Goal: Information Seeking & Learning: Learn about a topic

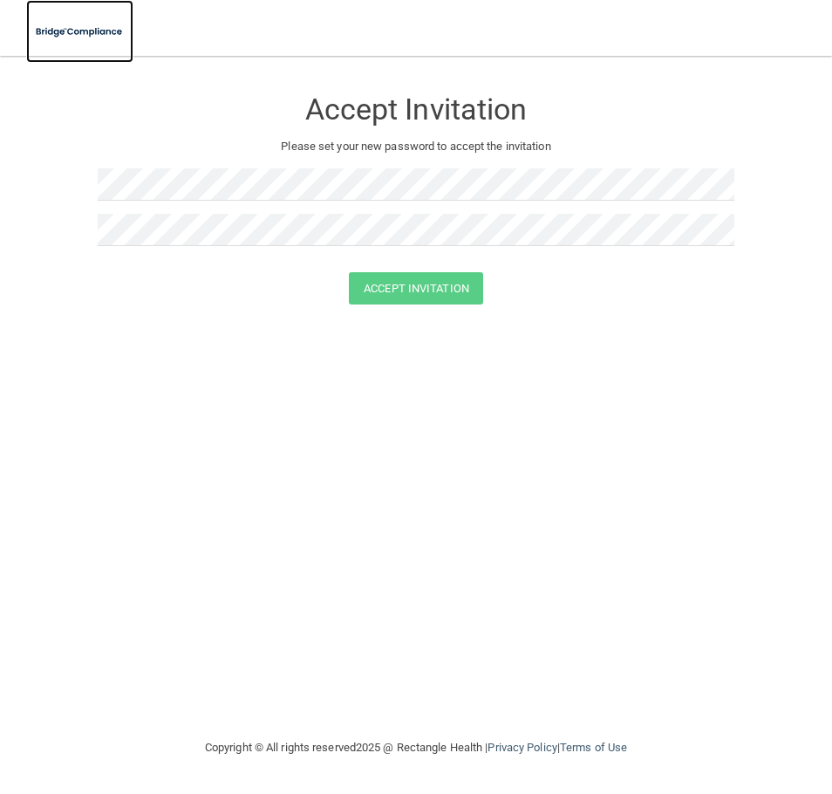
click at [89, 34] on img at bounding box center [79, 32] width 107 height 36
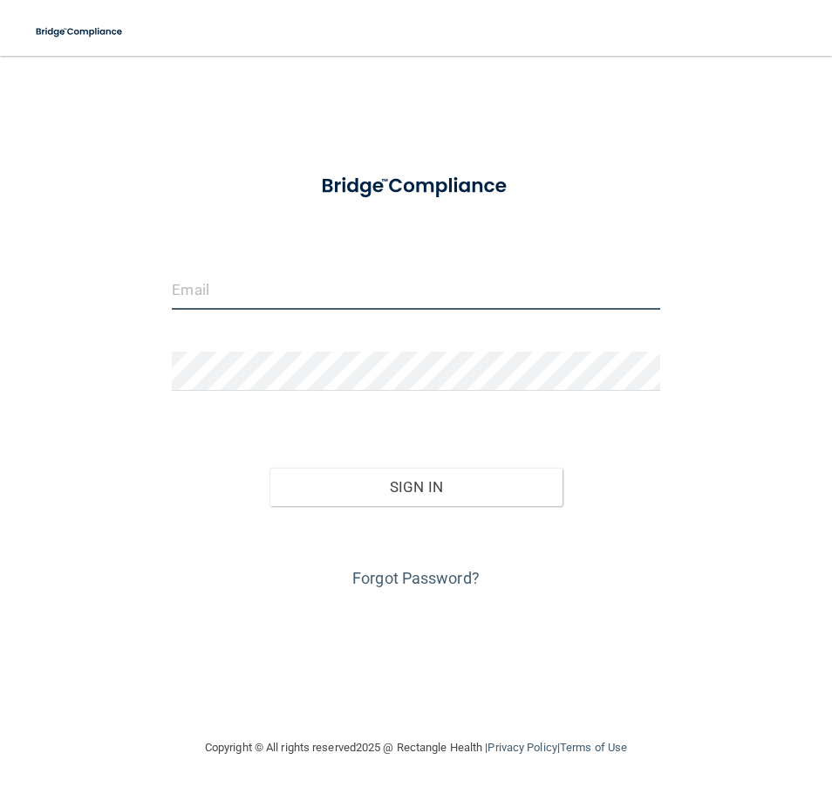
click at [317, 279] on input "email" at bounding box center [416, 289] width 488 height 39
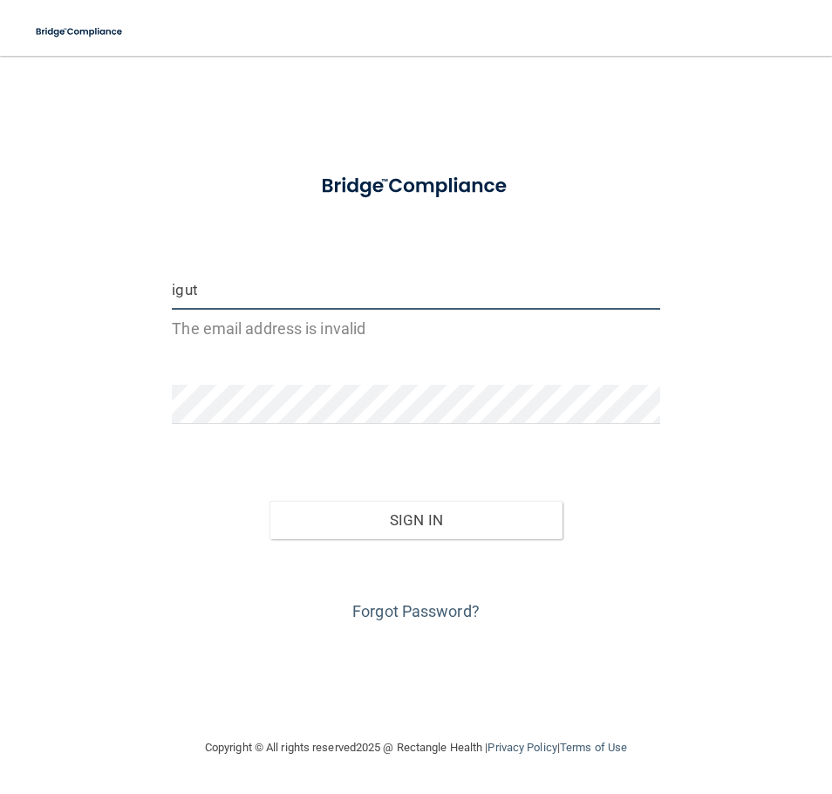
type input "[EMAIL_ADDRESS][DOMAIN_NAME]"
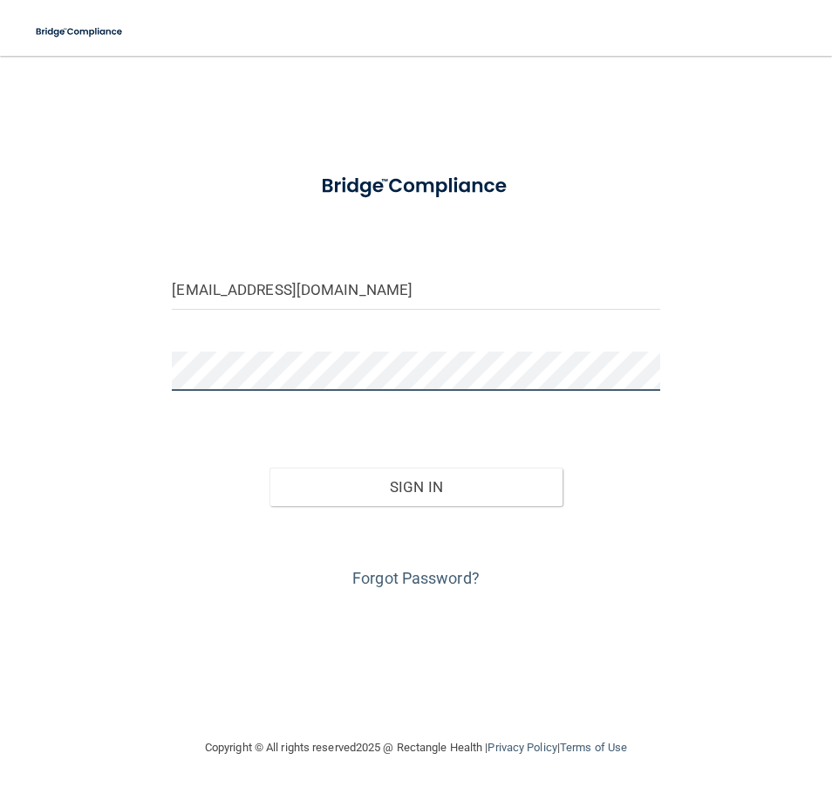
click at [270, 468] on button "Sign In" at bounding box center [416, 487] width 293 height 38
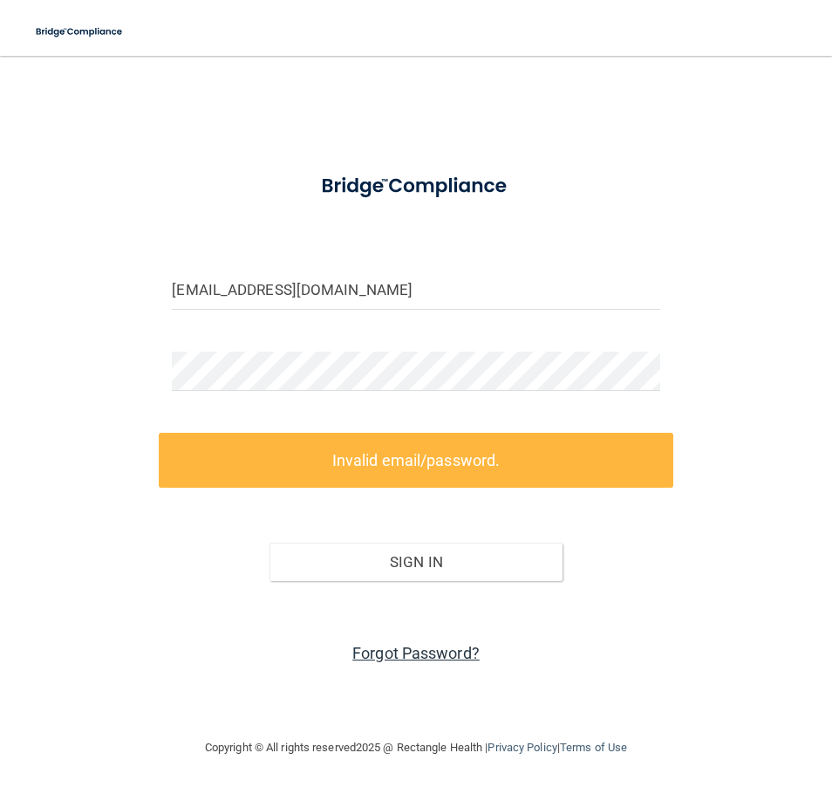
click at [425, 652] on link "Forgot Password?" at bounding box center [415, 653] width 127 height 18
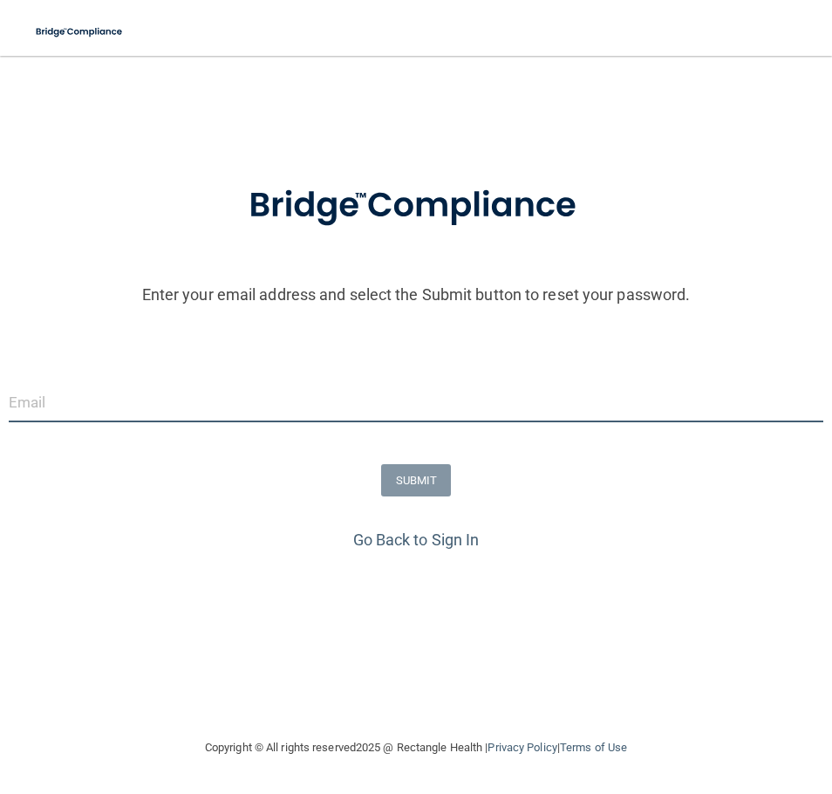
click at [267, 399] on input "email" at bounding box center [416, 402] width 815 height 39
type input "[EMAIL_ADDRESS][DOMAIN_NAME]"
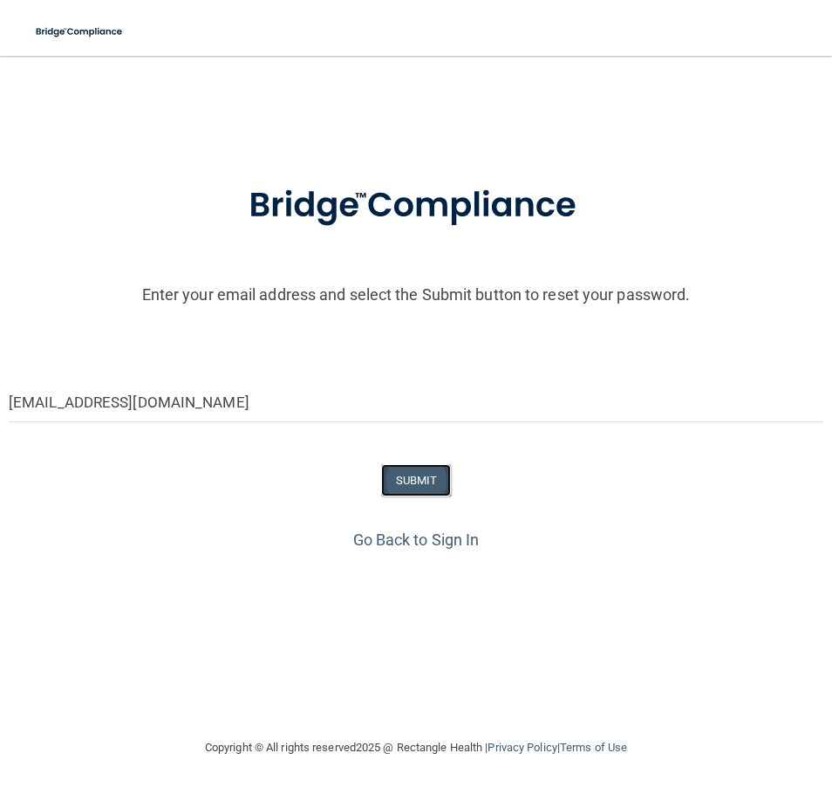
click at [411, 481] on button "SUBMIT" at bounding box center [416, 480] width 71 height 32
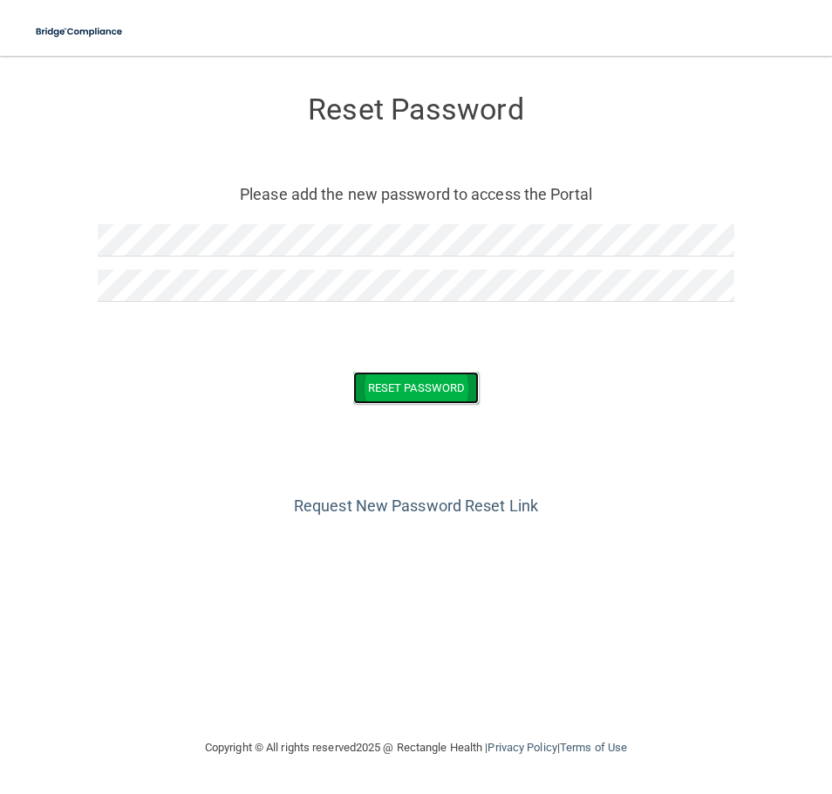
click at [380, 388] on button "Reset Password" at bounding box center [416, 388] width 126 height 32
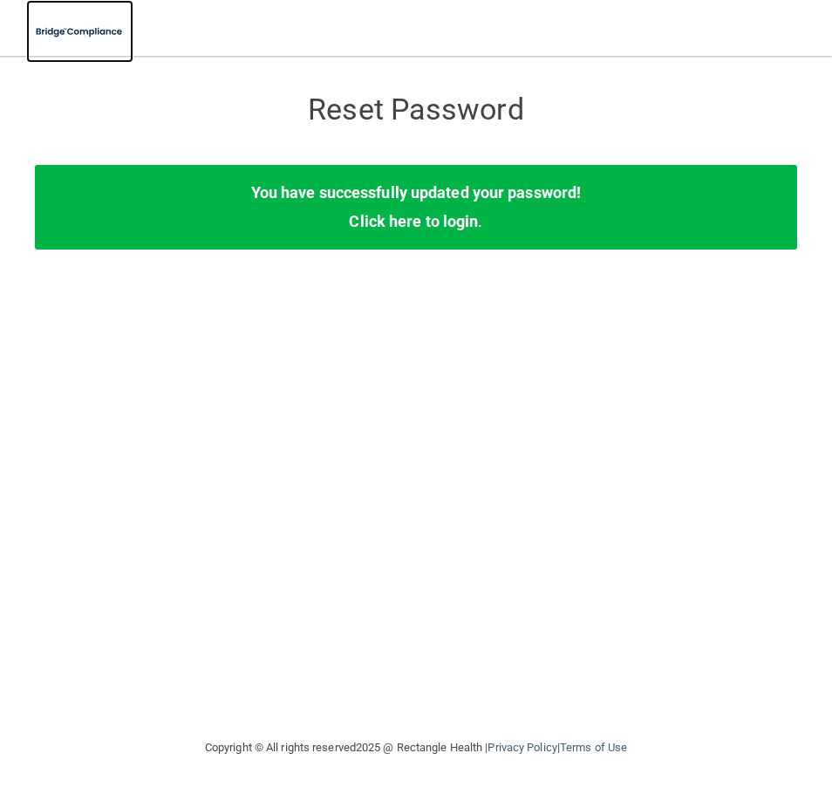
click at [82, 34] on img at bounding box center [79, 32] width 107 height 36
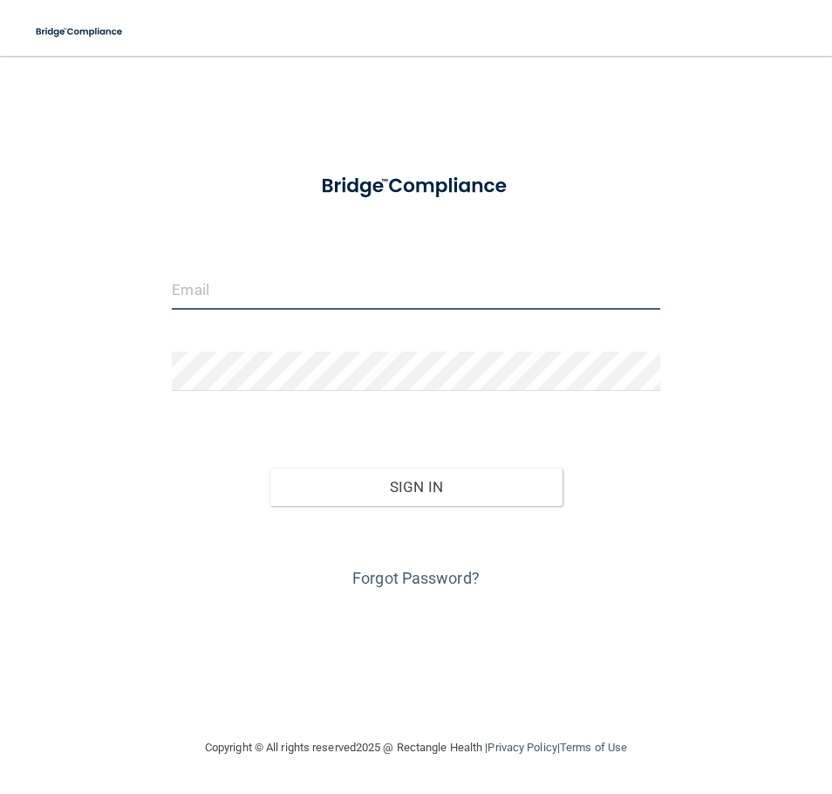
click at [259, 288] on input "email" at bounding box center [416, 289] width 488 height 39
type input "[EMAIL_ADDRESS][DOMAIN_NAME]"
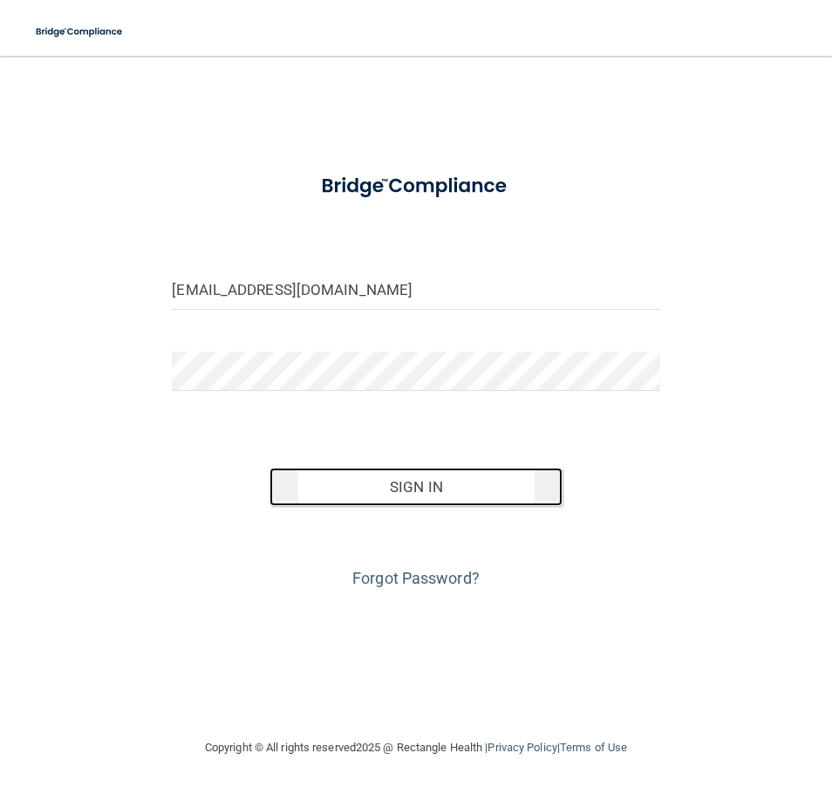
click at [420, 500] on button "Sign In" at bounding box center [416, 487] width 293 height 38
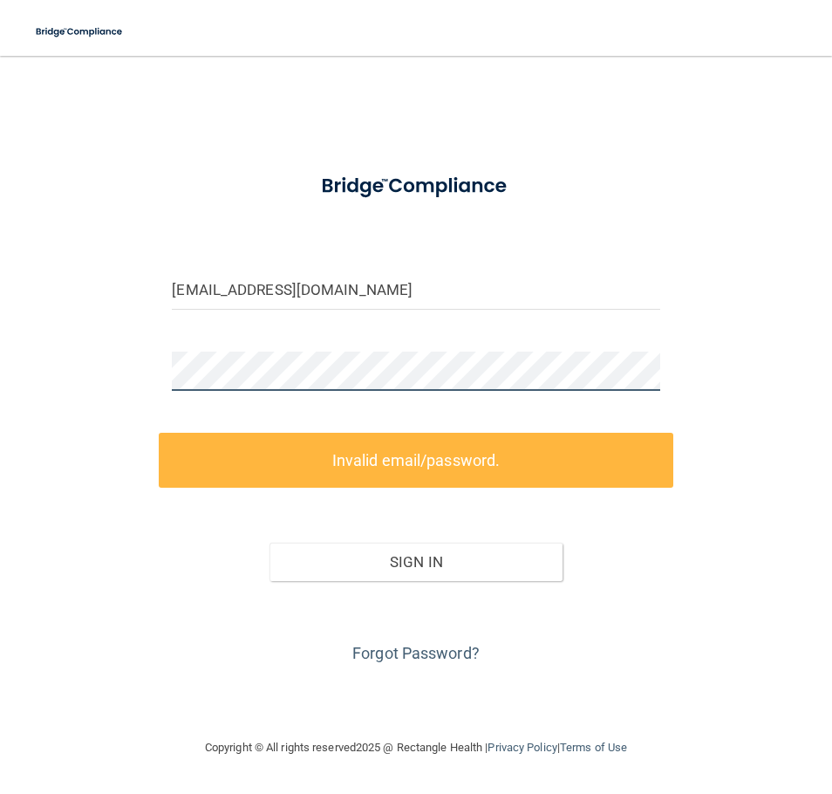
click at [26, 324] on main "igutierrez@lighthouseomfshouston.com Invalid email/password. You don't have per…" at bounding box center [416, 425] width 832 height 738
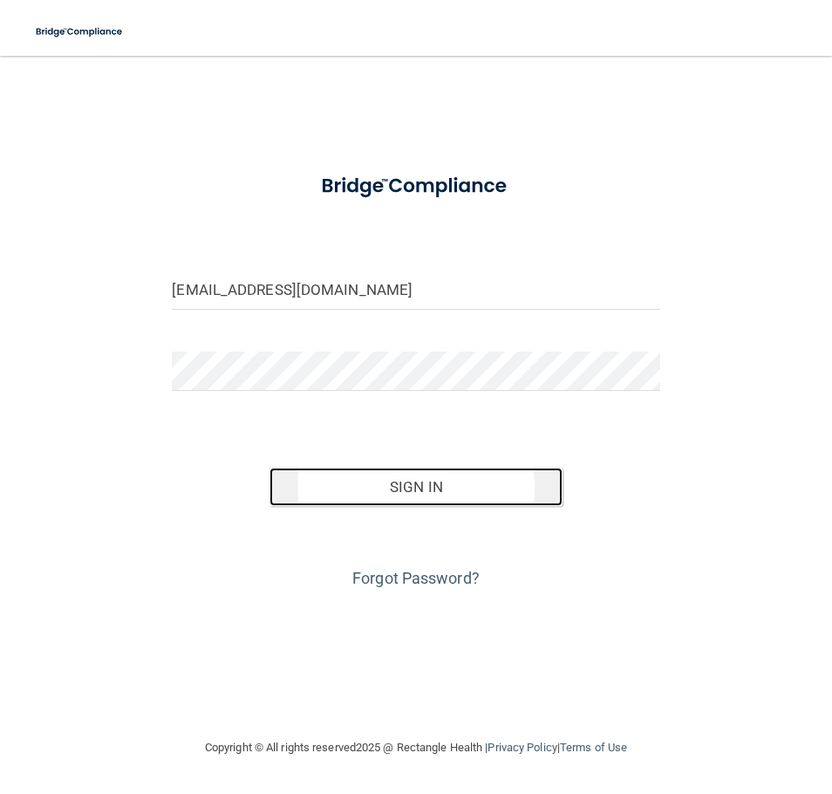
click at [376, 481] on button "Sign In" at bounding box center [416, 487] width 293 height 38
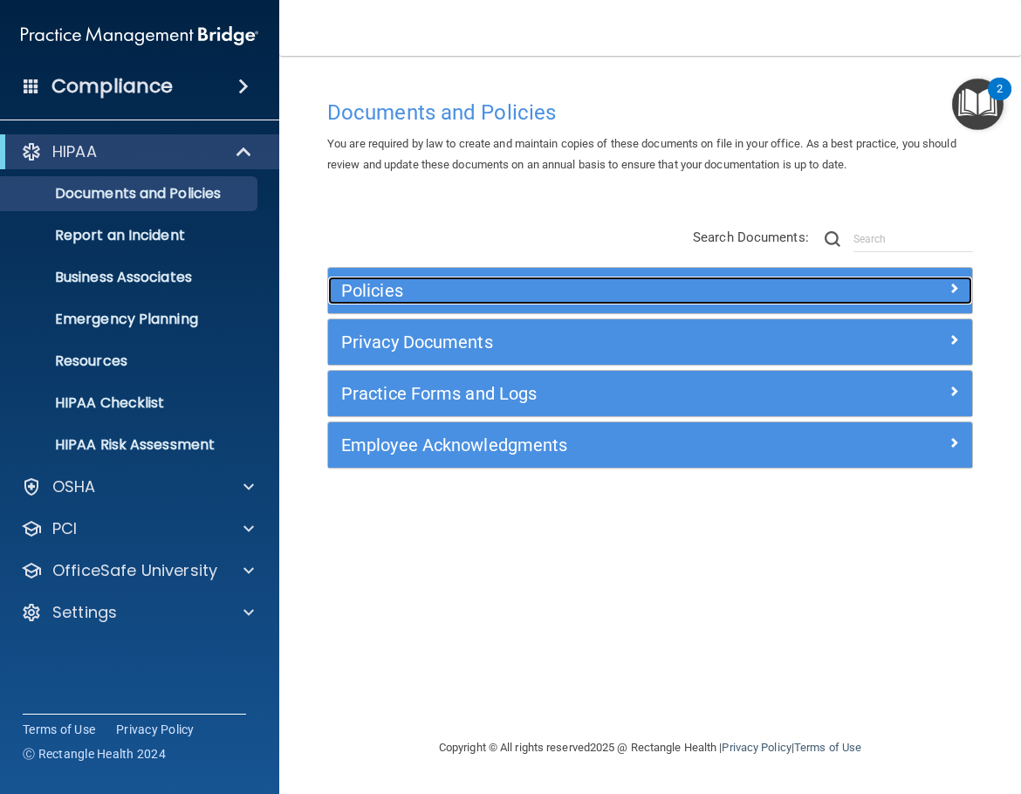
click at [676, 303] on div "Policies" at bounding box center [569, 291] width 483 height 28
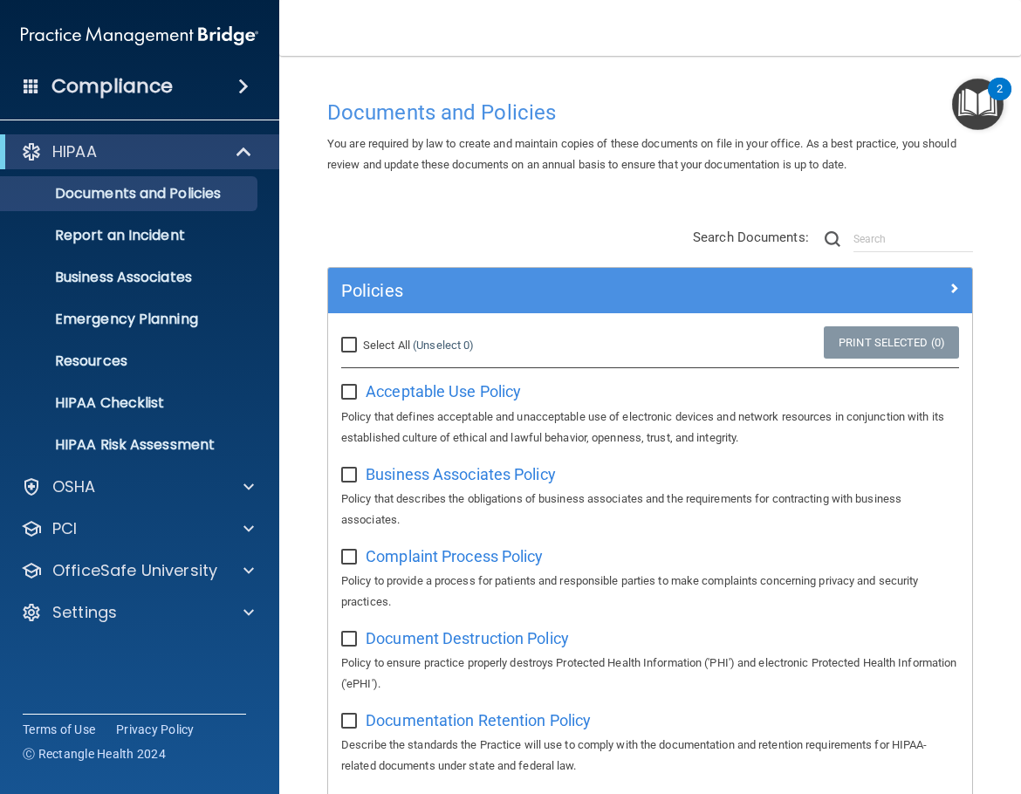
drag, startPoint x: 347, startPoint y: 343, endPoint x: 362, endPoint y: 343, distance: 14.8
click at [347, 343] on input "Select All (Unselect 0) Unselect All" at bounding box center [351, 345] width 20 height 14
checkbox input "true"
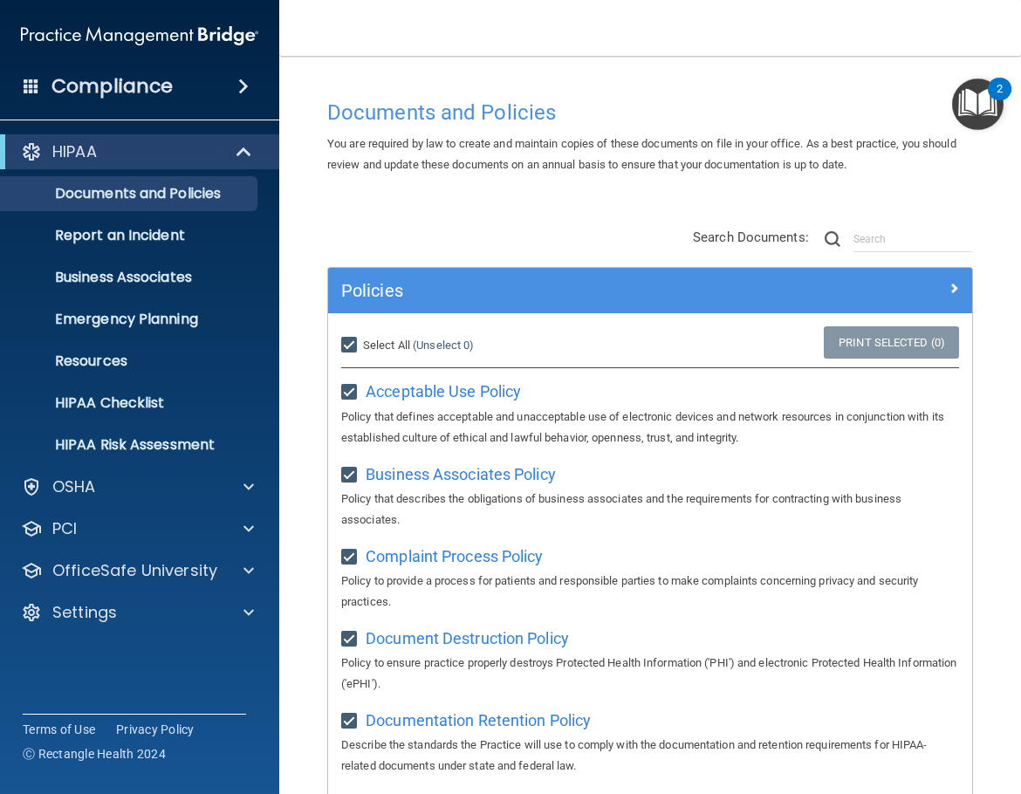
checkbox input "true"
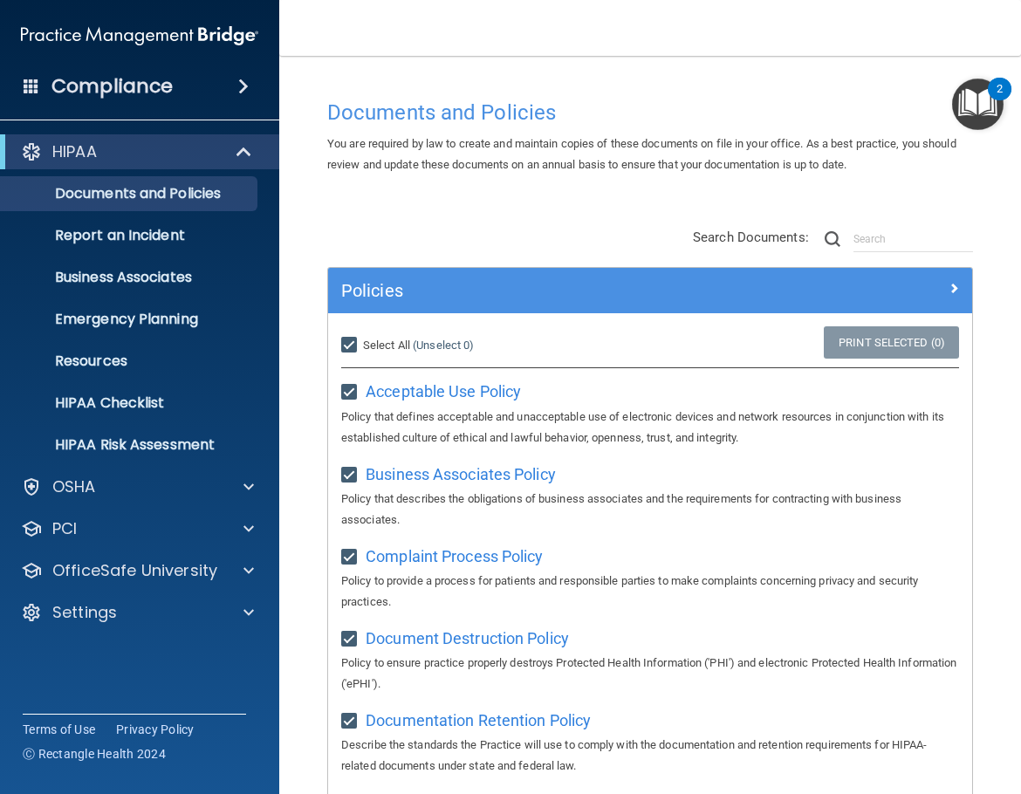
checkbox input "true"
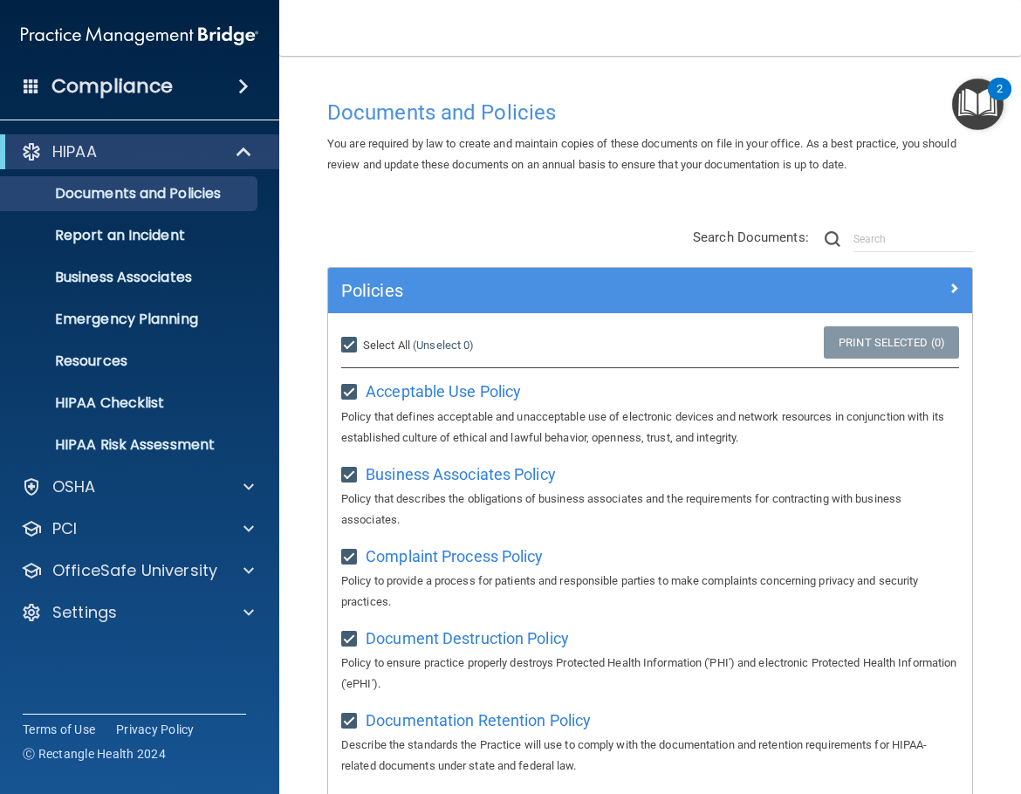
checkbox input "true"
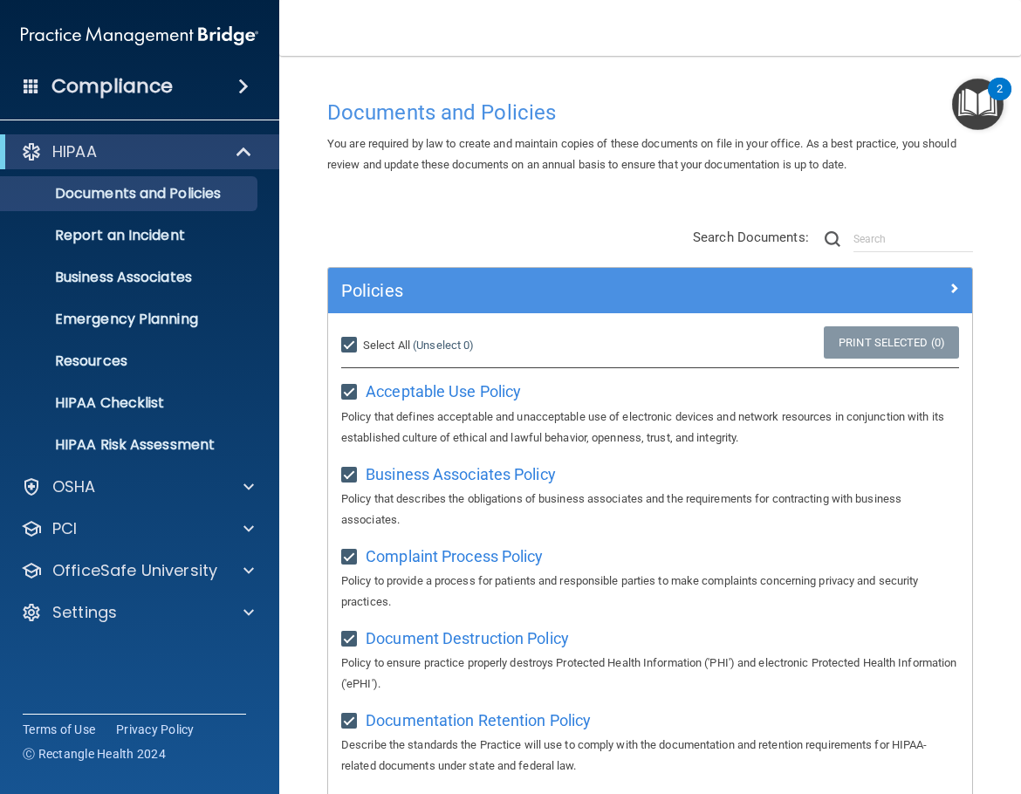
checkbox input "true"
click at [831, 339] on link "Print Selected (21)" at bounding box center [887, 342] width 141 height 32
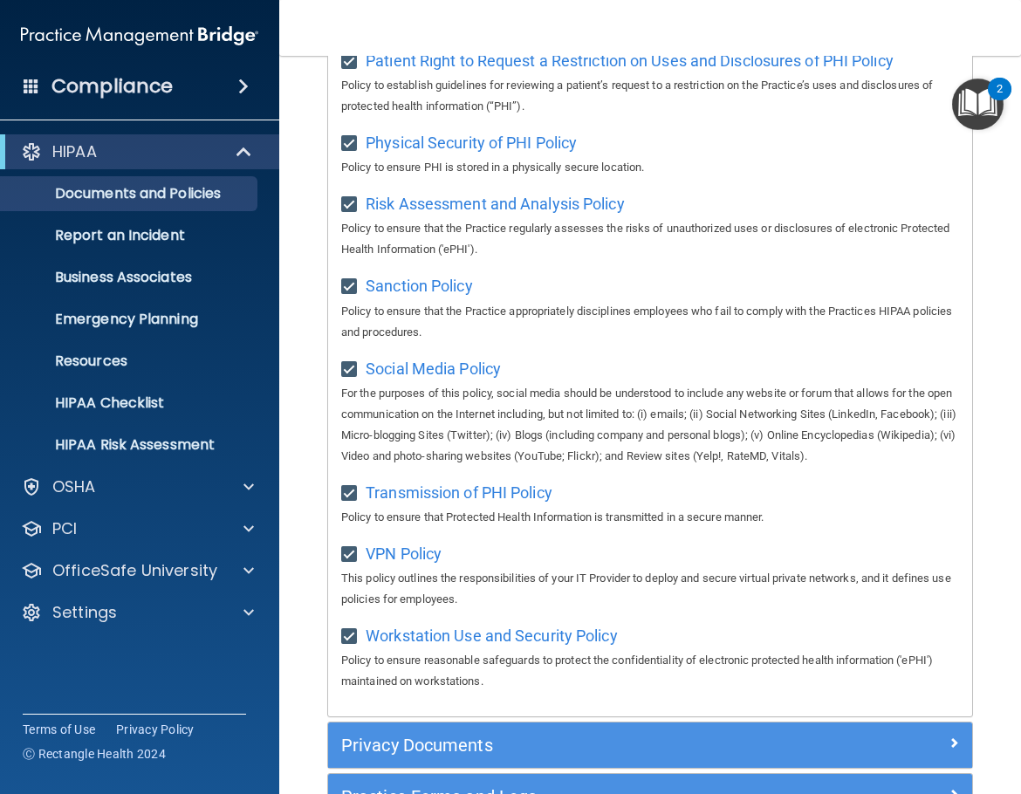
scroll to position [1585, 0]
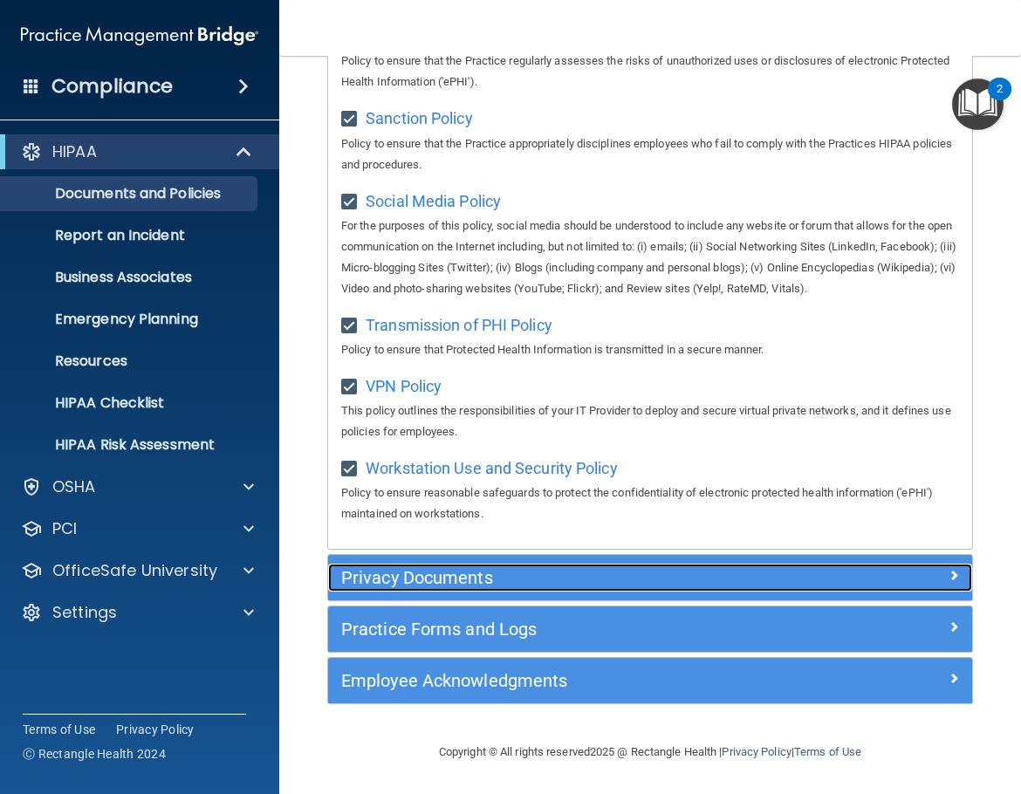
click at [831, 578] on div at bounding box center [891, 573] width 161 height 21
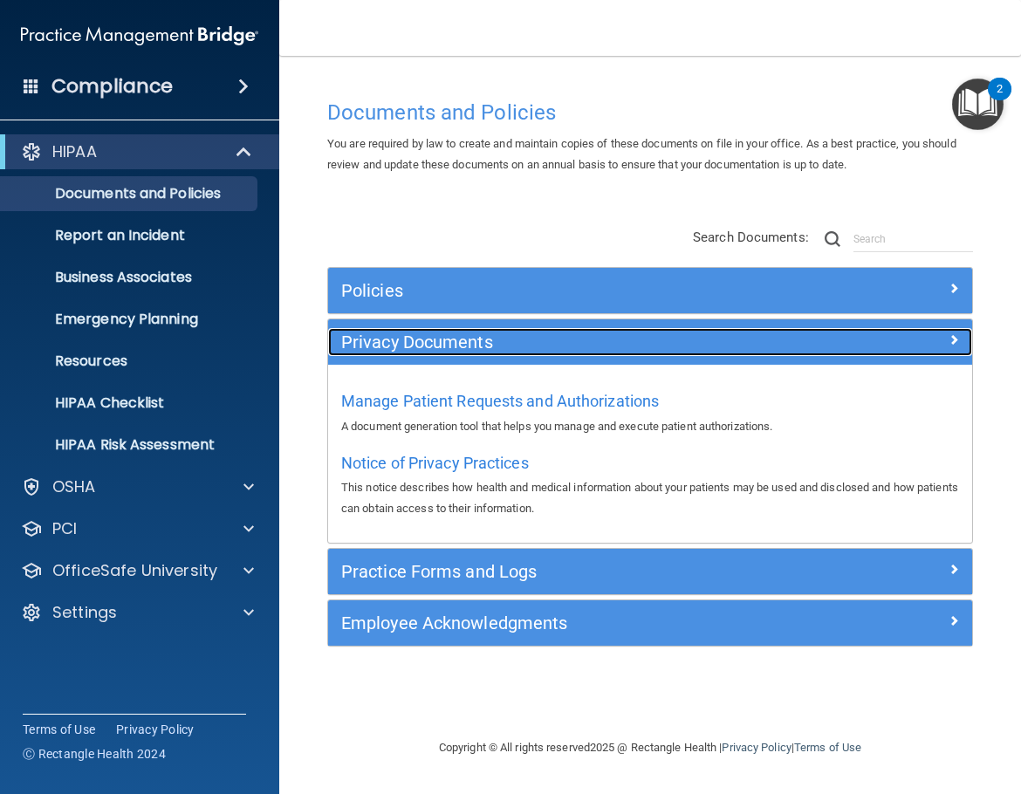
scroll to position [0, 0]
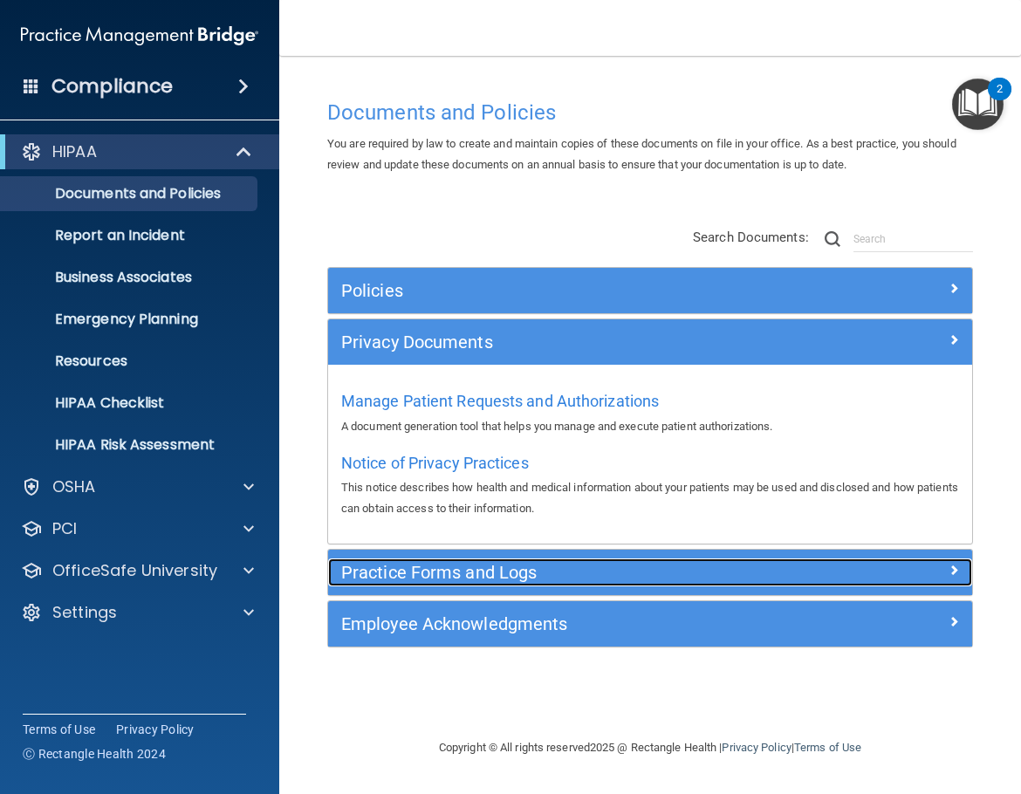
click at [553, 569] on h5 "Practice Forms and Logs" at bounding box center [569, 572] width 457 height 19
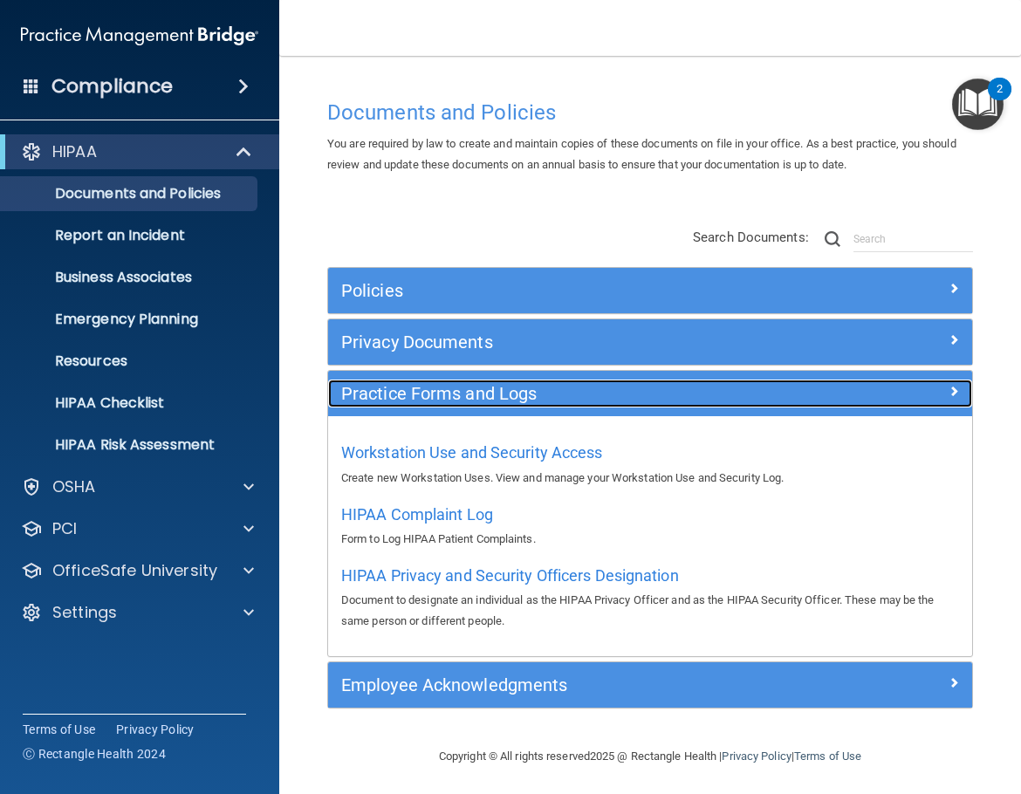
scroll to position [4, 0]
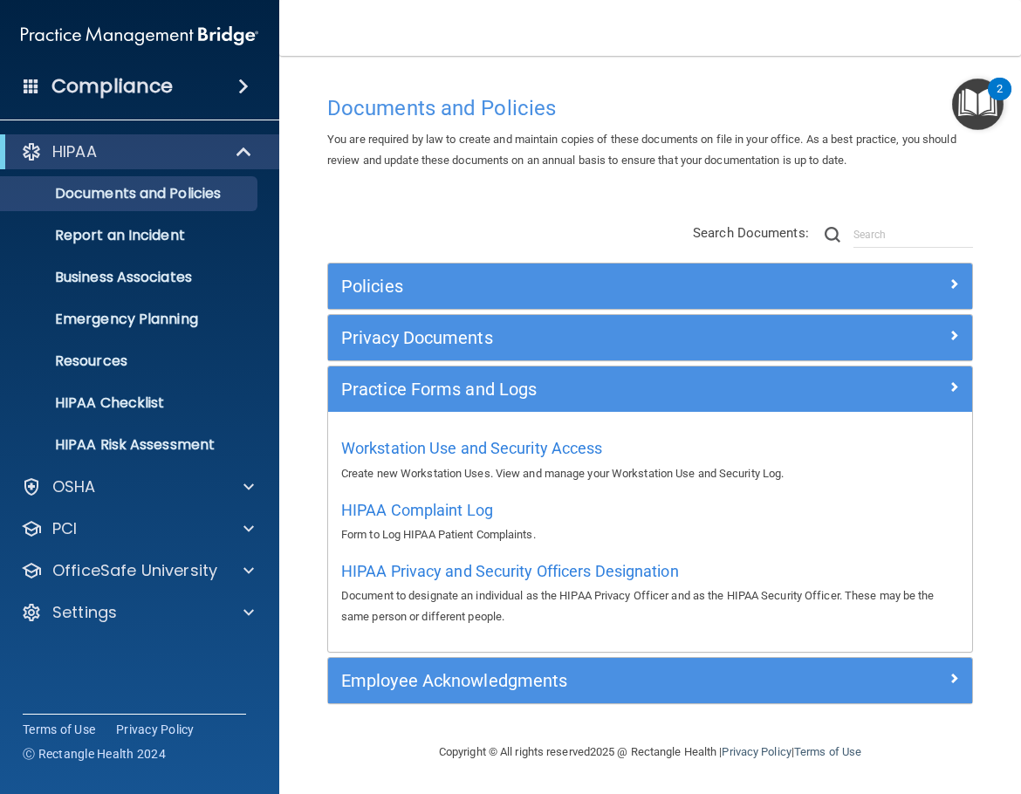
click at [575, 695] on div "Employee Acknowledgments" at bounding box center [650, 680] width 644 height 45
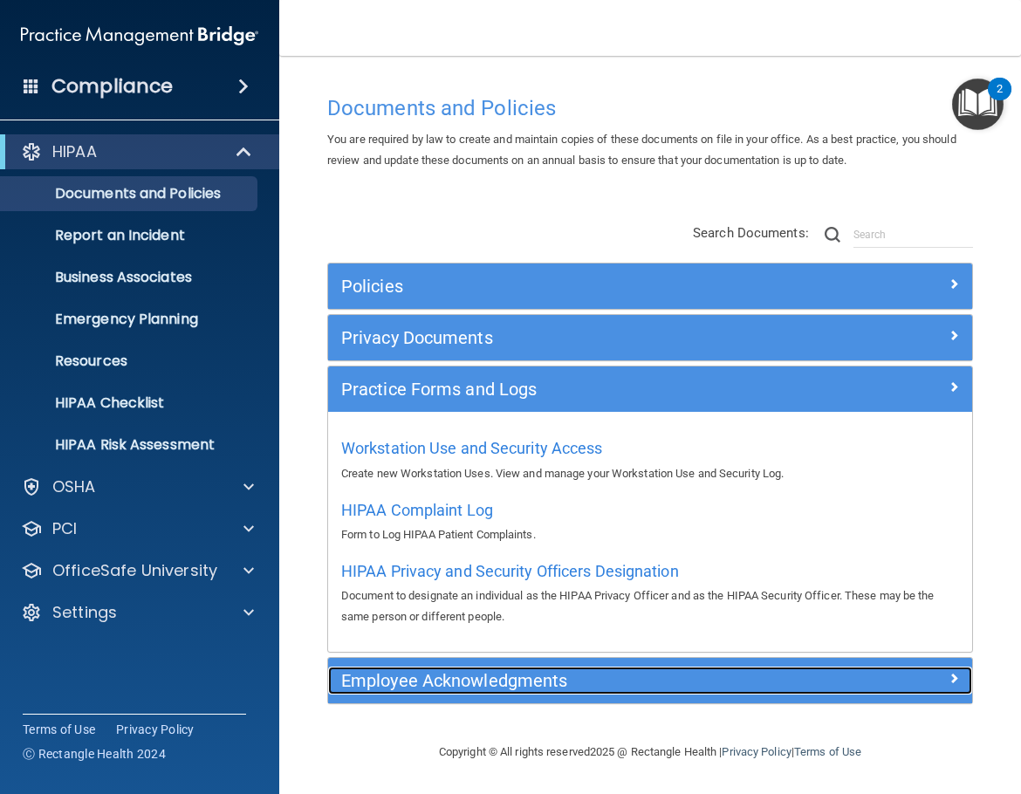
click at [574, 680] on h5 "Employee Acknowledgments" at bounding box center [569, 680] width 457 height 19
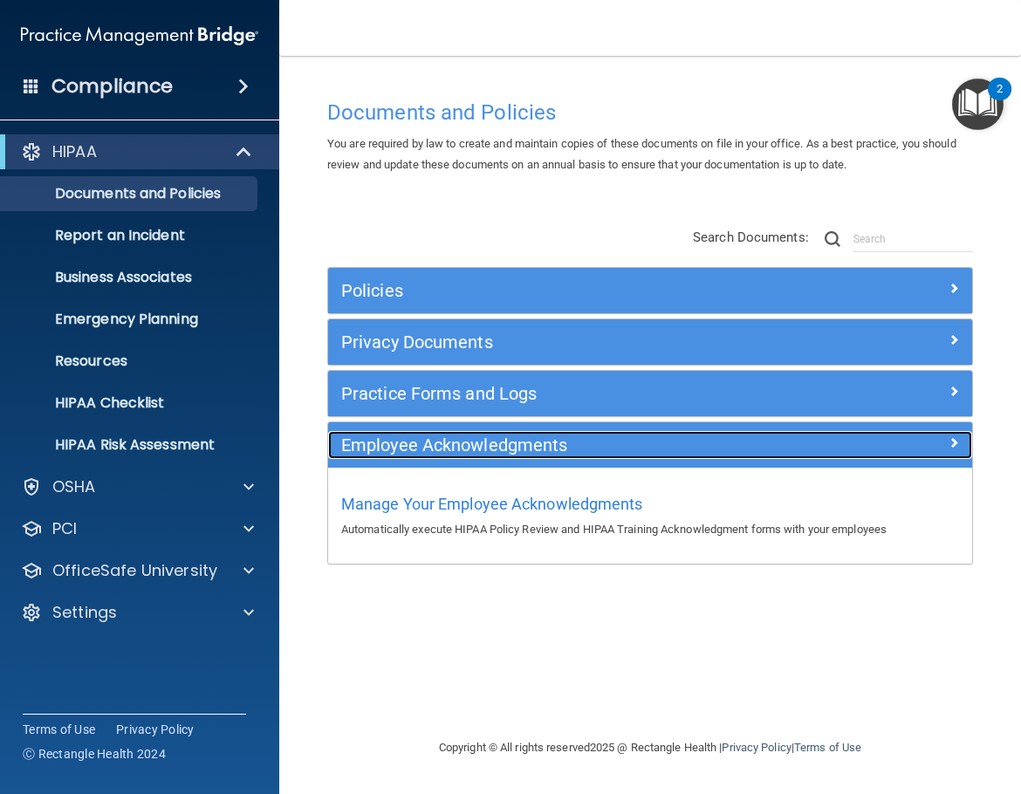
scroll to position [0, 0]
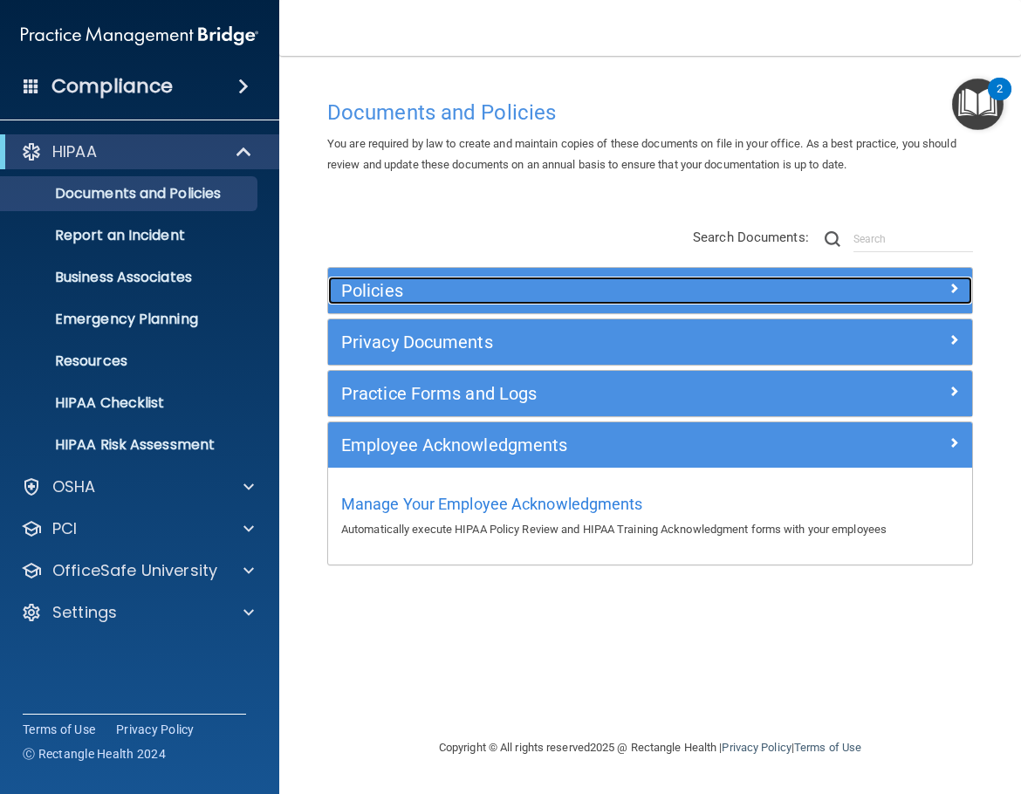
click at [479, 291] on h5 "Policies" at bounding box center [569, 290] width 457 height 19
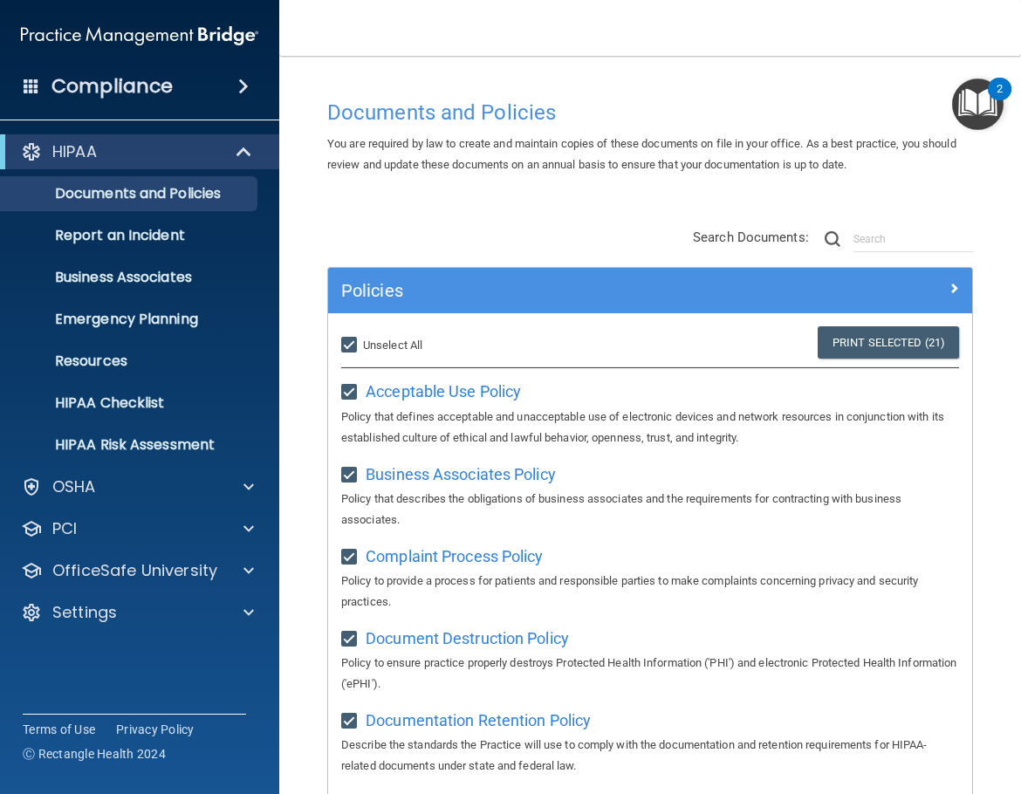
click at [395, 339] on span "Unselect All" at bounding box center [392, 344] width 59 height 13
click at [361, 339] on input "Select All (Unselect 21) Unselect All" at bounding box center [351, 345] width 20 height 14
checkbox input "false"
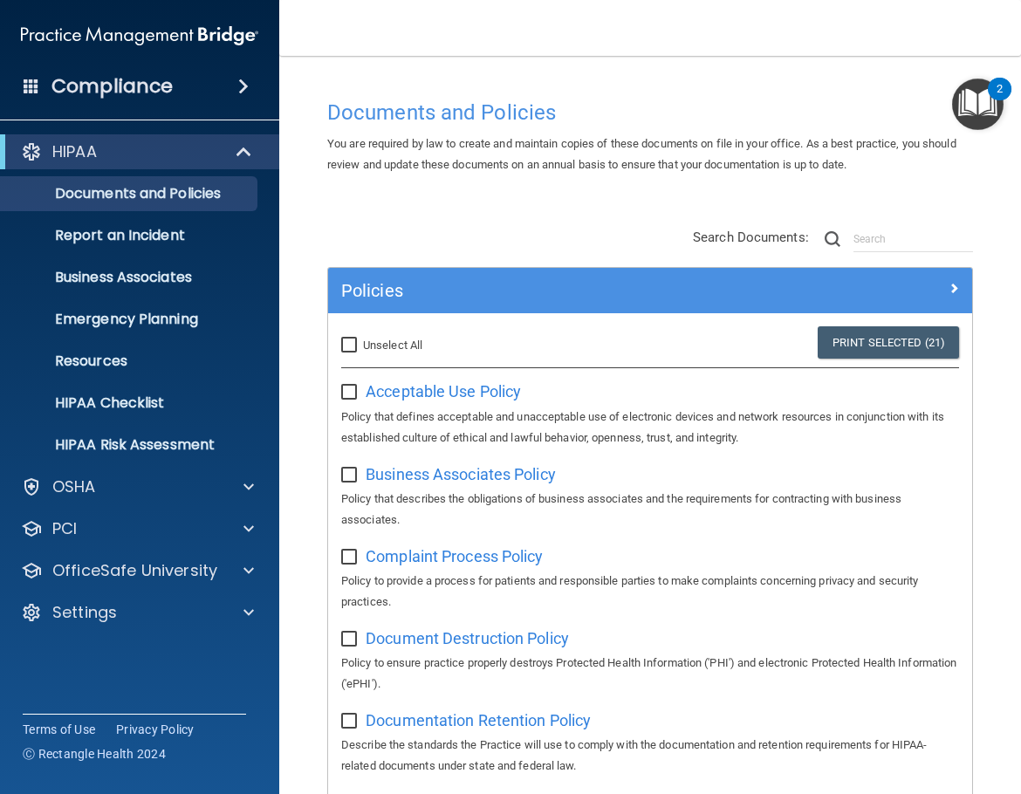
checkbox input "false"
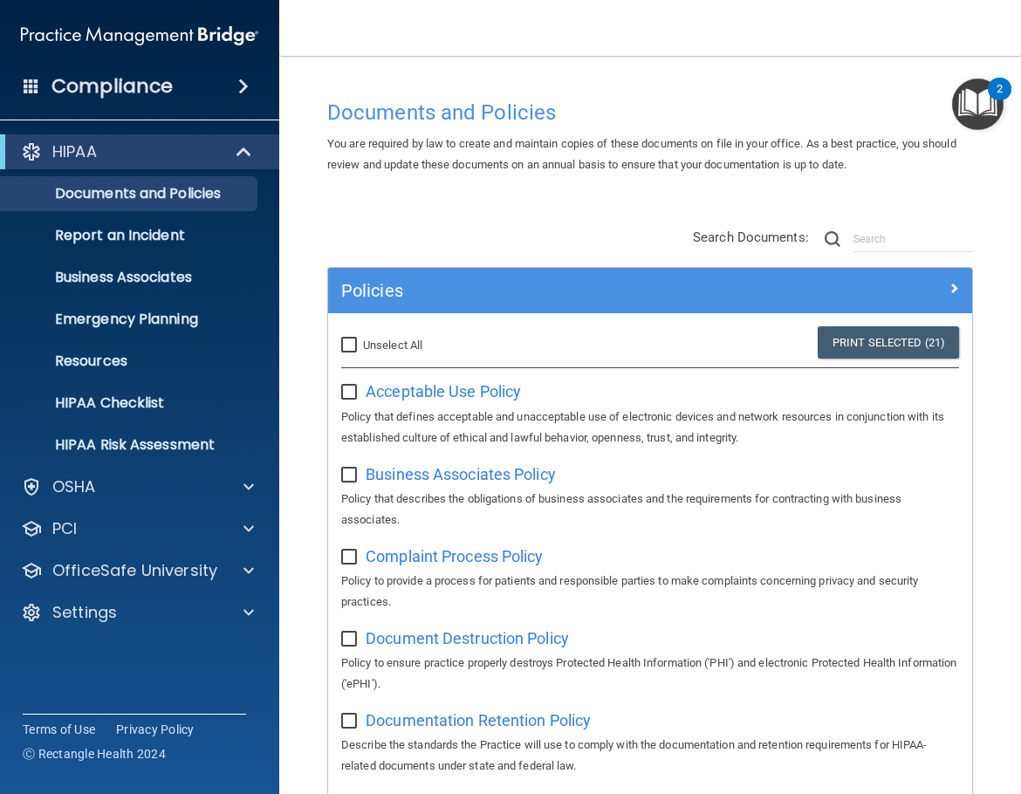
checkbox input "false"
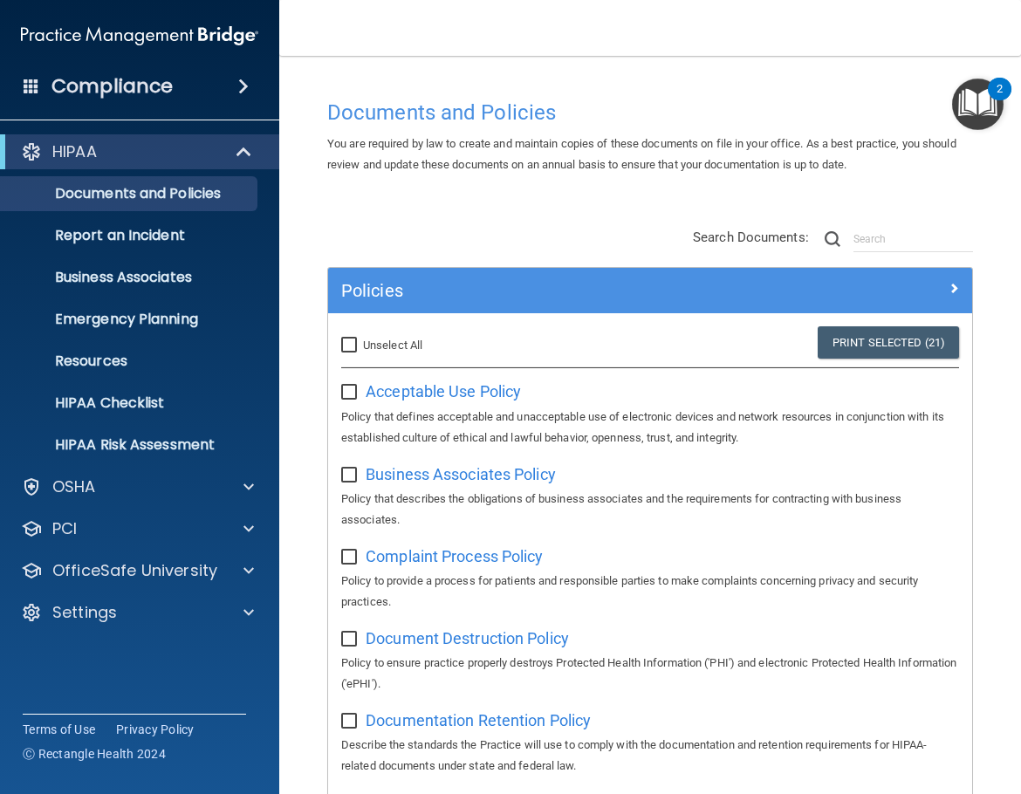
checkbox input "false"
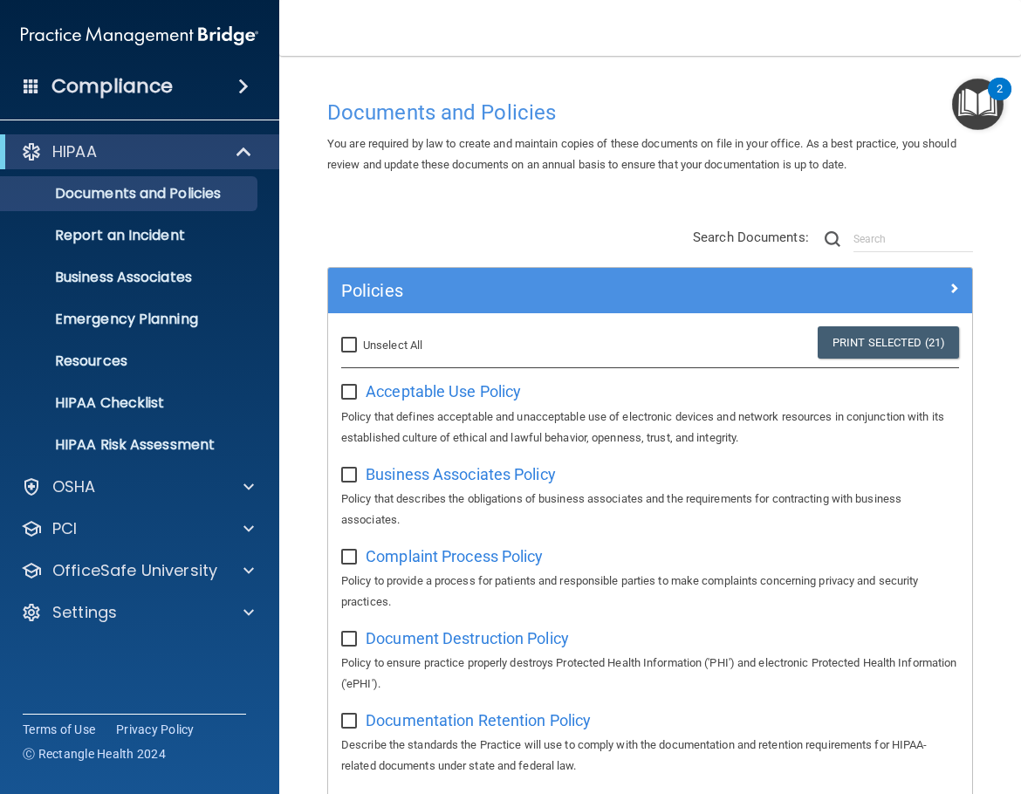
checkbox input "false"
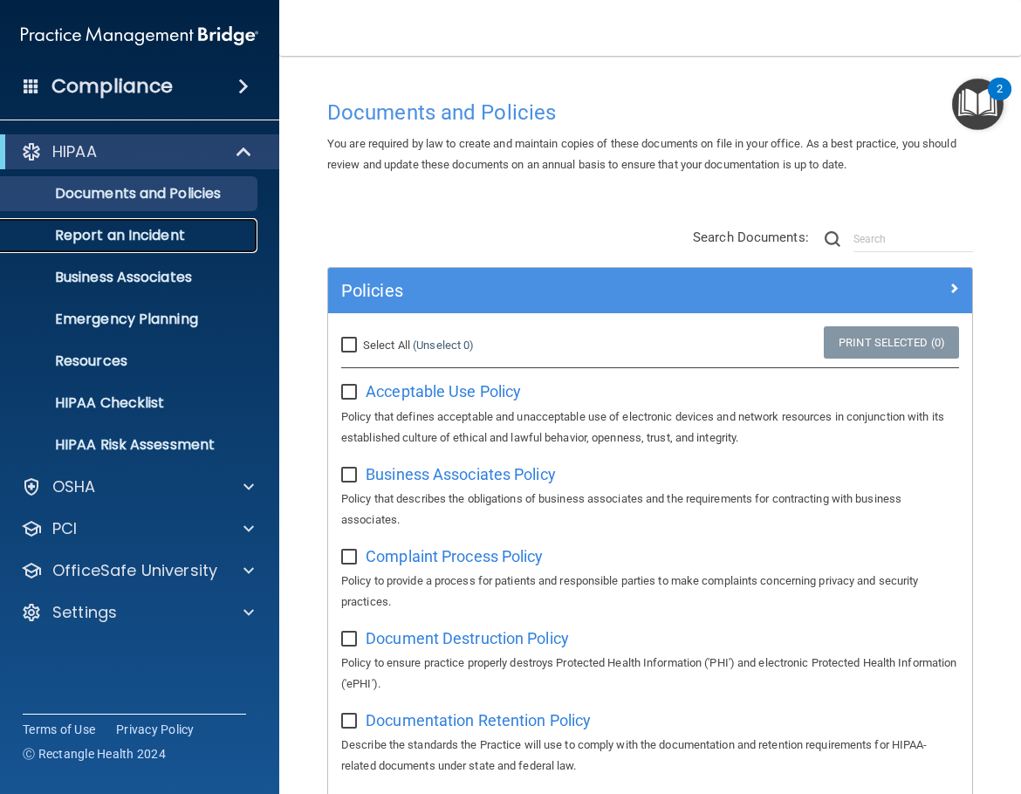
click at [111, 237] on p "Report an Incident" at bounding box center [130, 235] width 238 height 17
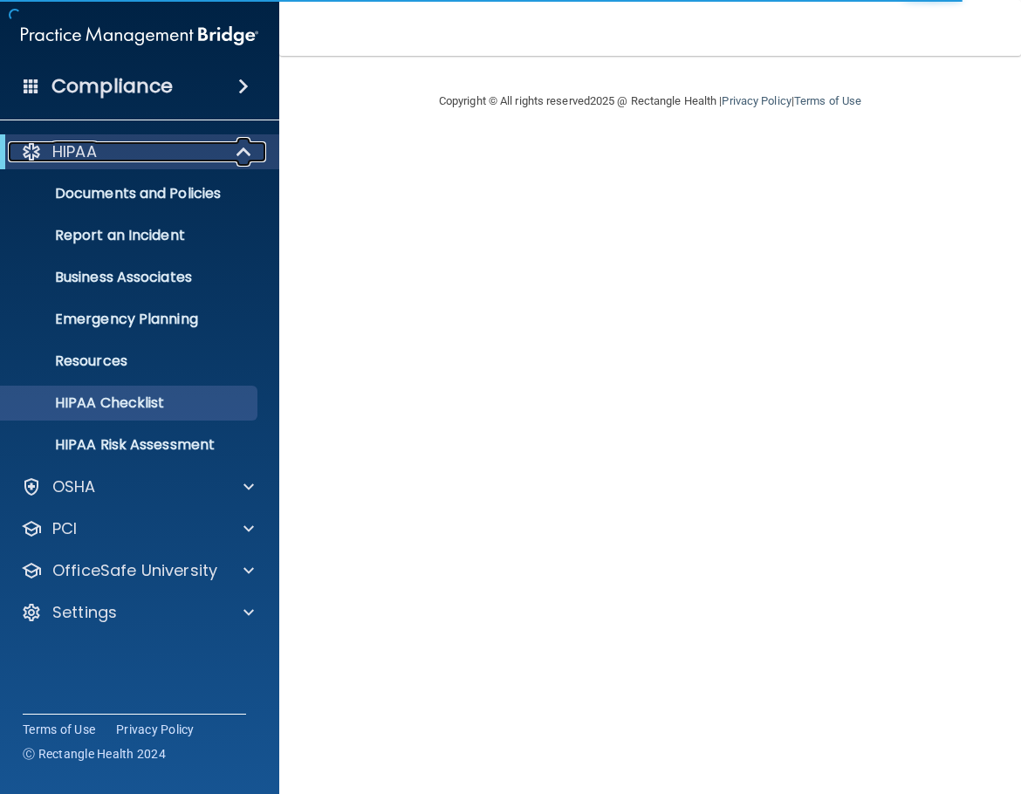
click at [247, 158] on span at bounding box center [245, 151] width 15 height 21
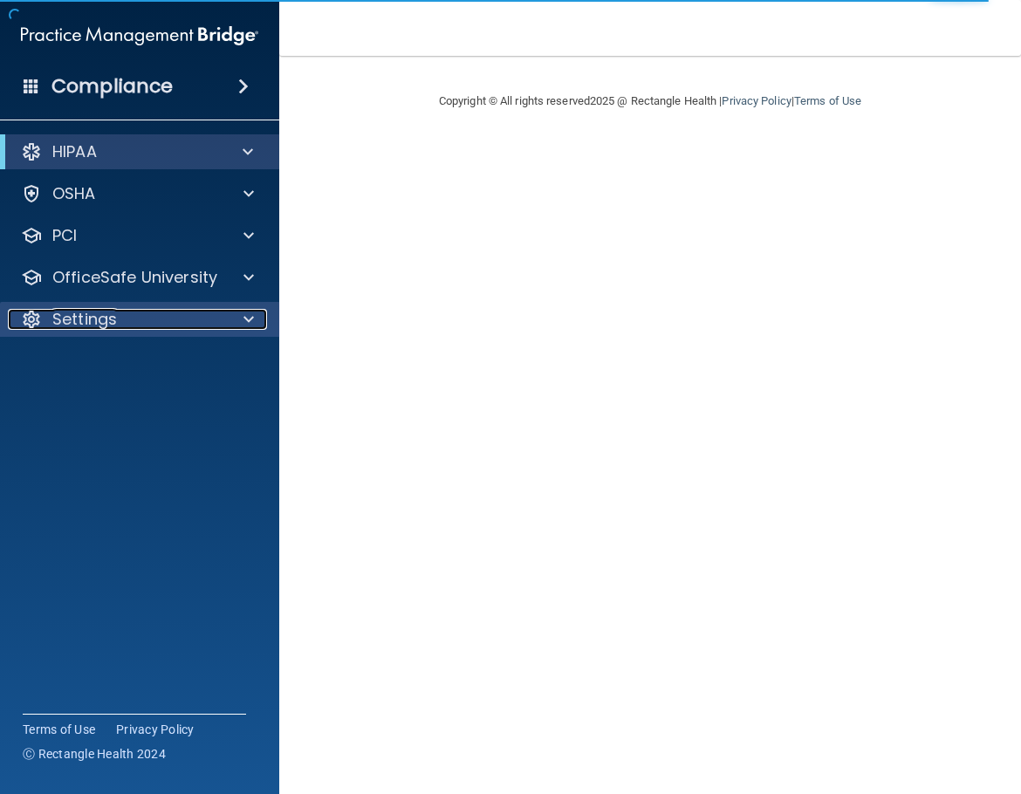
click at [248, 319] on span at bounding box center [248, 319] width 10 height 21
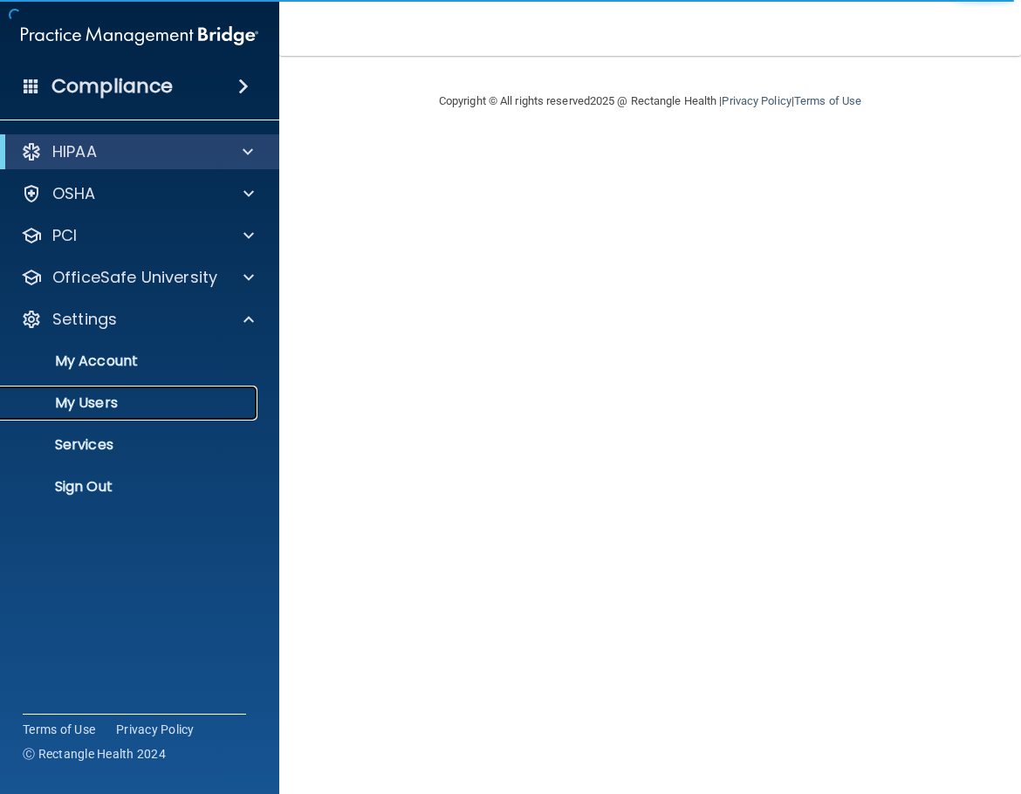
click at [96, 411] on p "My Users" at bounding box center [130, 402] width 238 height 17
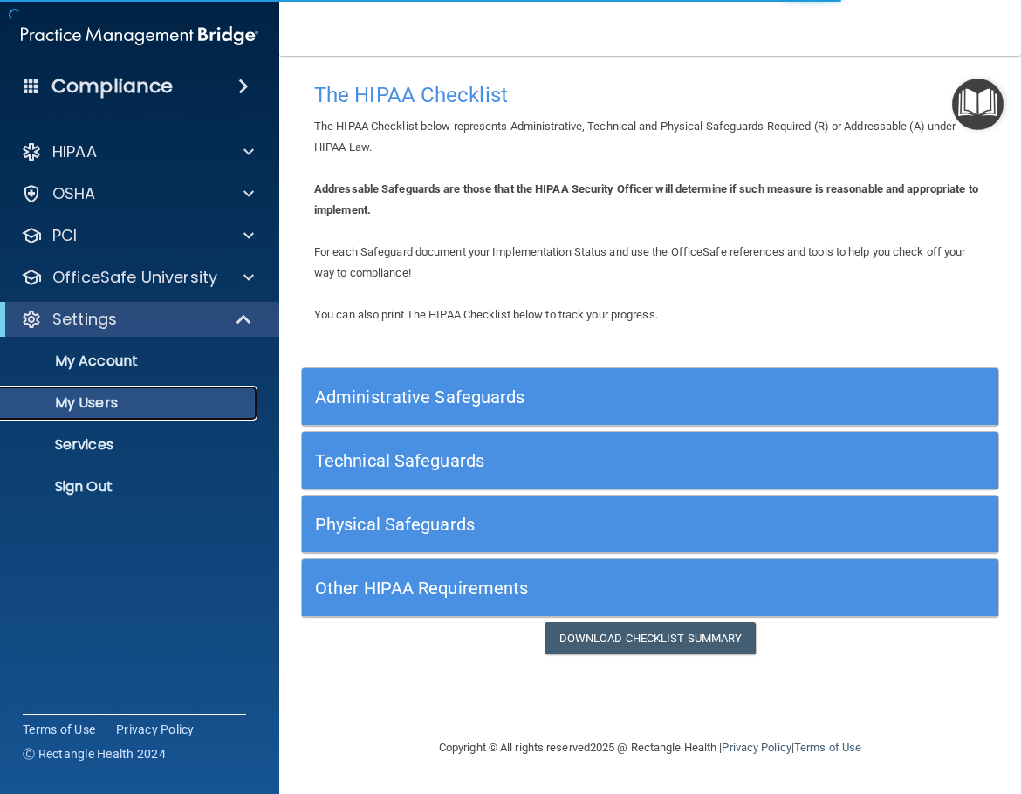
select select "20"
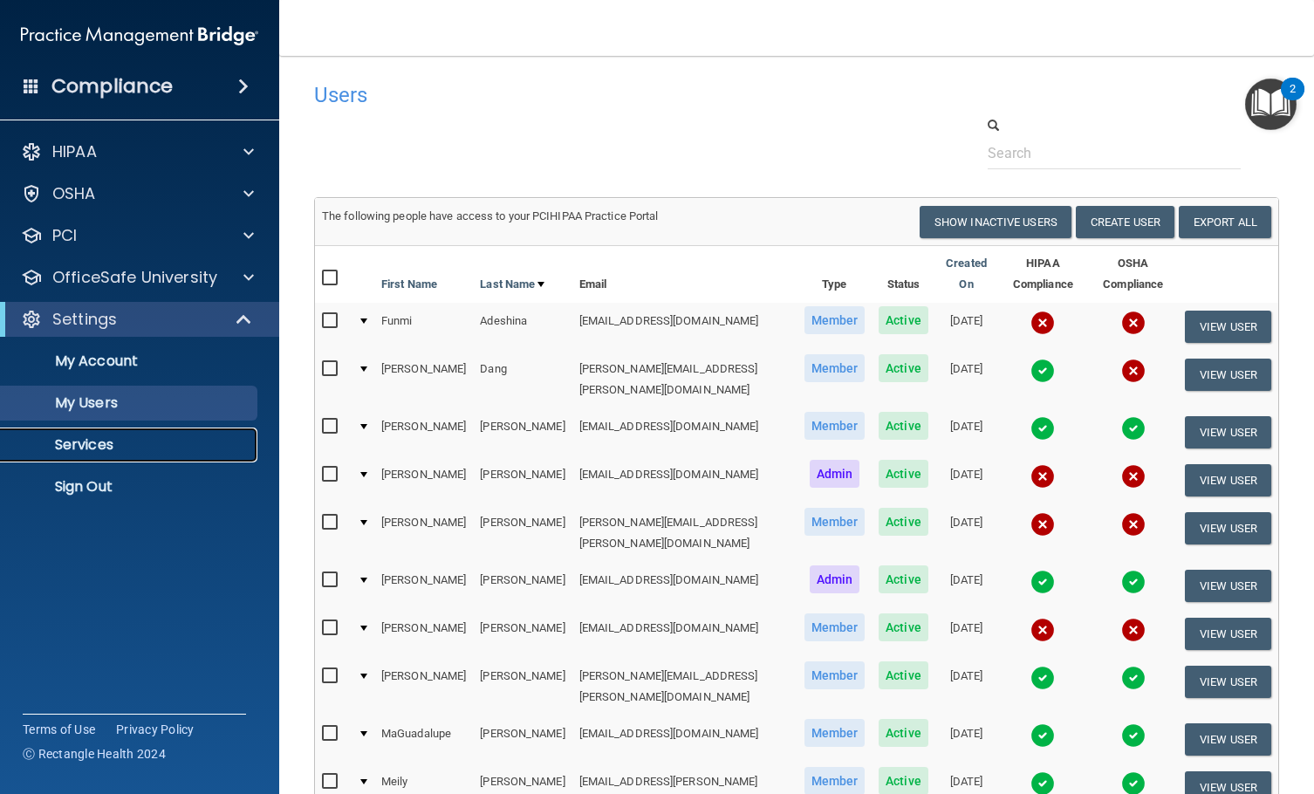
click at [100, 454] on p "Services" at bounding box center [130, 444] width 238 height 17
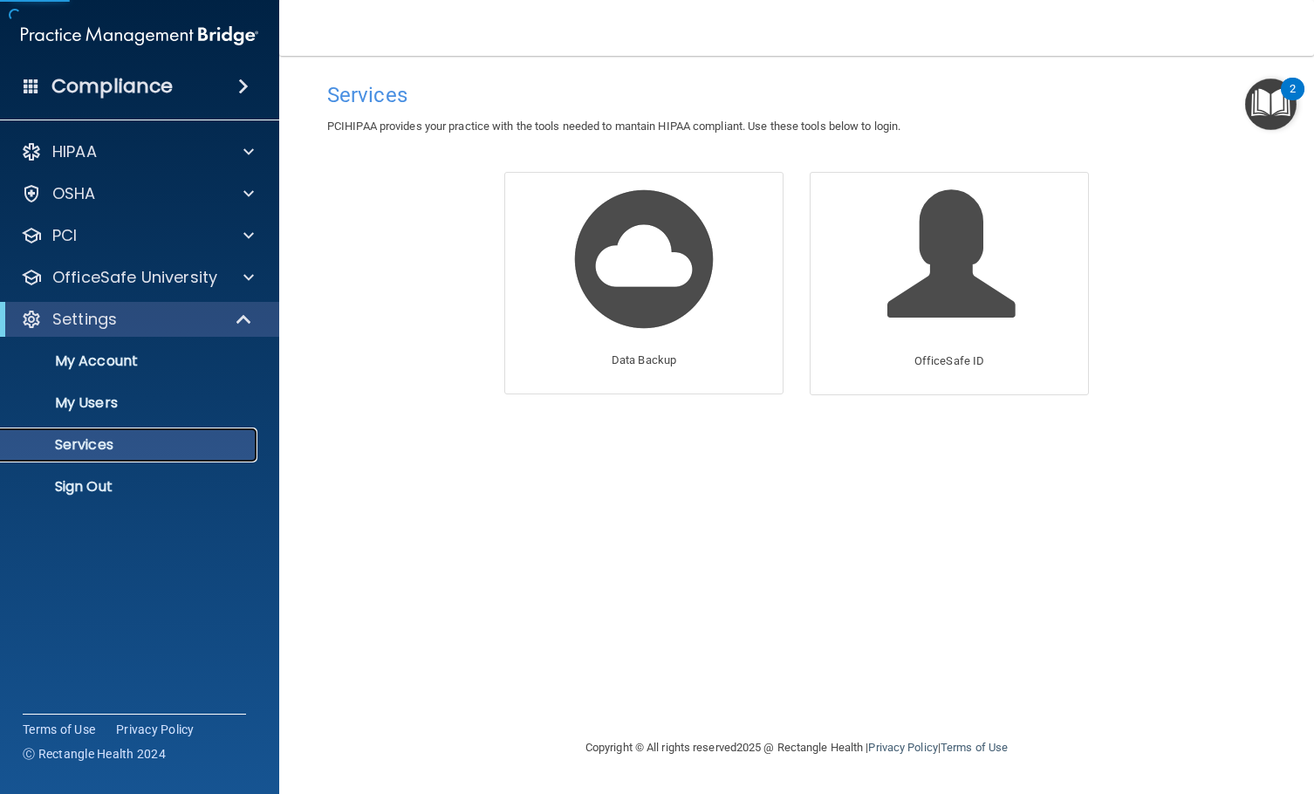
click at [96, 428] on link "Services" at bounding box center [120, 444] width 275 height 35
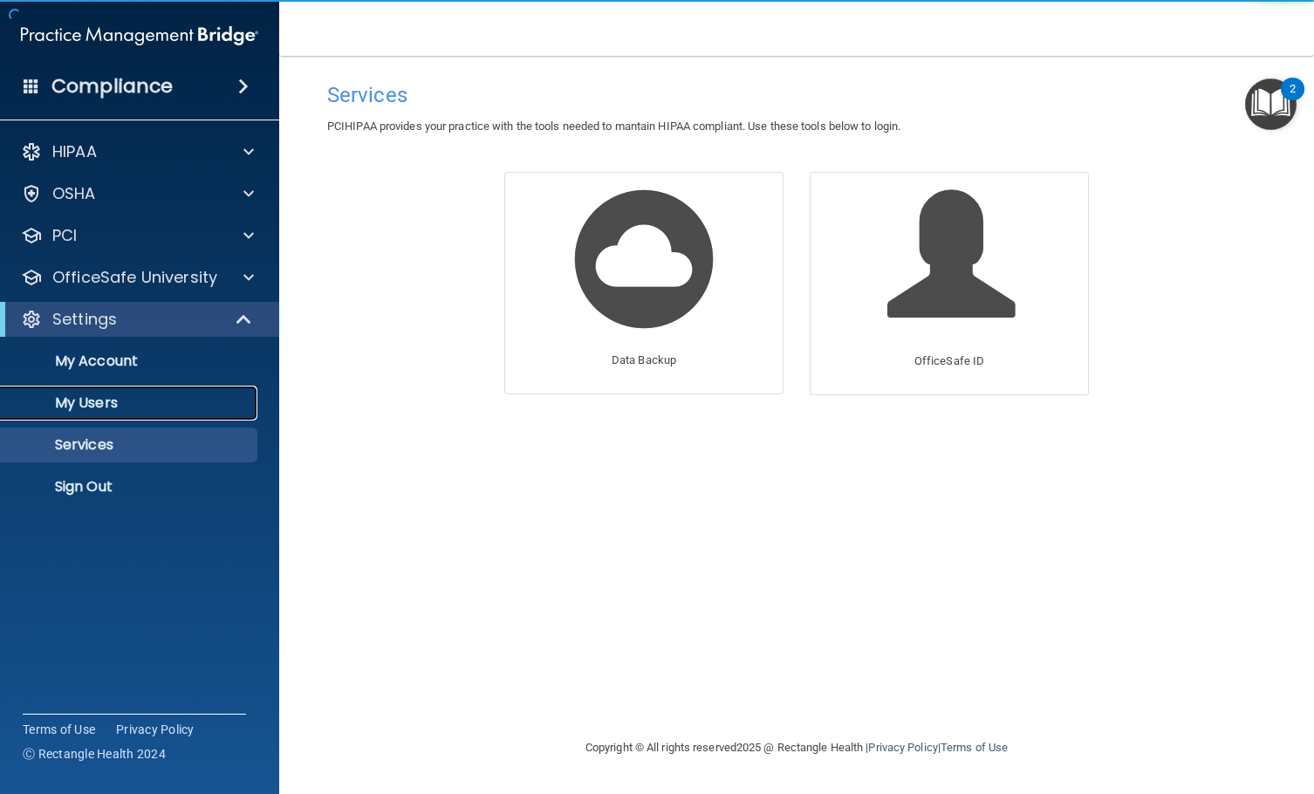
click at [111, 410] on p "My Users" at bounding box center [130, 402] width 238 height 17
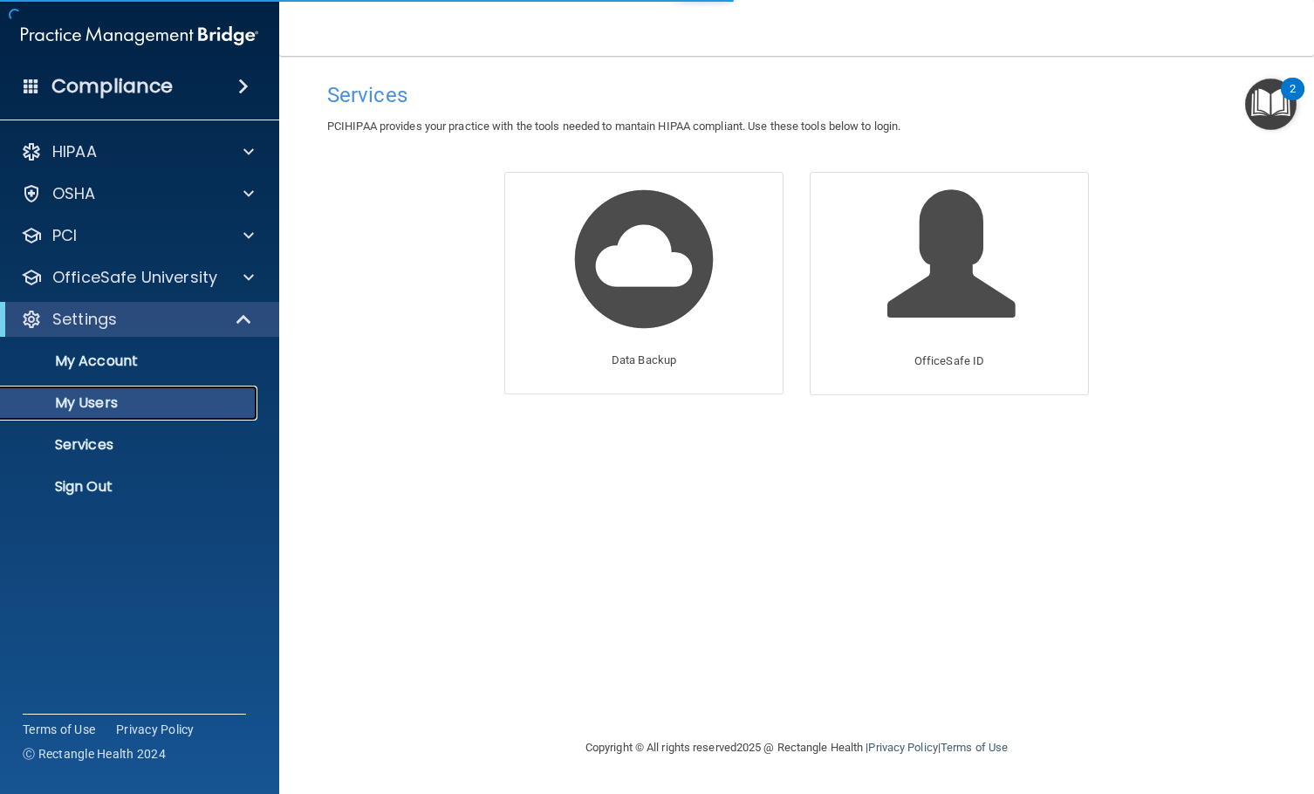
select select "20"
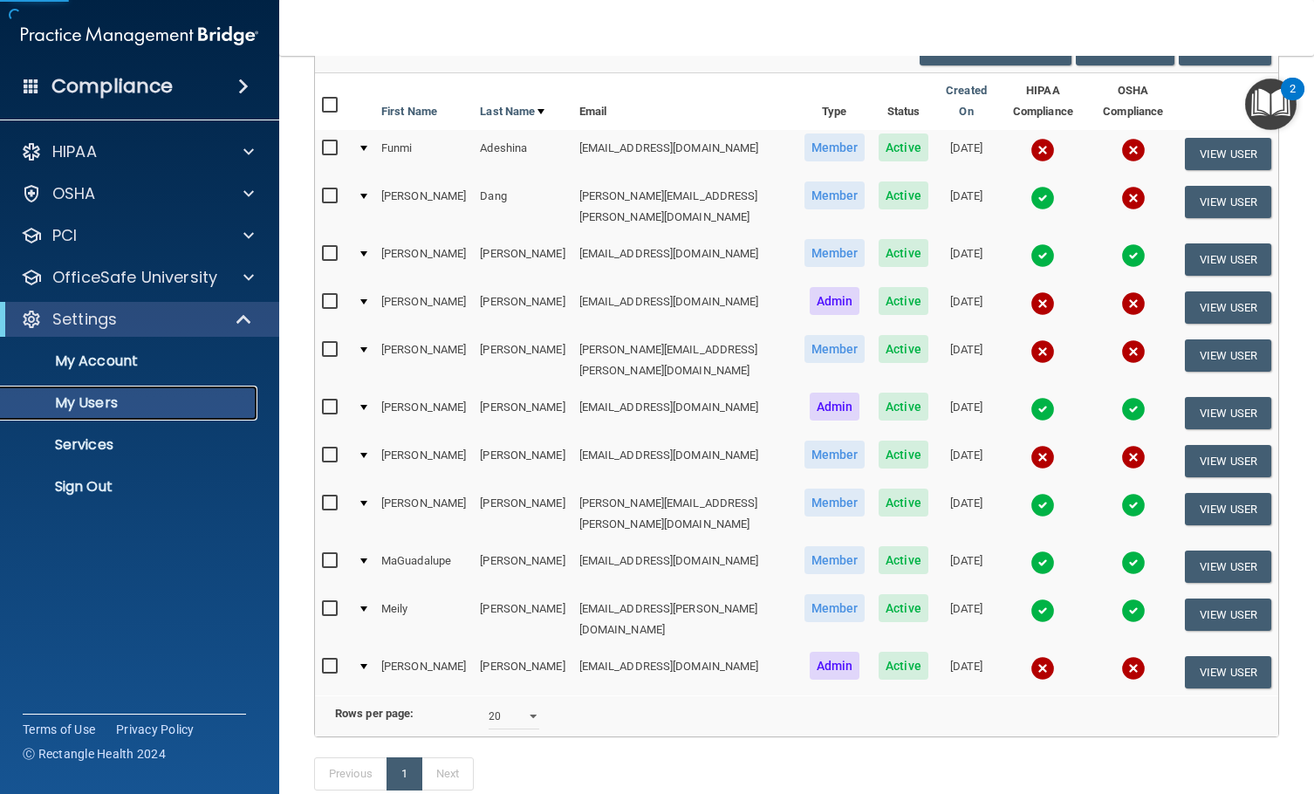
scroll to position [174, 0]
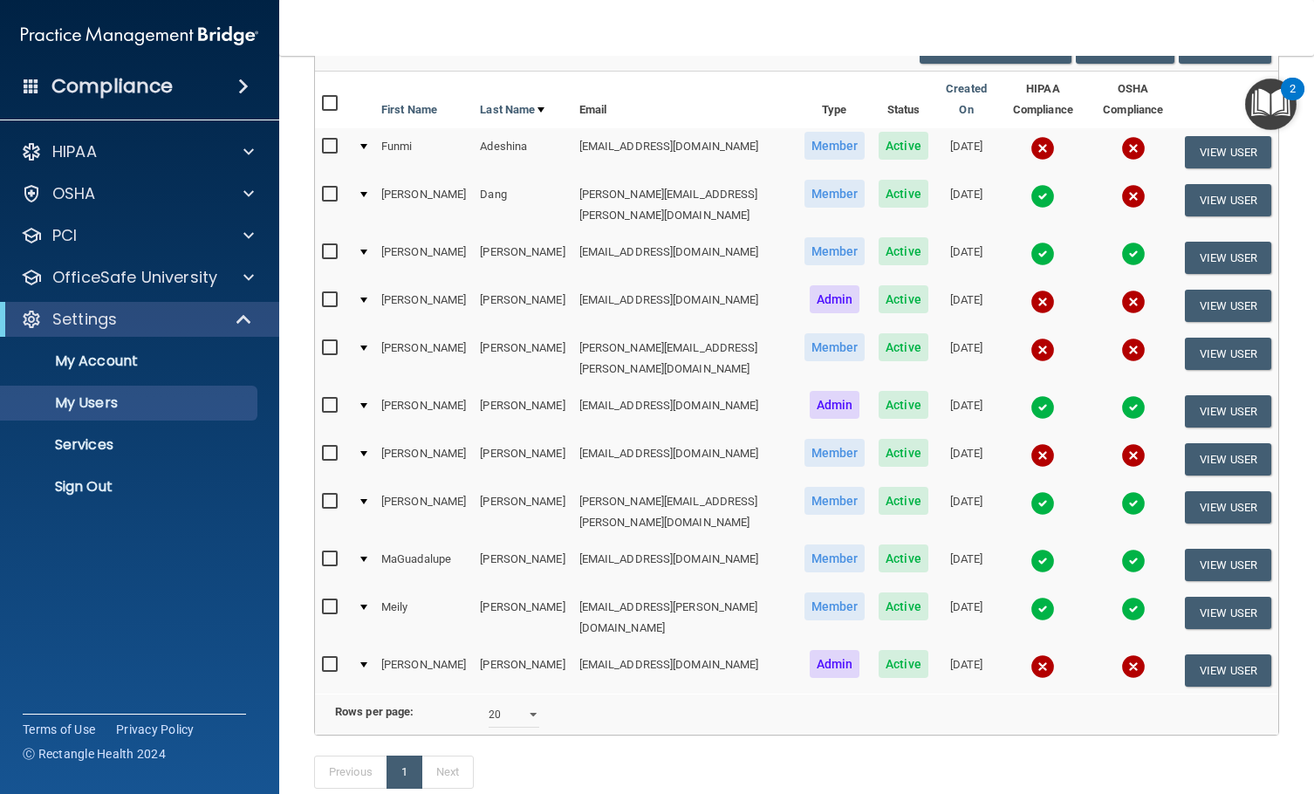
click at [195, 99] on div "Compliance" at bounding box center [139, 86] width 279 height 38
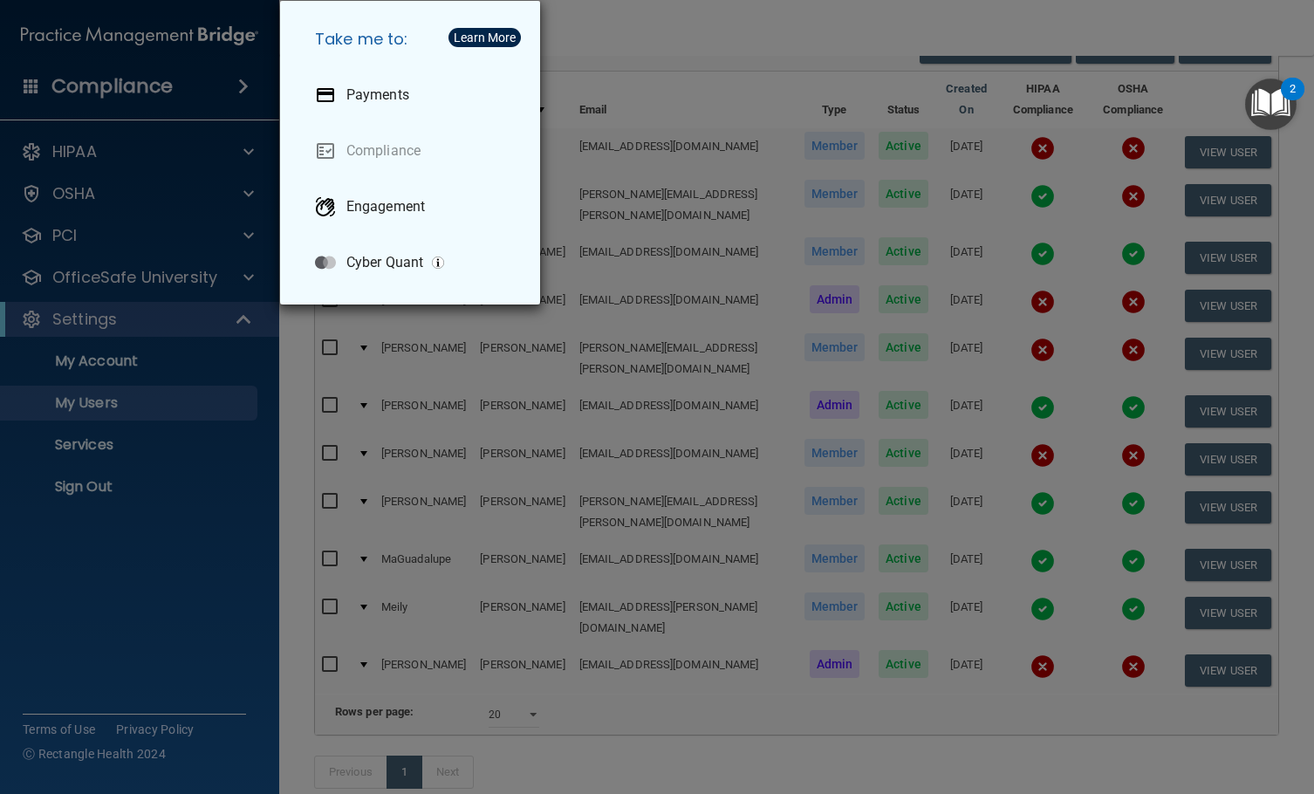
click at [182, 182] on div "Take me to: Payments Compliance Engagement Cyber Quant" at bounding box center [657, 397] width 1314 height 794
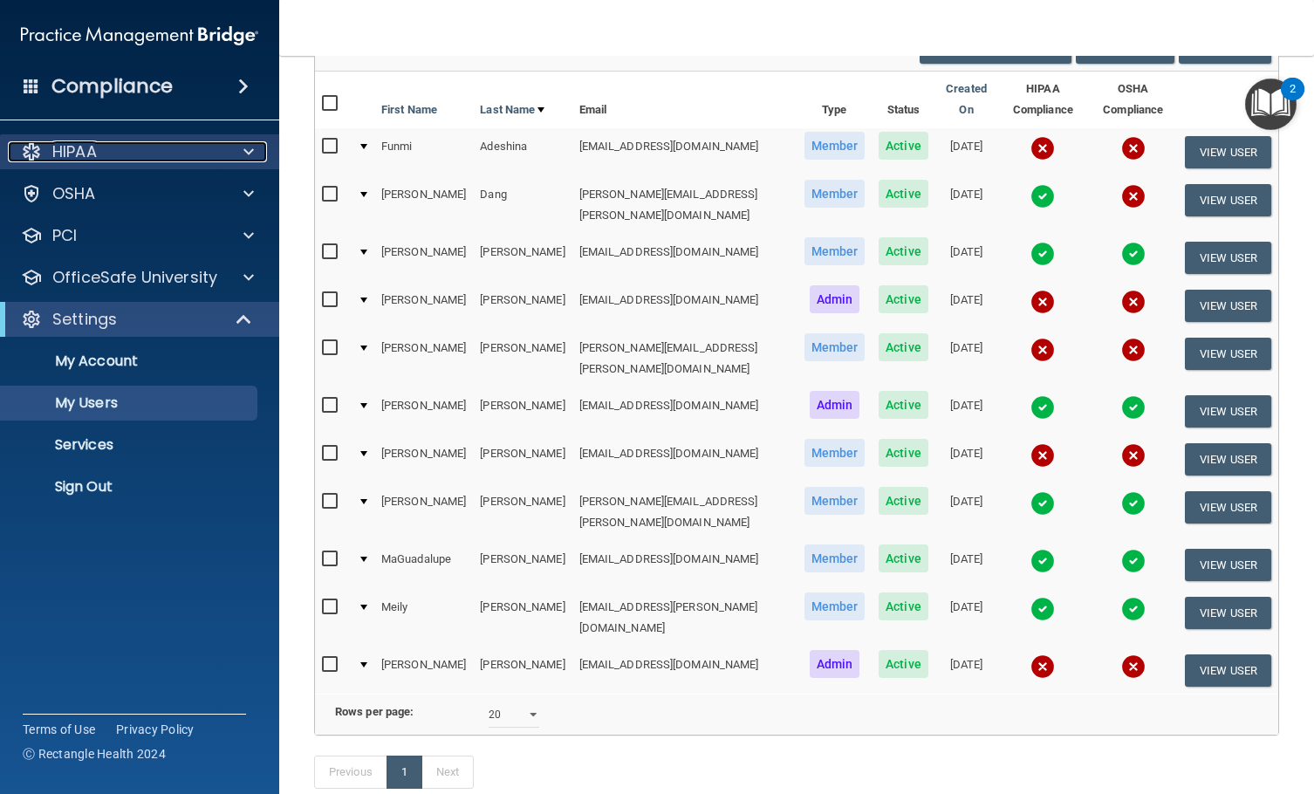
click at [106, 147] on div "HIPAA" at bounding box center [116, 151] width 216 height 21
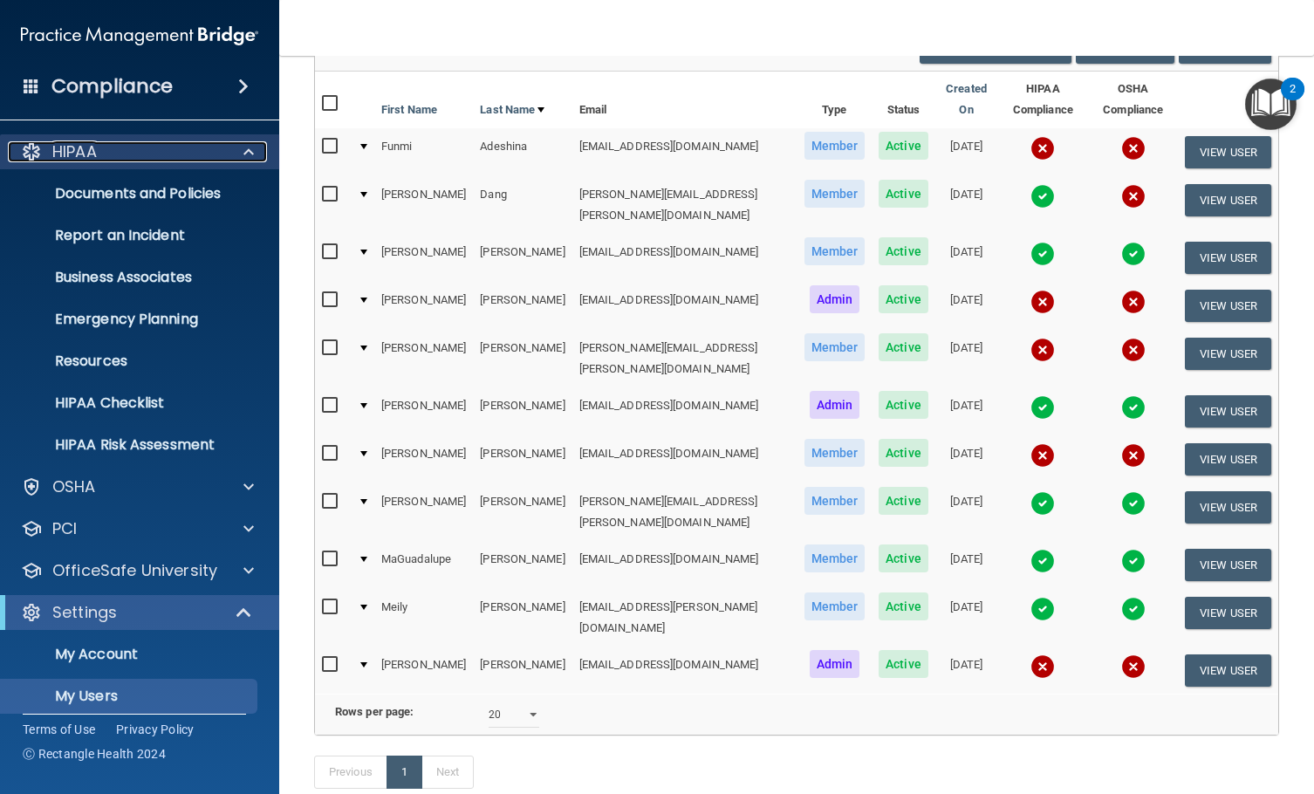
click at [106, 147] on div "HIPAA" at bounding box center [116, 151] width 216 height 21
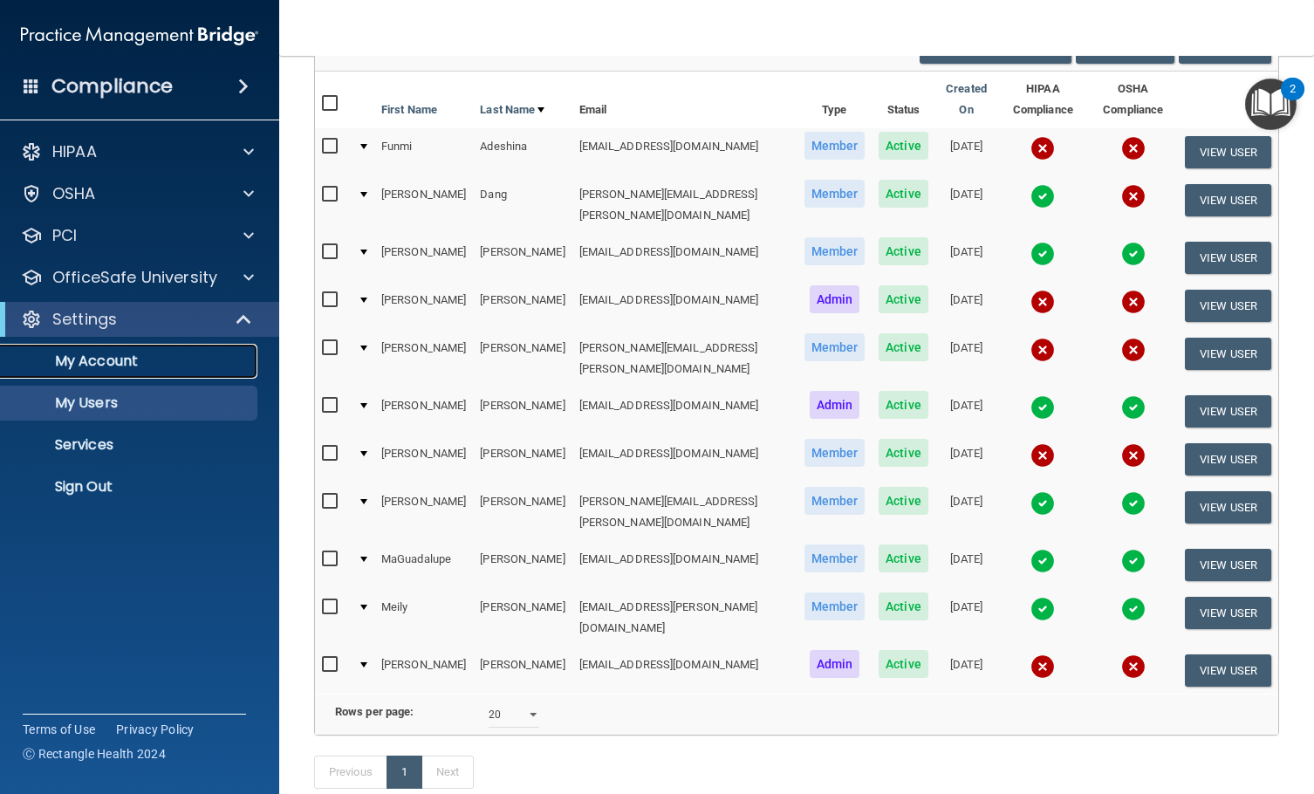
click at [133, 361] on p "My Account" at bounding box center [130, 360] width 238 height 17
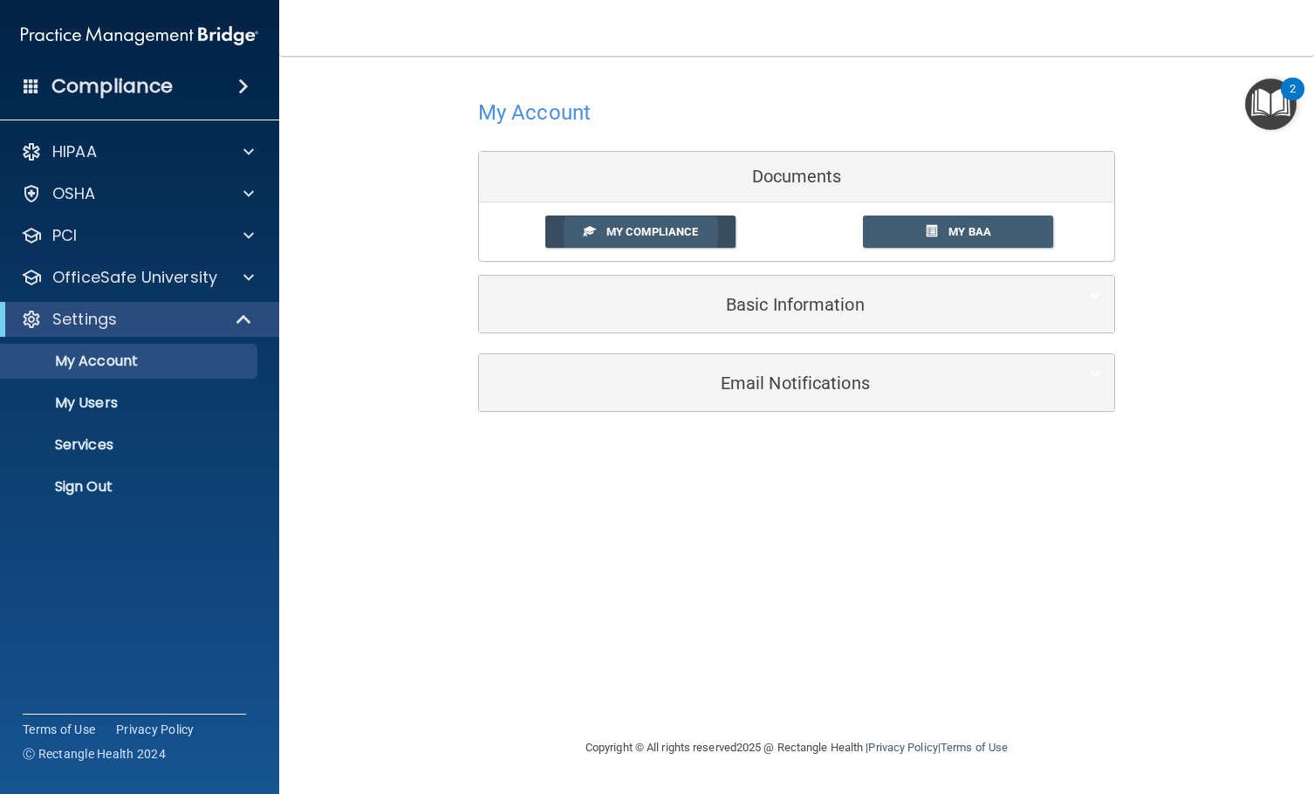
click at [665, 235] on span "My Compliance" at bounding box center [652, 231] width 92 height 13
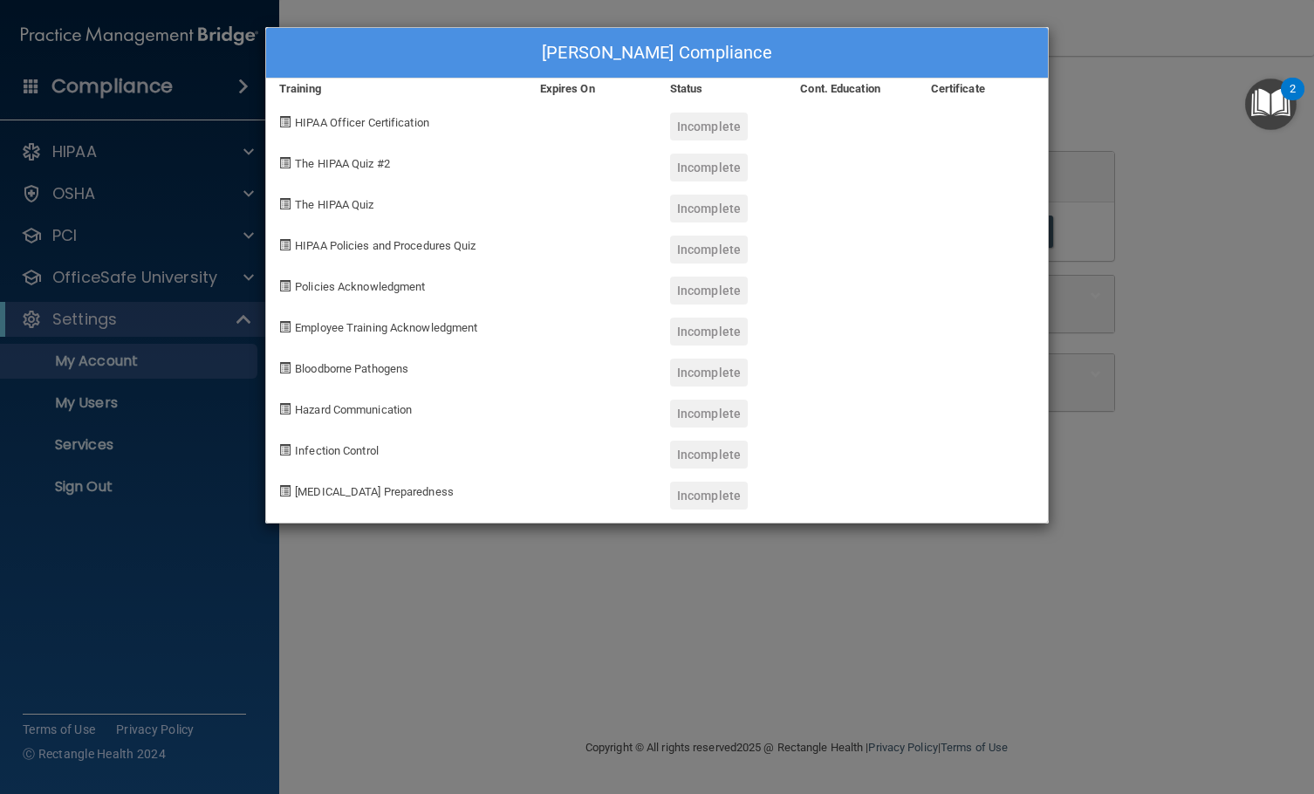
click at [857, 565] on div "isaura gutierrez's Compliance Training Expires On Status Cont. Education Certif…" at bounding box center [657, 397] width 1314 height 794
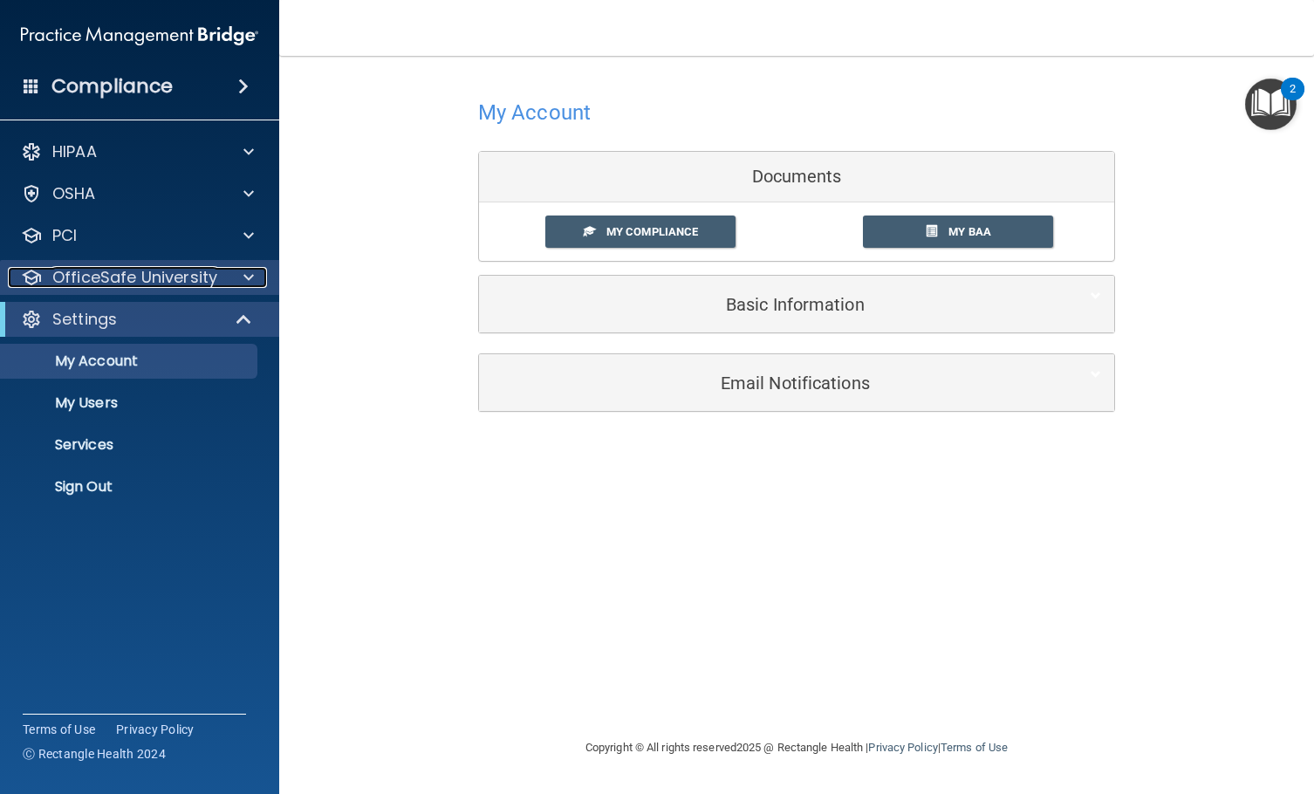
click at [244, 281] on span at bounding box center [248, 277] width 10 height 21
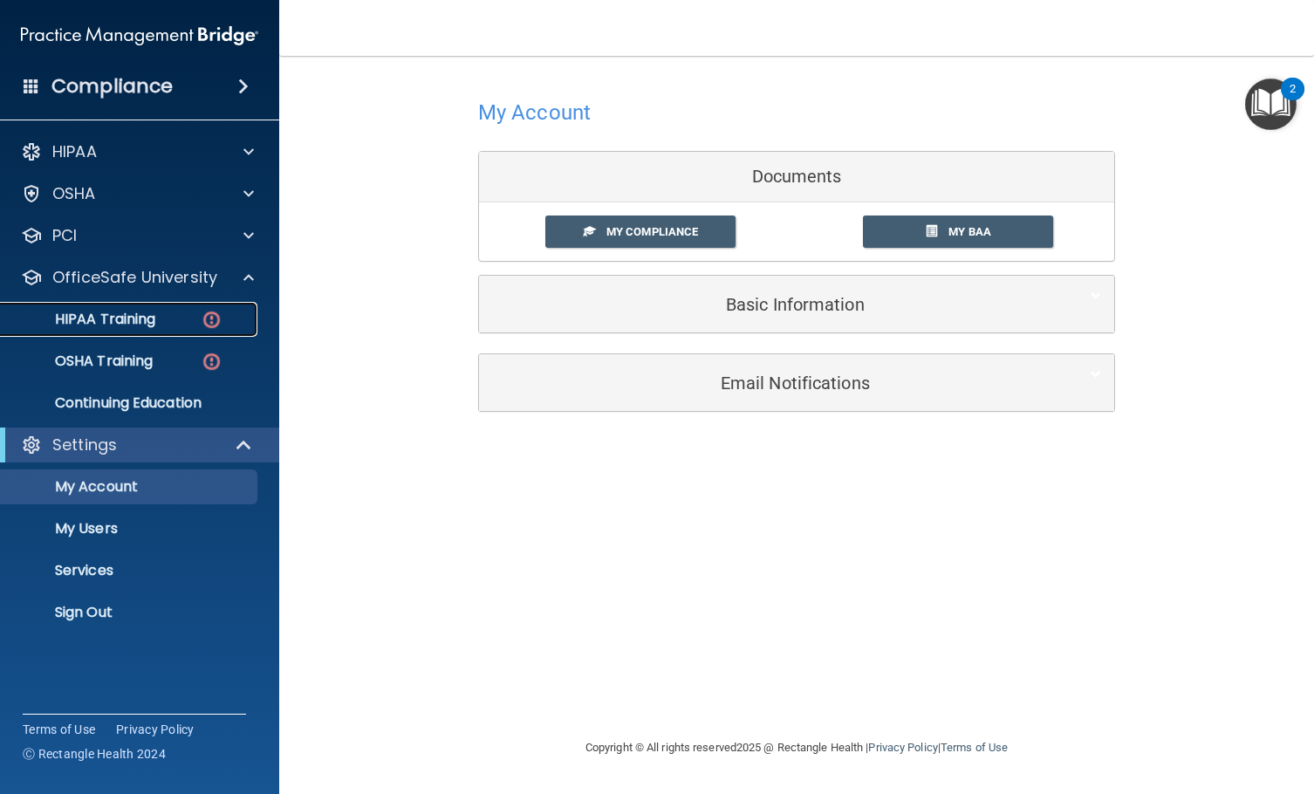
click at [133, 323] on p "HIPAA Training" at bounding box center [83, 319] width 144 height 17
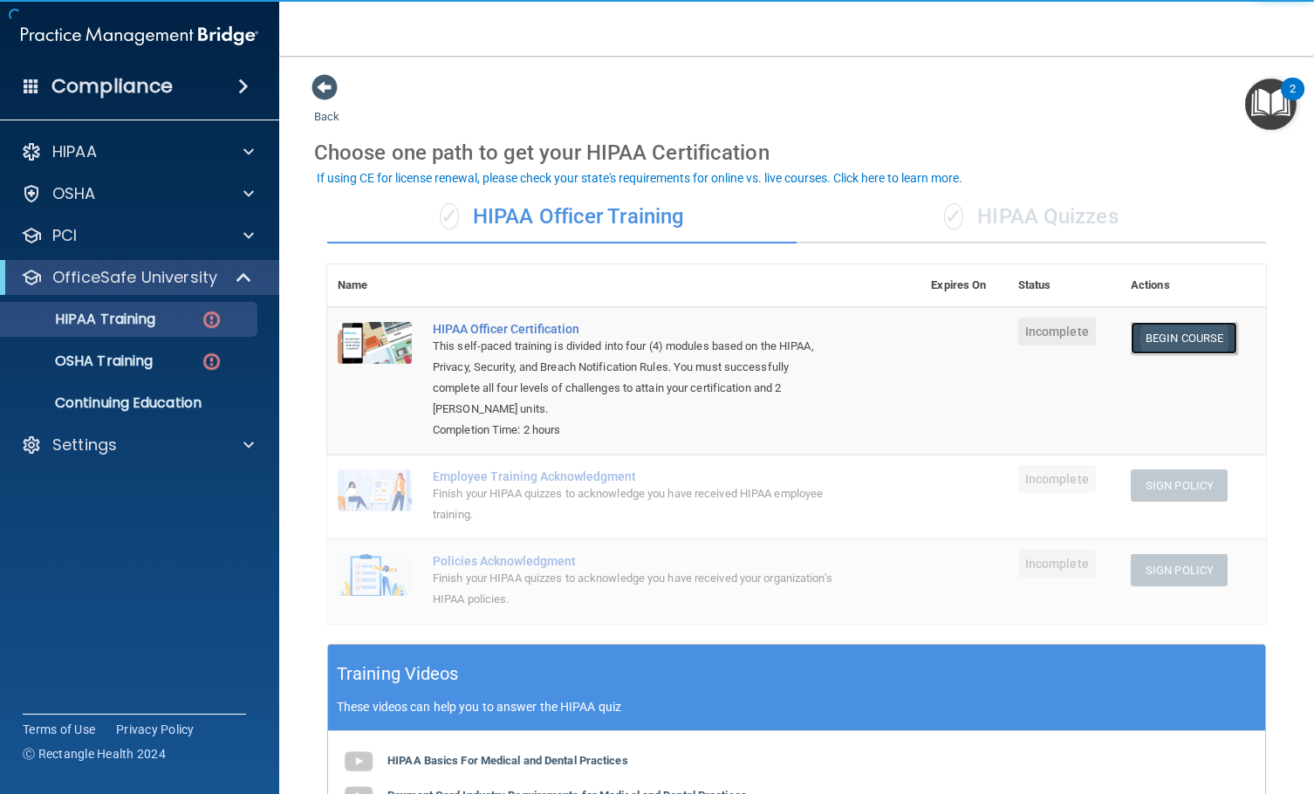
click at [1020, 332] on link "Begin Course" at bounding box center [1183, 338] width 106 height 32
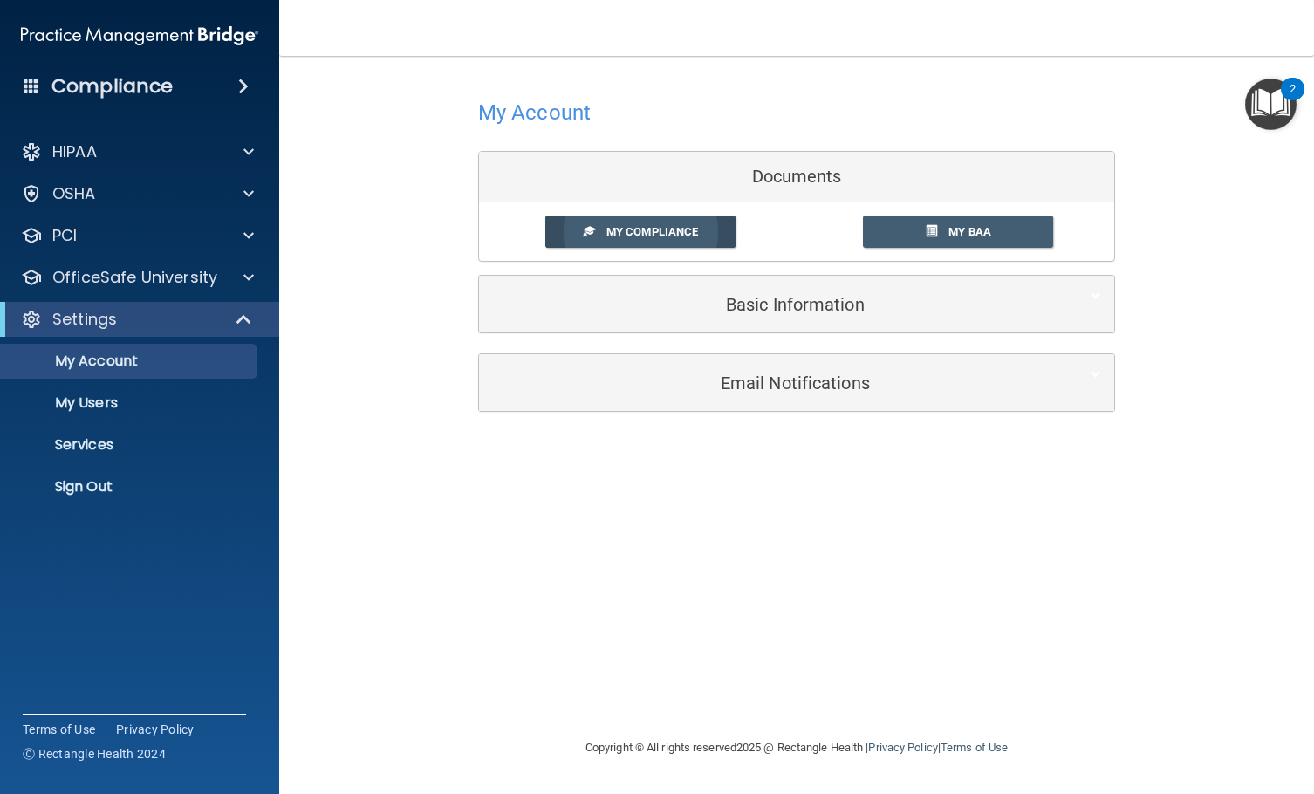
click at [673, 230] on span "My Compliance" at bounding box center [652, 231] width 92 height 13
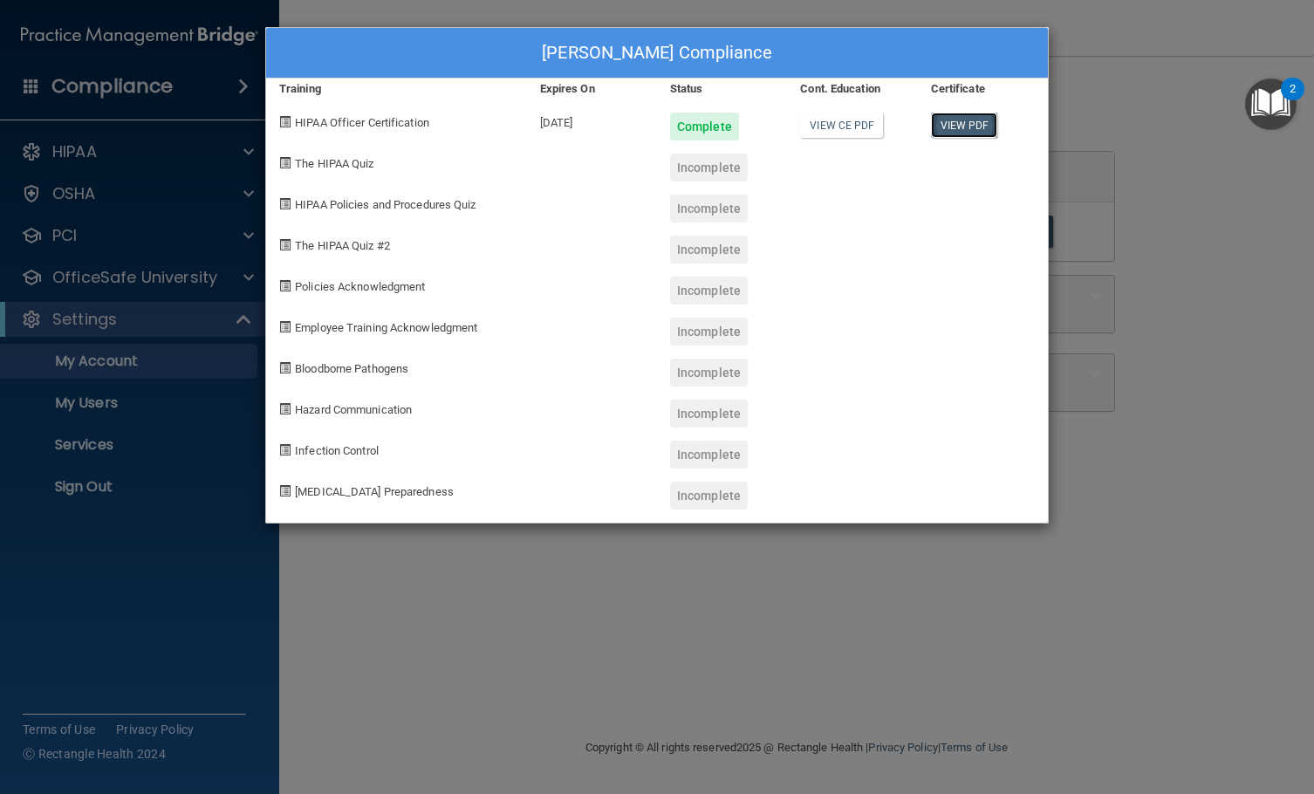
click at [953, 127] on link "View PDF" at bounding box center [964, 125] width 67 height 25
click at [1192, 145] on div "isaura gutierrez's Compliance Training Expires On Status Cont. Education Certif…" at bounding box center [657, 397] width 1314 height 794
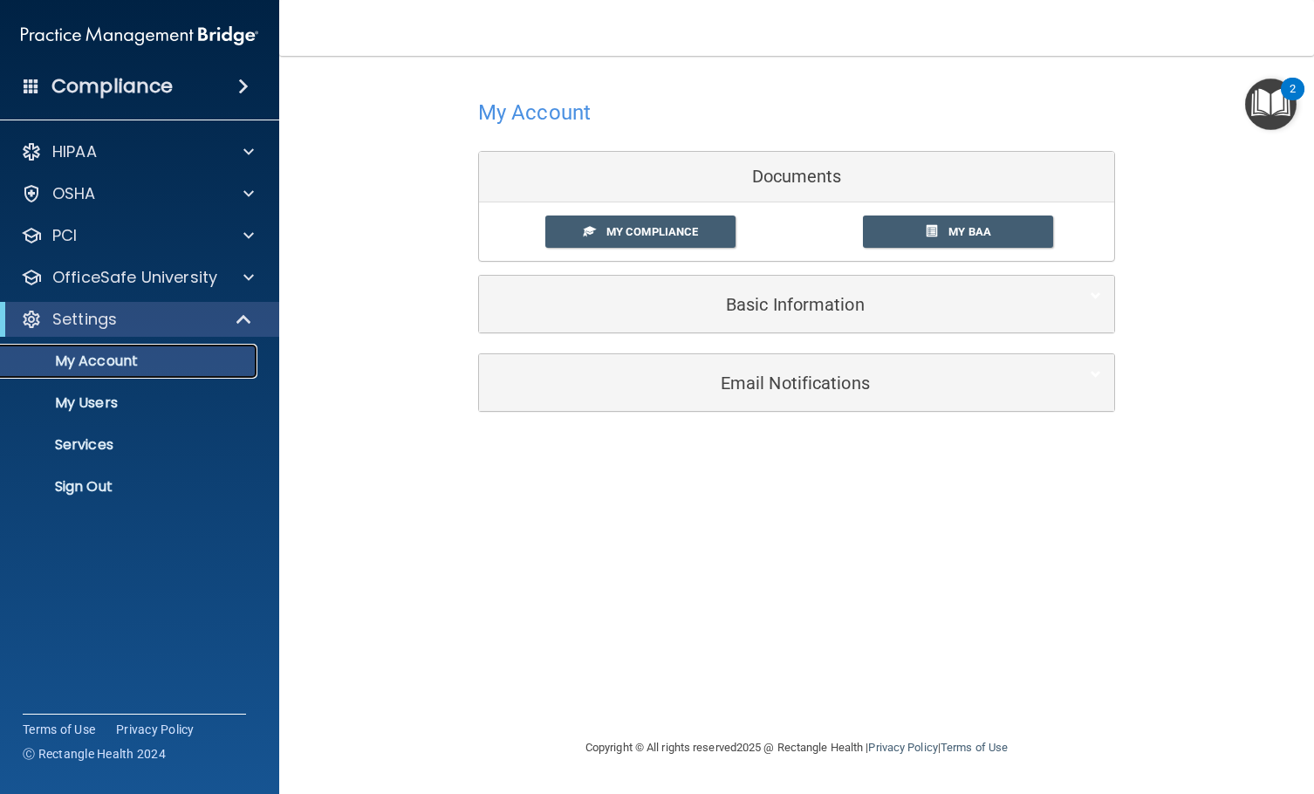
click at [126, 359] on p "My Account" at bounding box center [130, 360] width 238 height 17
click at [115, 359] on p "My Account" at bounding box center [130, 360] width 238 height 17
click at [244, 313] on span at bounding box center [245, 319] width 15 height 21
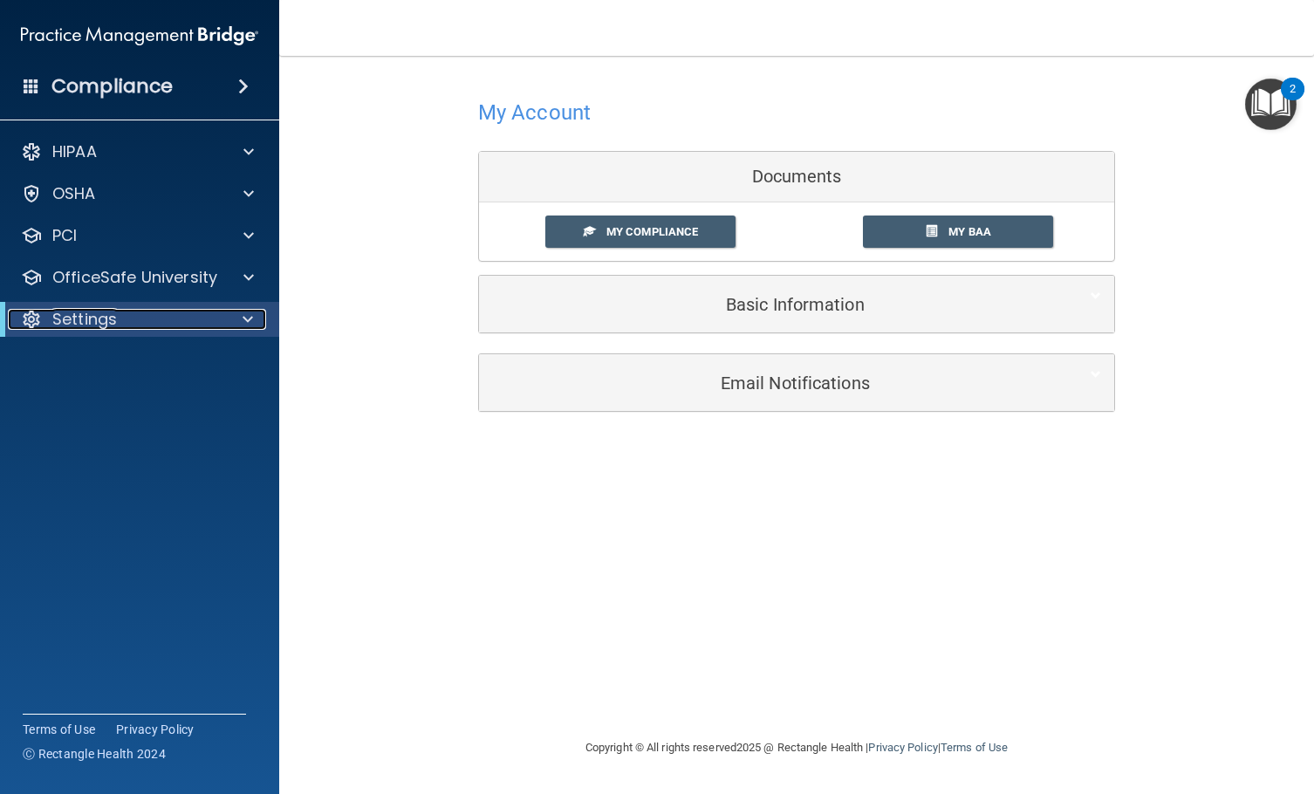
click at [247, 312] on span at bounding box center [247, 319] width 10 height 21
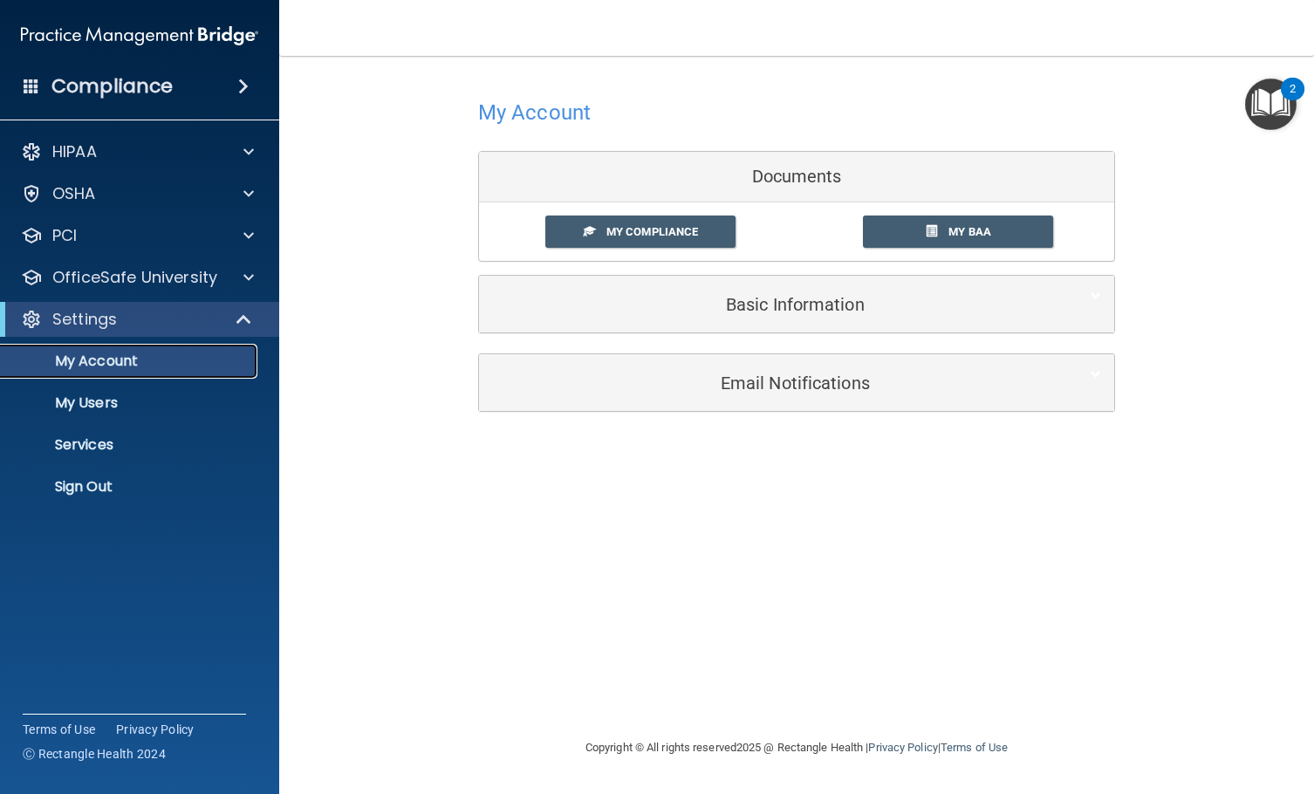
click at [112, 355] on p "My Account" at bounding box center [130, 360] width 238 height 17
click at [262, 154] on div at bounding box center [246, 151] width 44 height 21
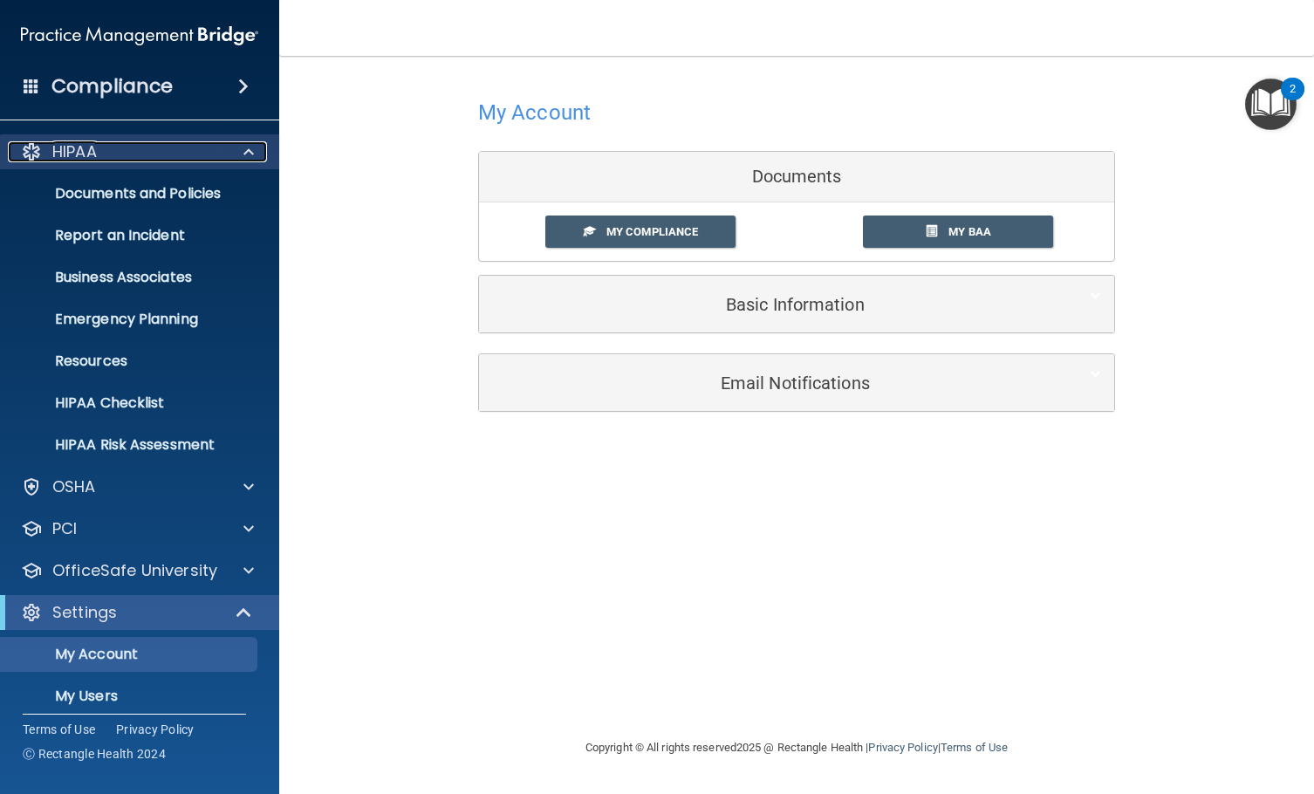
click at [259, 152] on div at bounding box center [246, 151] width 44 height 21
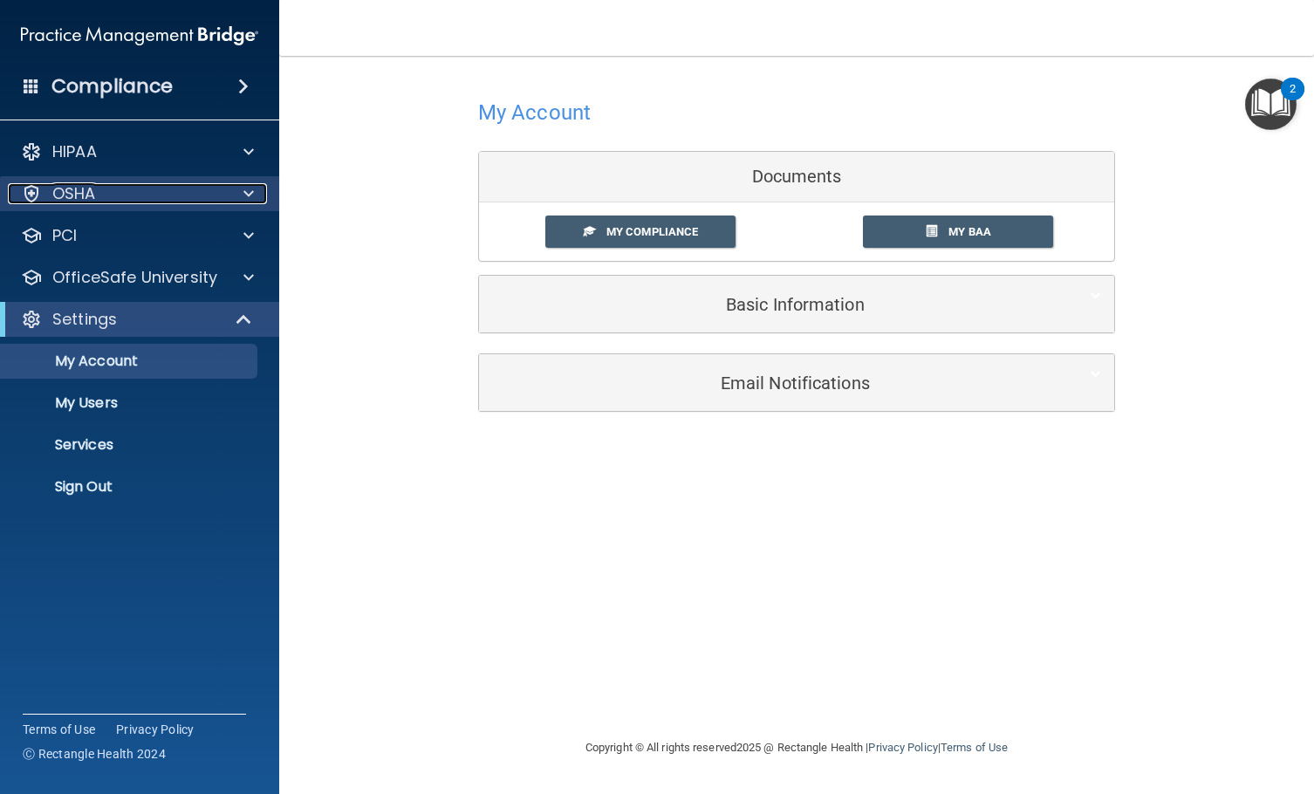
click at [250, 203] on span at bounding box center [248, 193] width 10 height 21
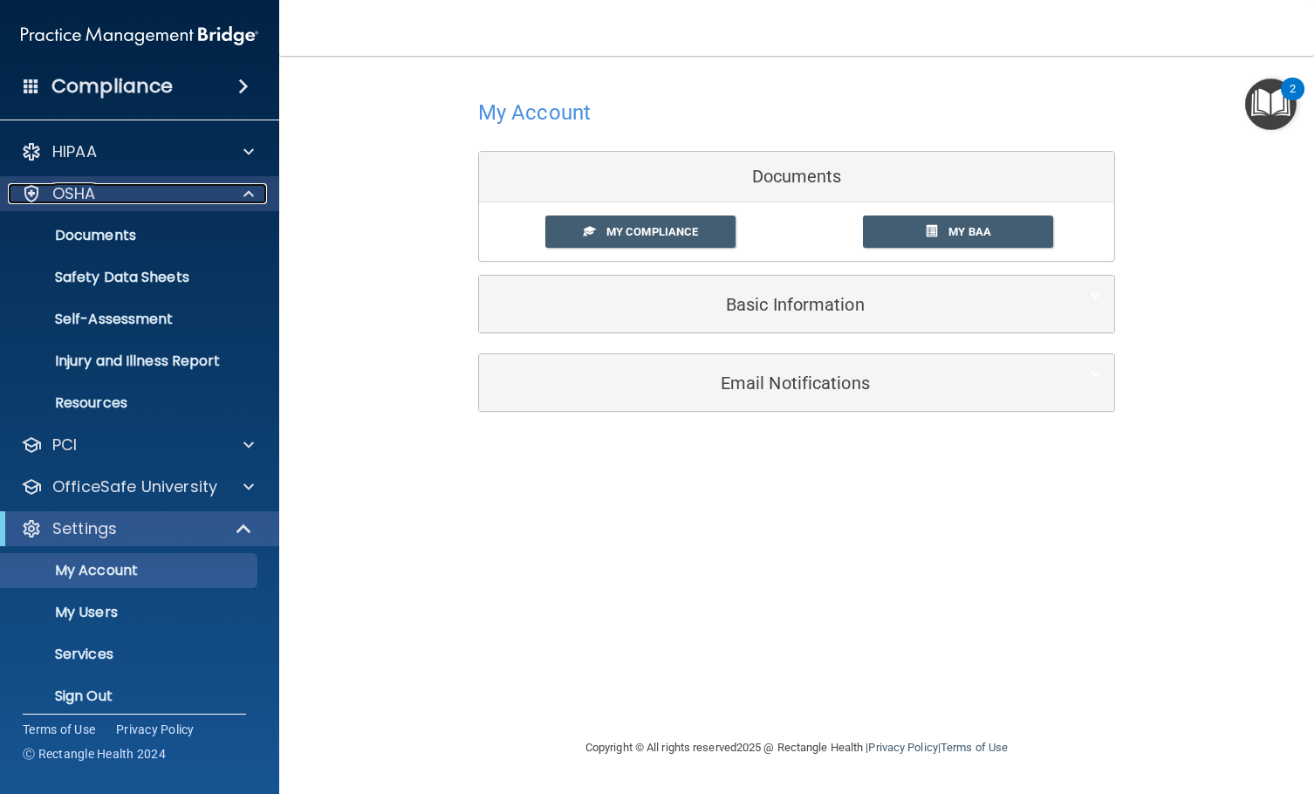
click at [250, 203] on span at bounding box center [248, 193] width 10 height 21
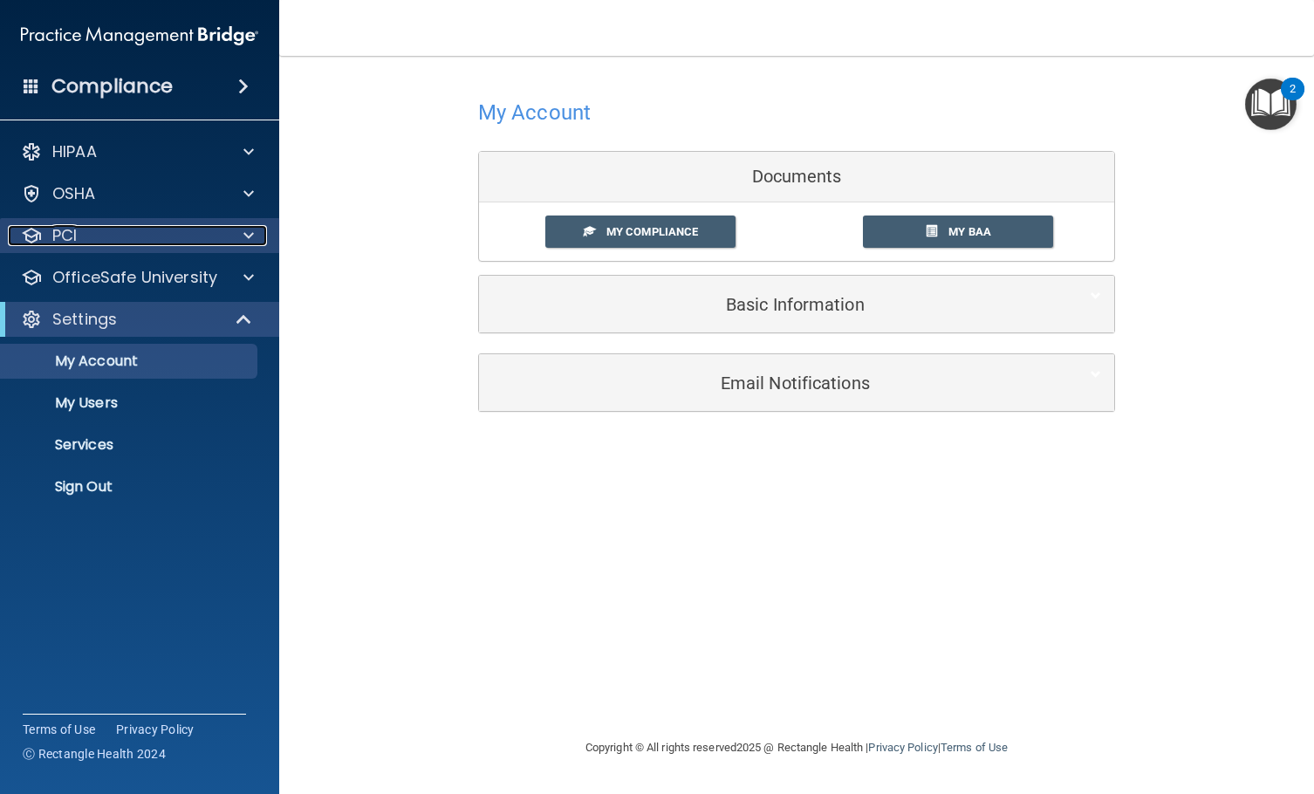
click at [245, 242] on span at bounding box center [248, 235] width 10 height 21
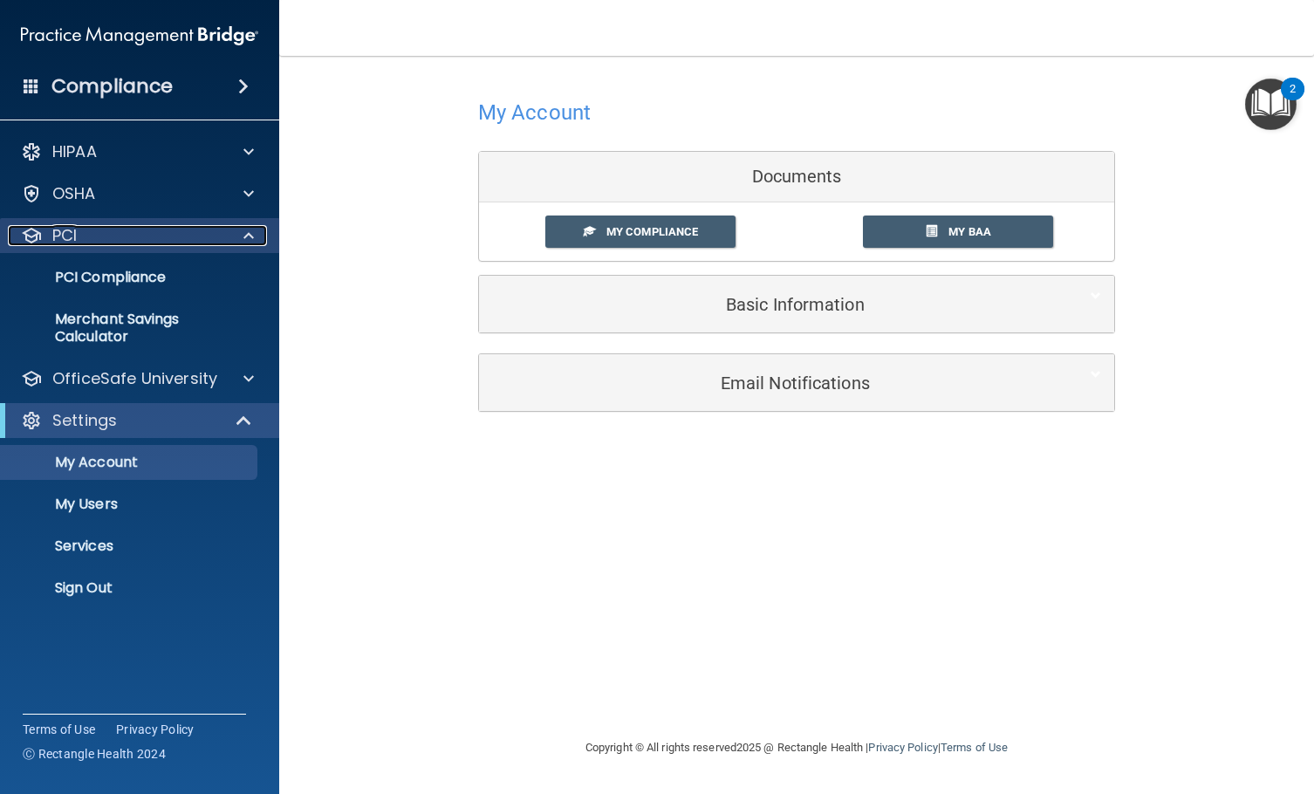
click at [245, 242] on span at bounding box center [248, 235] width 10 height 21
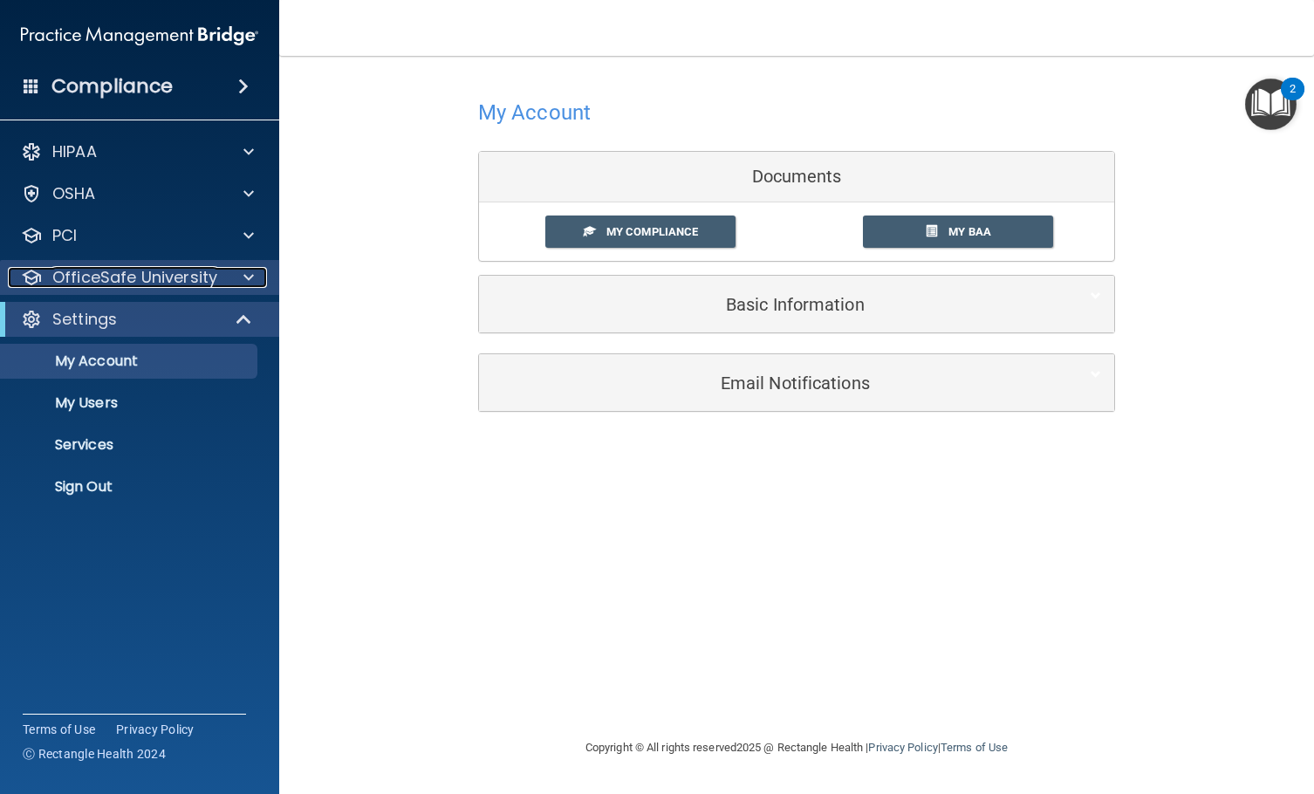
click at [243, 277] on span at bounding box center [248, 277] width 10 height 21
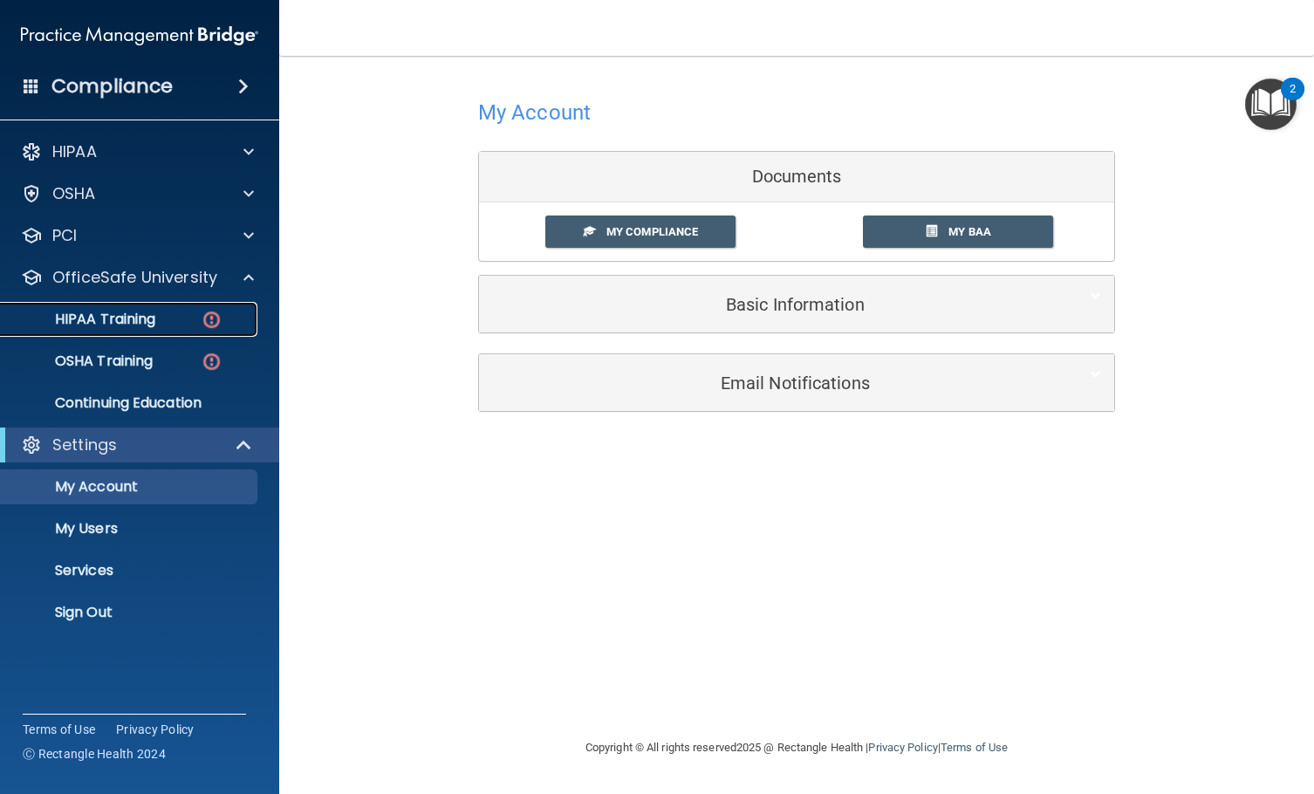
click at [128, 333] on link "HIPAA Training" at bounding box center [120, 319] width 275 height 35
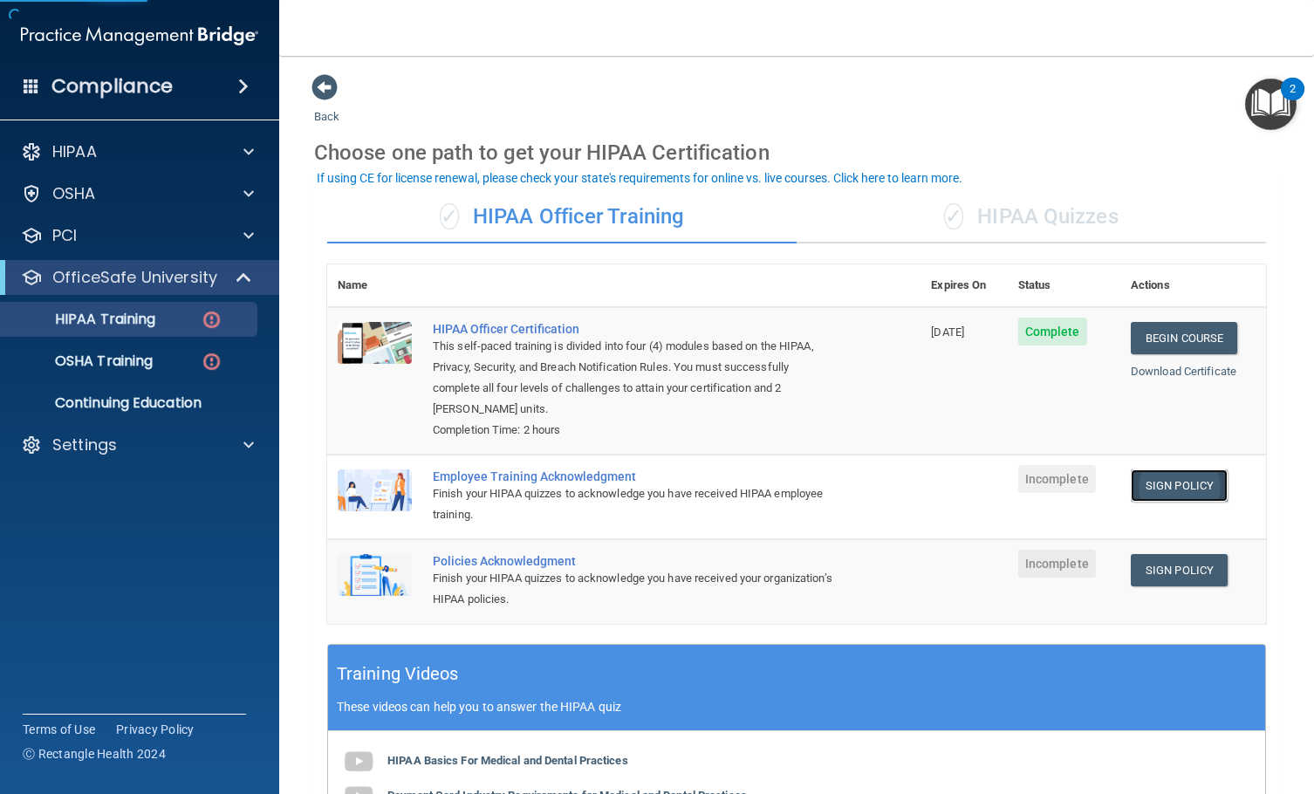
click at [1182, 488] on link "Sign Policy" at bounding box center [1178, 485] width 97 height 32
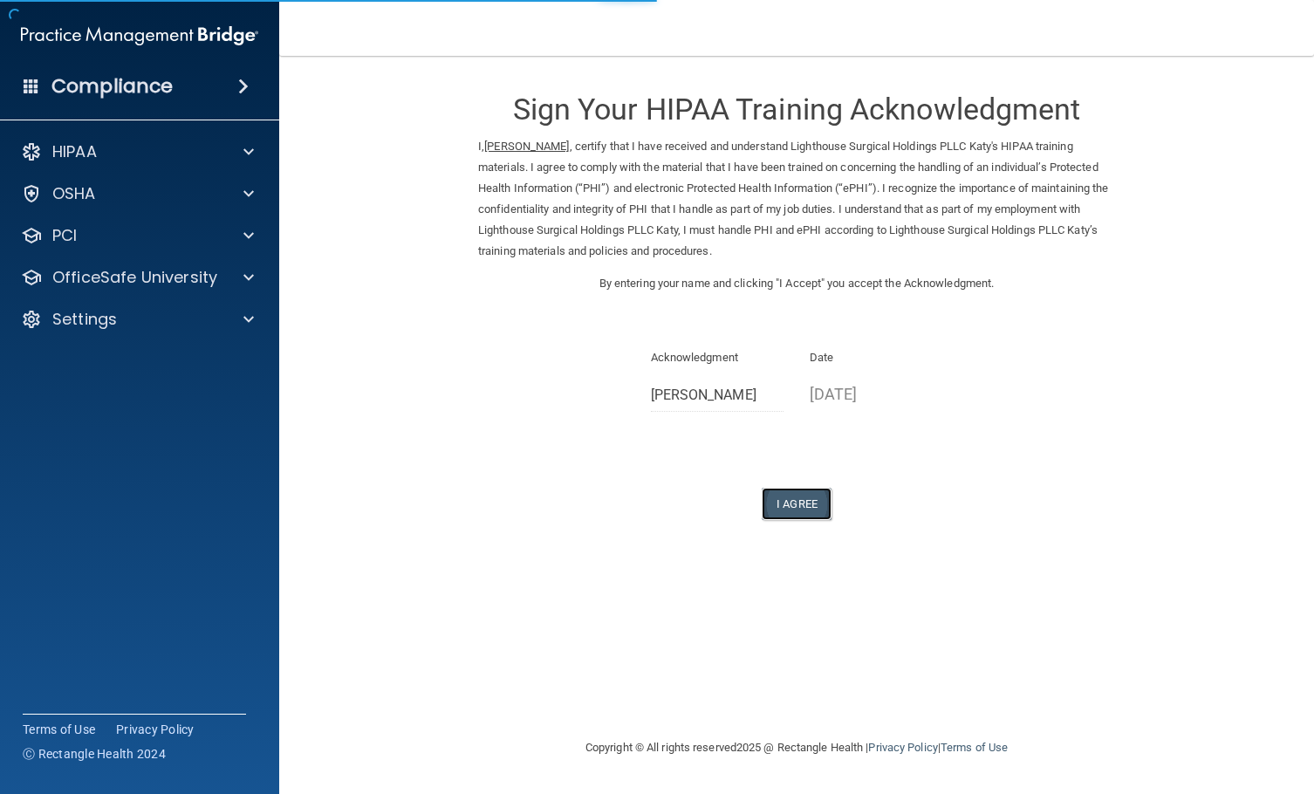
click at [799, 505] on button "I Agree" at bounding box center [796, 504] width 70 height 32
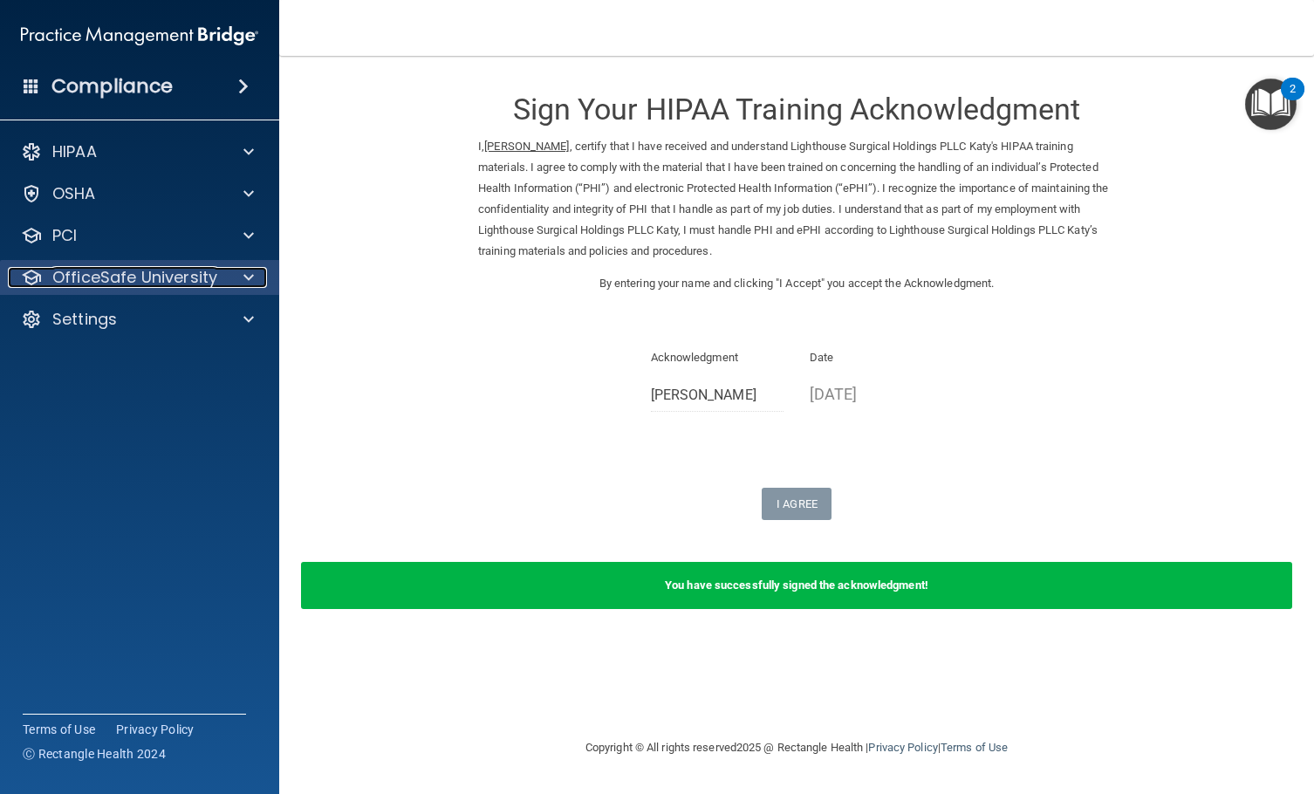
click at [238, 270] on div at bounding box center [246, 277] width 44 height 21
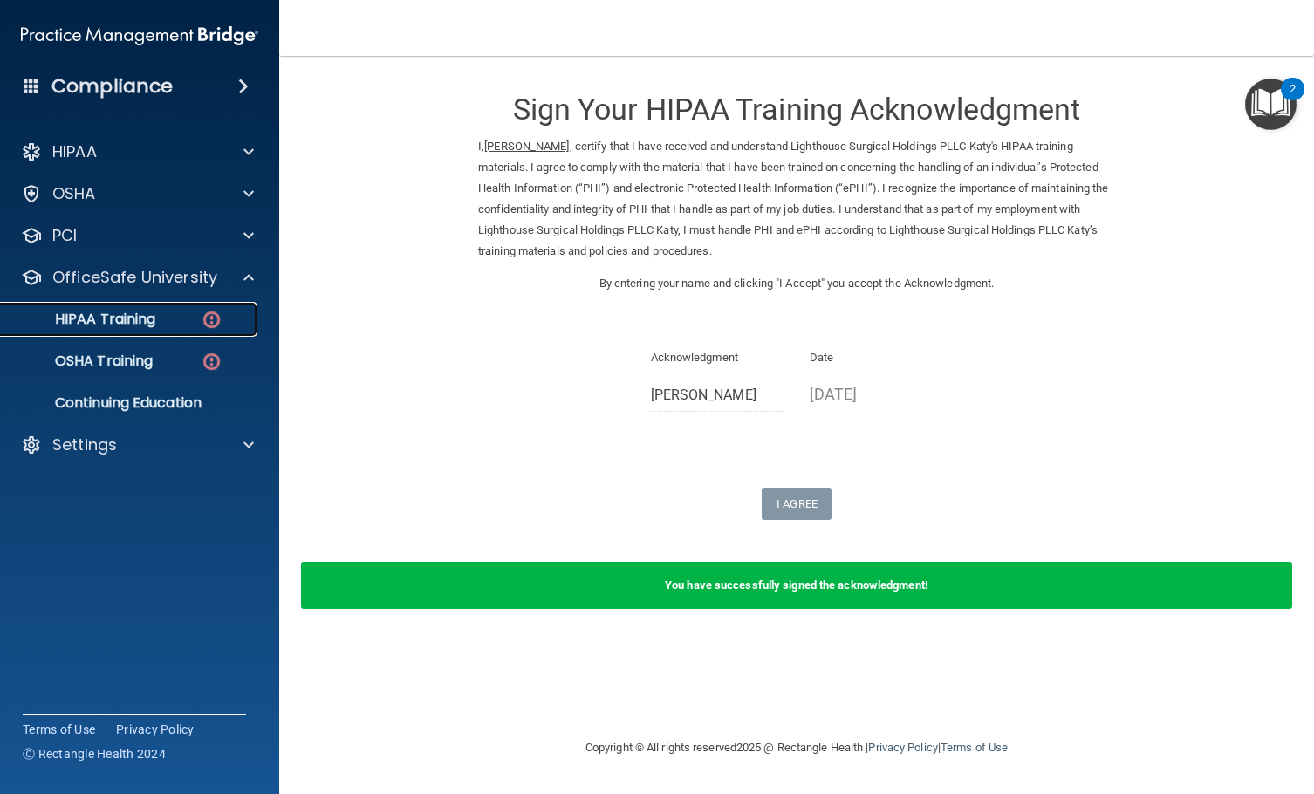
click at [123, 327] on p "HIPAA Training" at bounding box center [83, 319] width 144 height 17
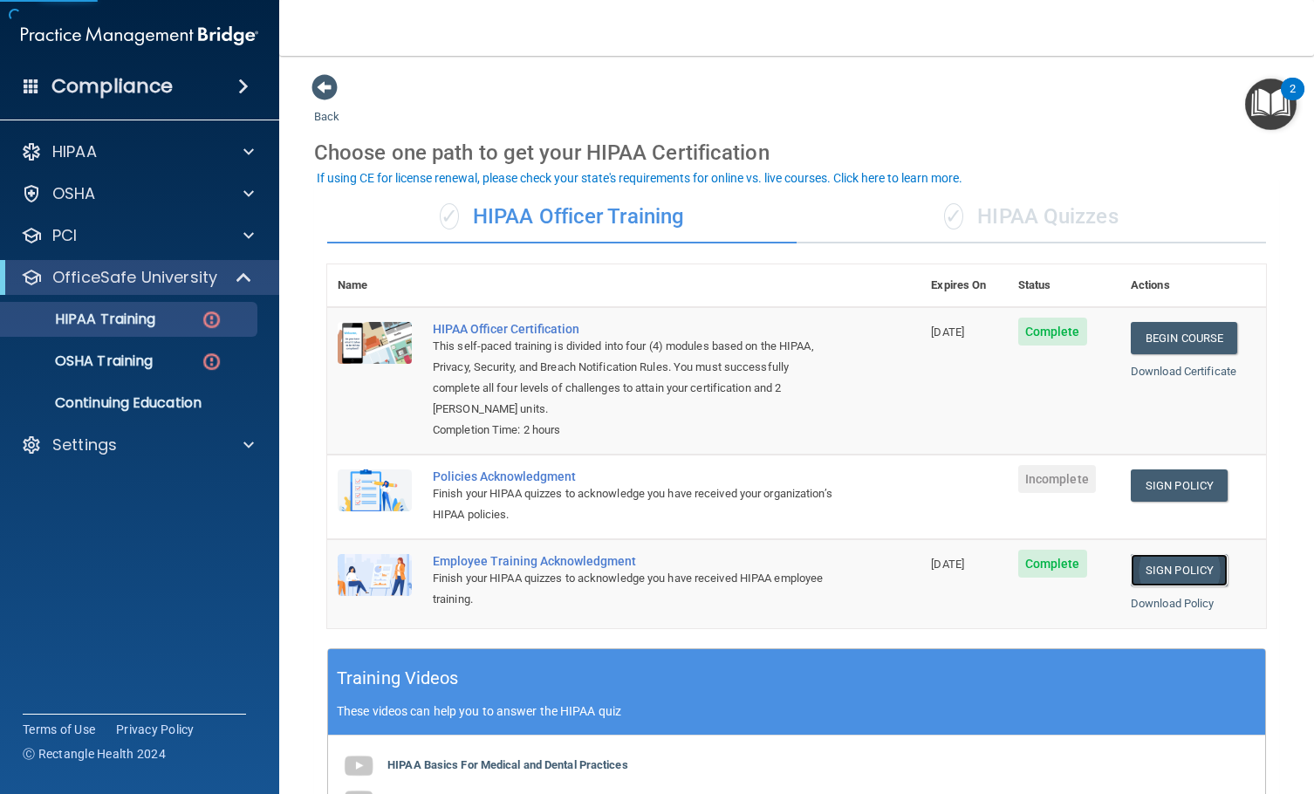
click at [1168, 574] on link "Sign Policy" at bounding box center [1178, 570] width 97 height 32
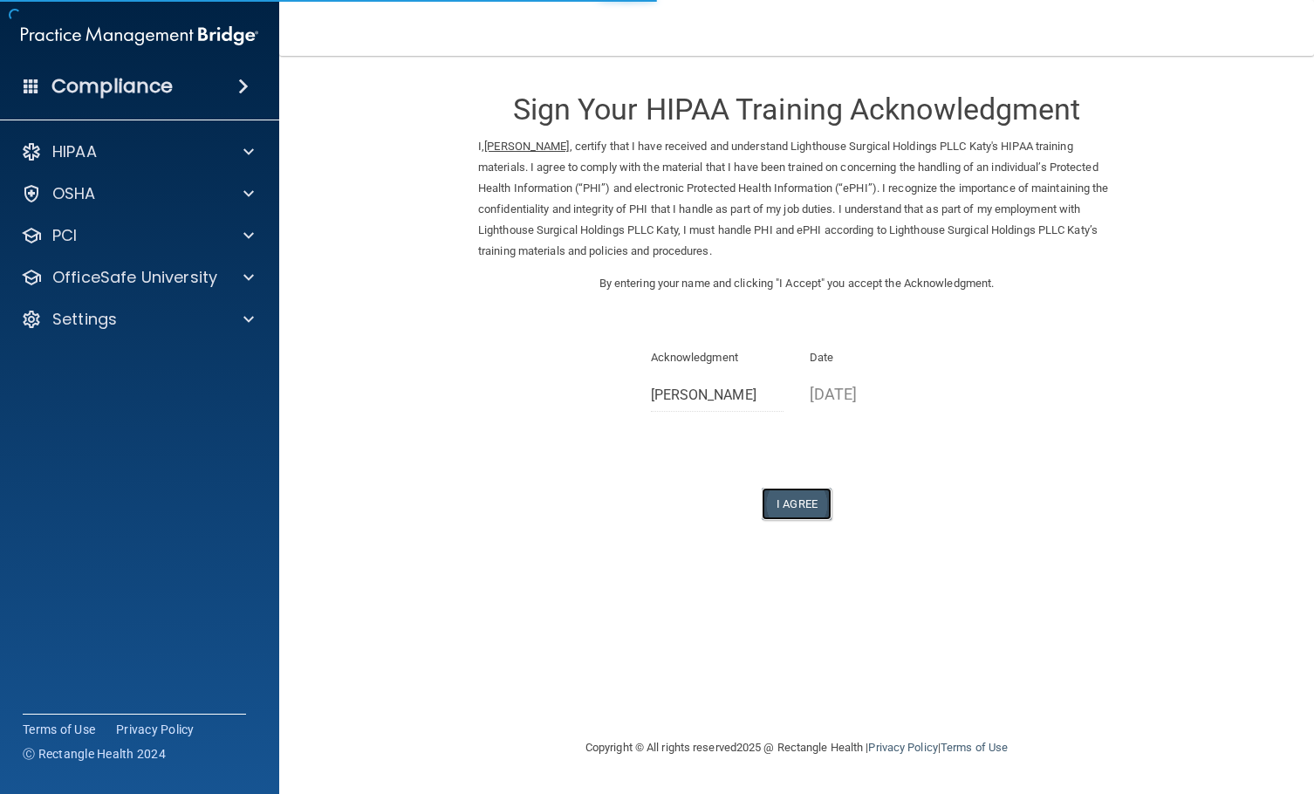
click at [794, 502] on button "I Agree" at bounding box center [796, 504] width 70 height 32
click at [808, 502] on button "I Agree" at bounding box center [796, 504] width 70 height 32
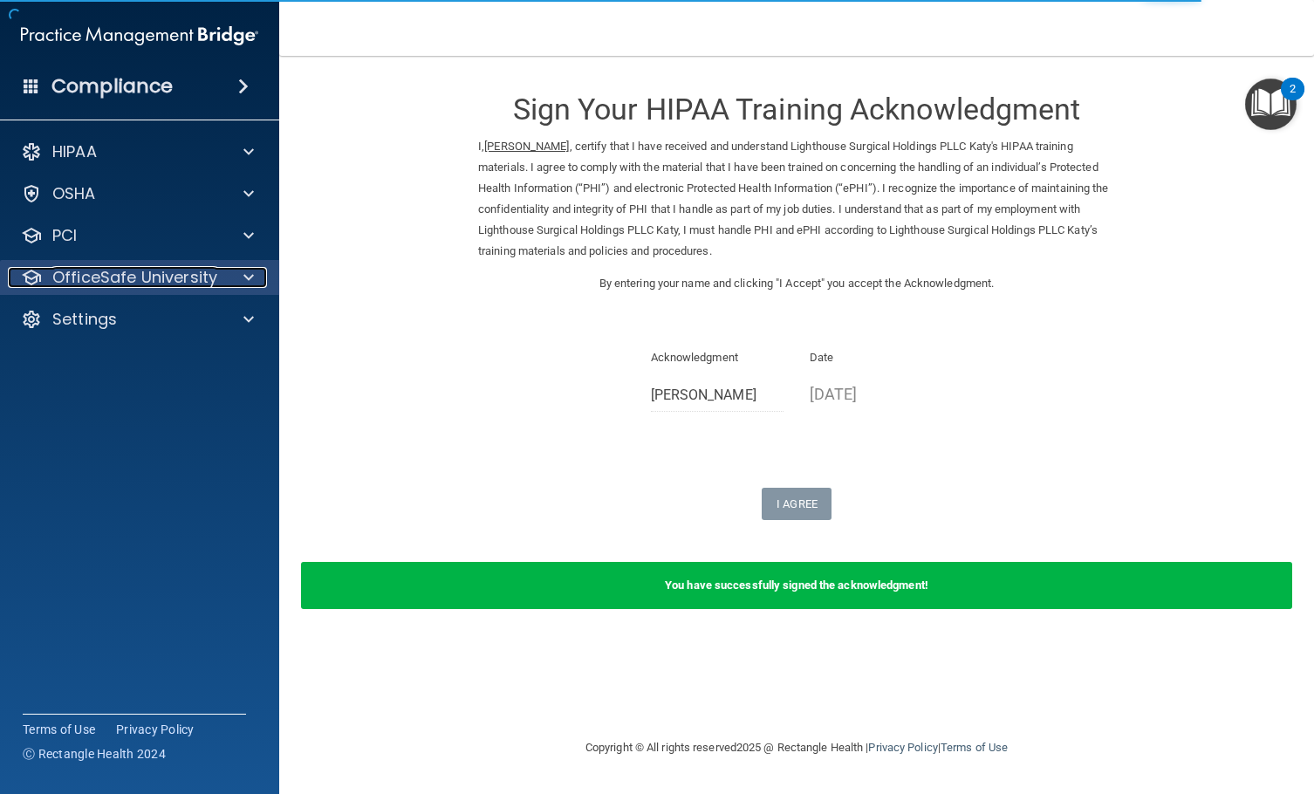
click at [183, 279] on p "OfficeSafe University" at bounding box center [134, 277] width 165 height 21
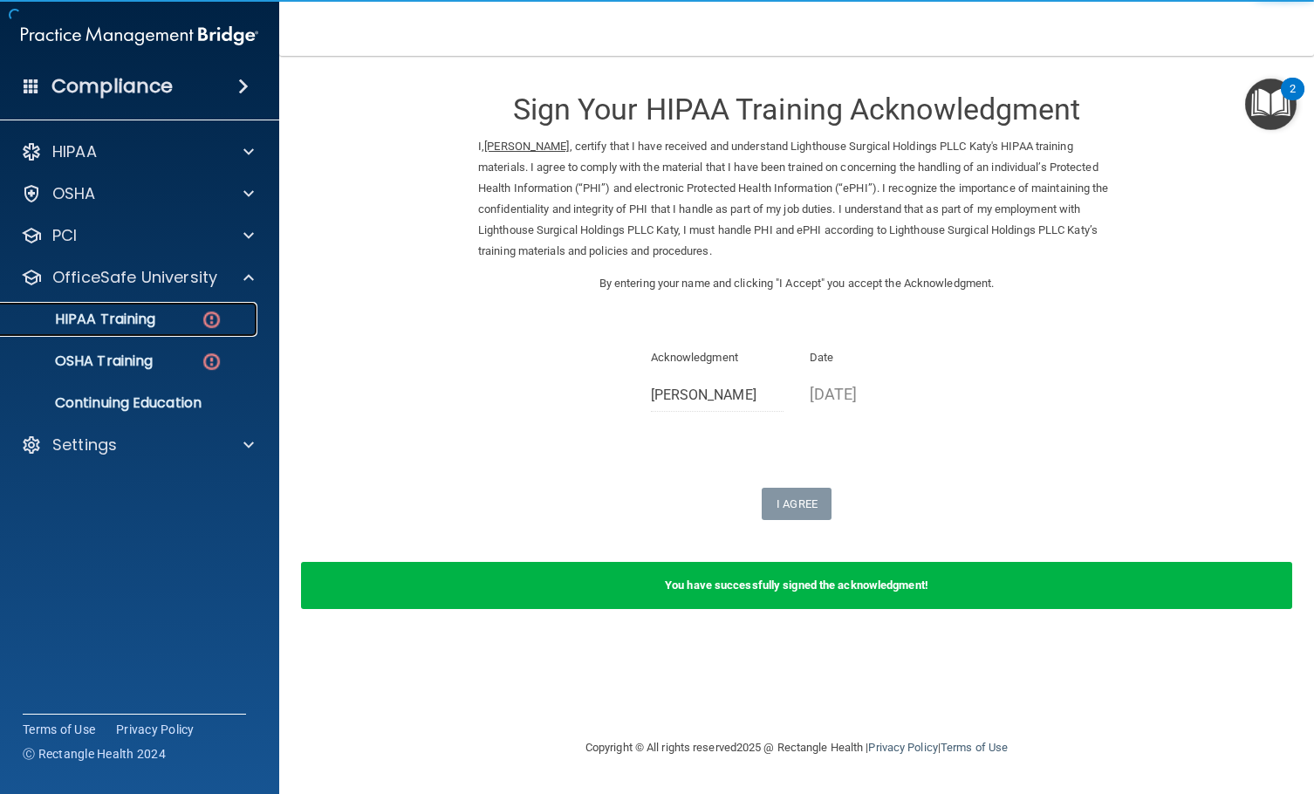
click at [171, 324] on div "HIPAA Training" at bounding box center [130, 319] width 238 height 17
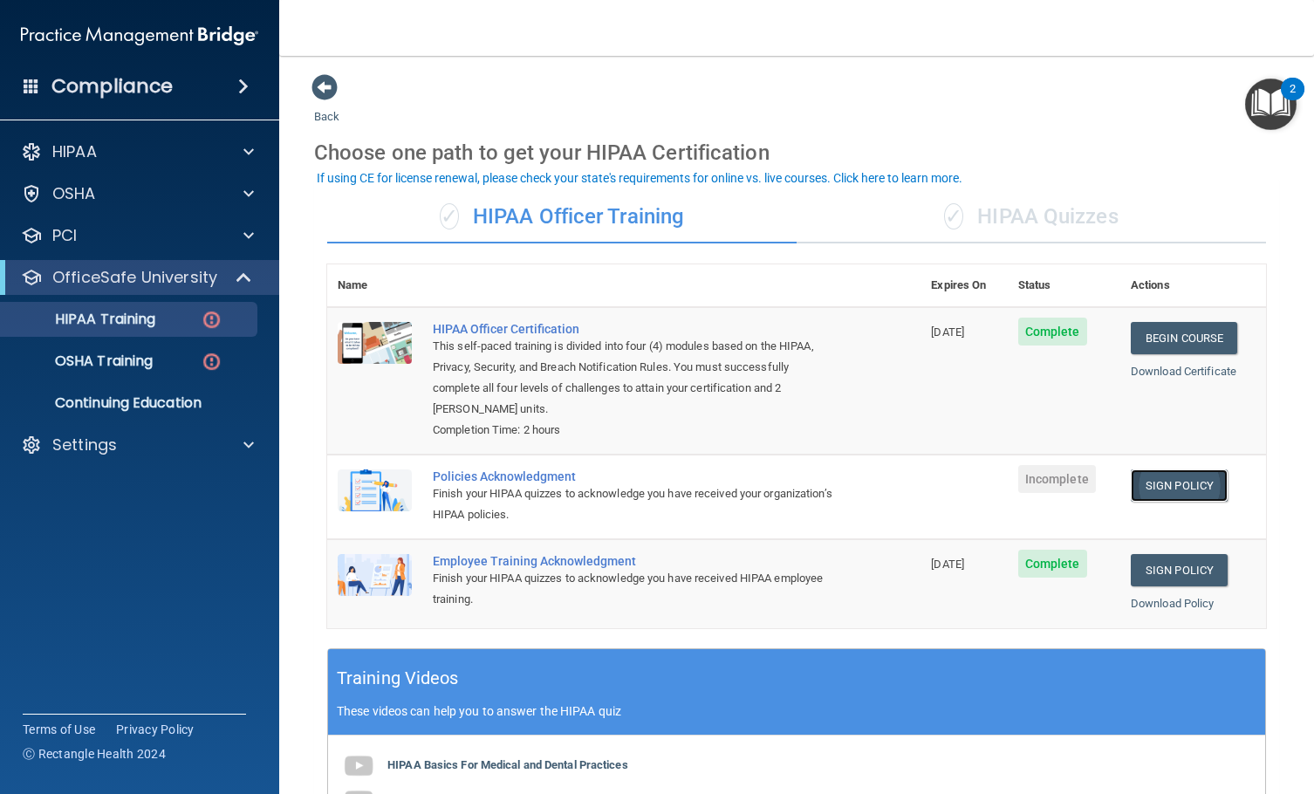
click at [1191, 488] on link "Sign Policy" at bounding box center [1178, 485] width 97 height 32
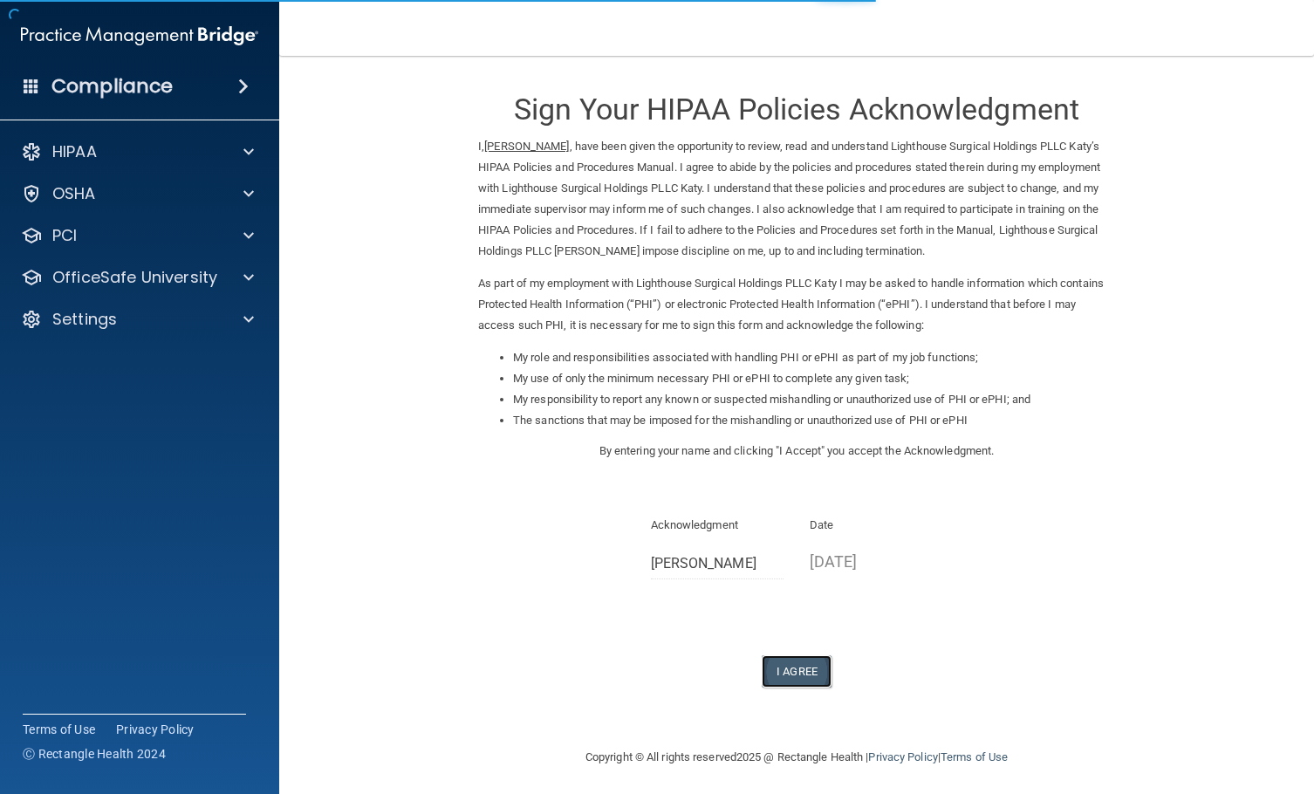
click at [803, 663] on button "I Agree" at bounding box center [796, 671] width 70 height 32
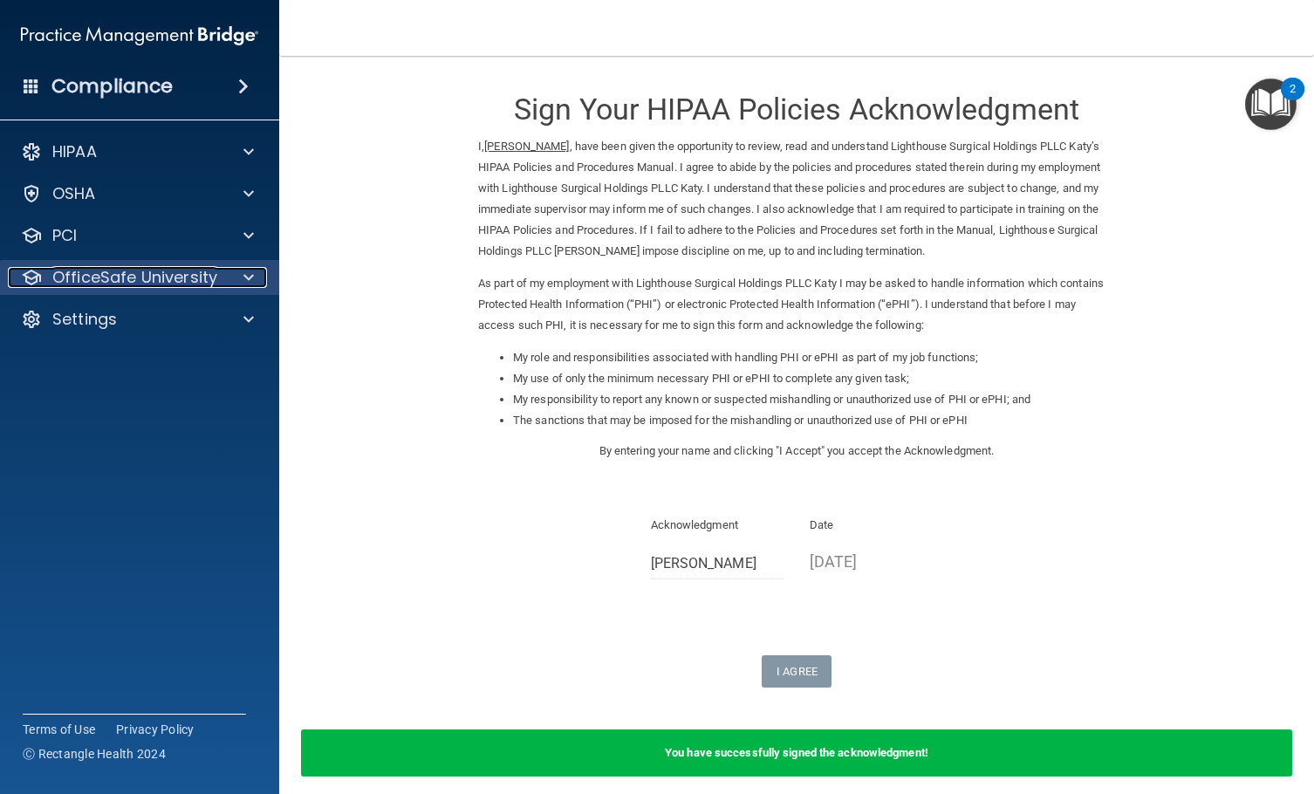
click at [229, 285] on div at bounding box center [246, 277] width 44 height 21
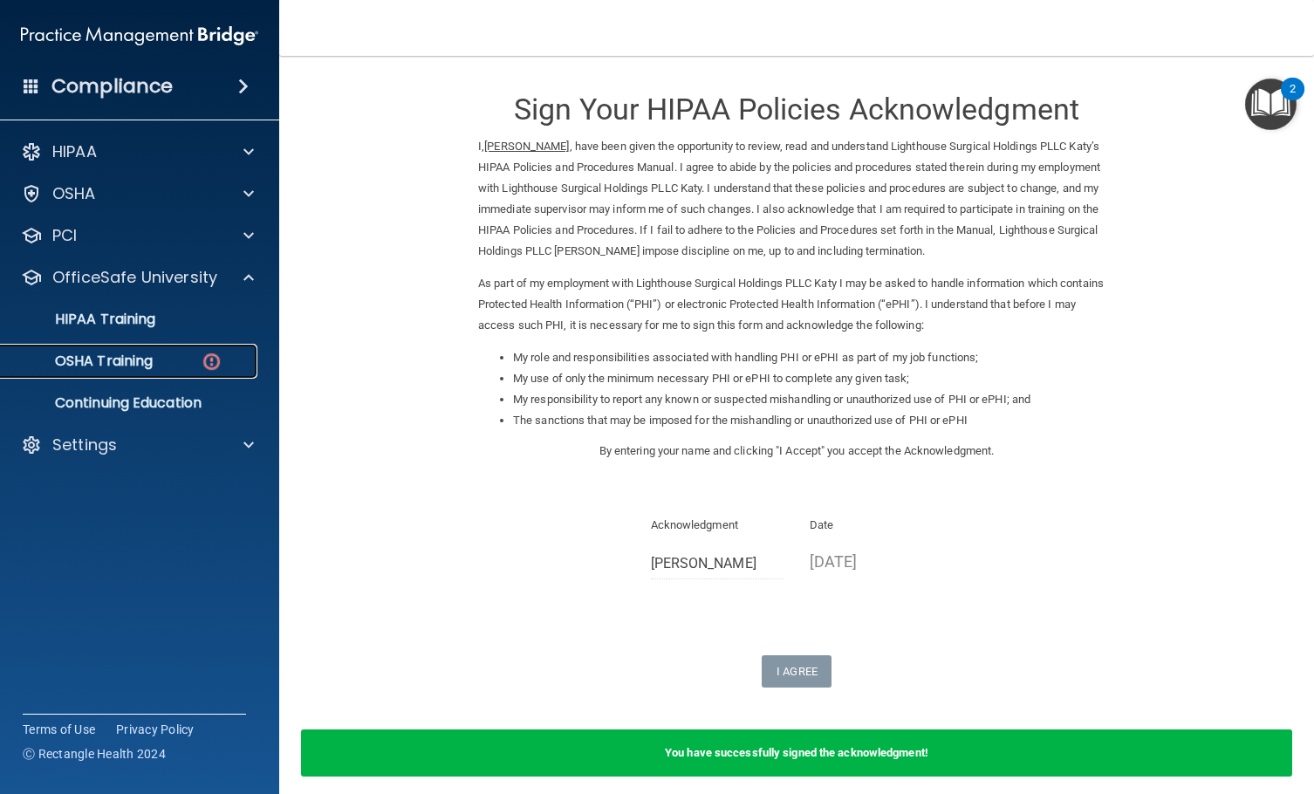
click at [141, 364] on p "OSHA Training" at bounding box center [81, 360] width 141 height 17
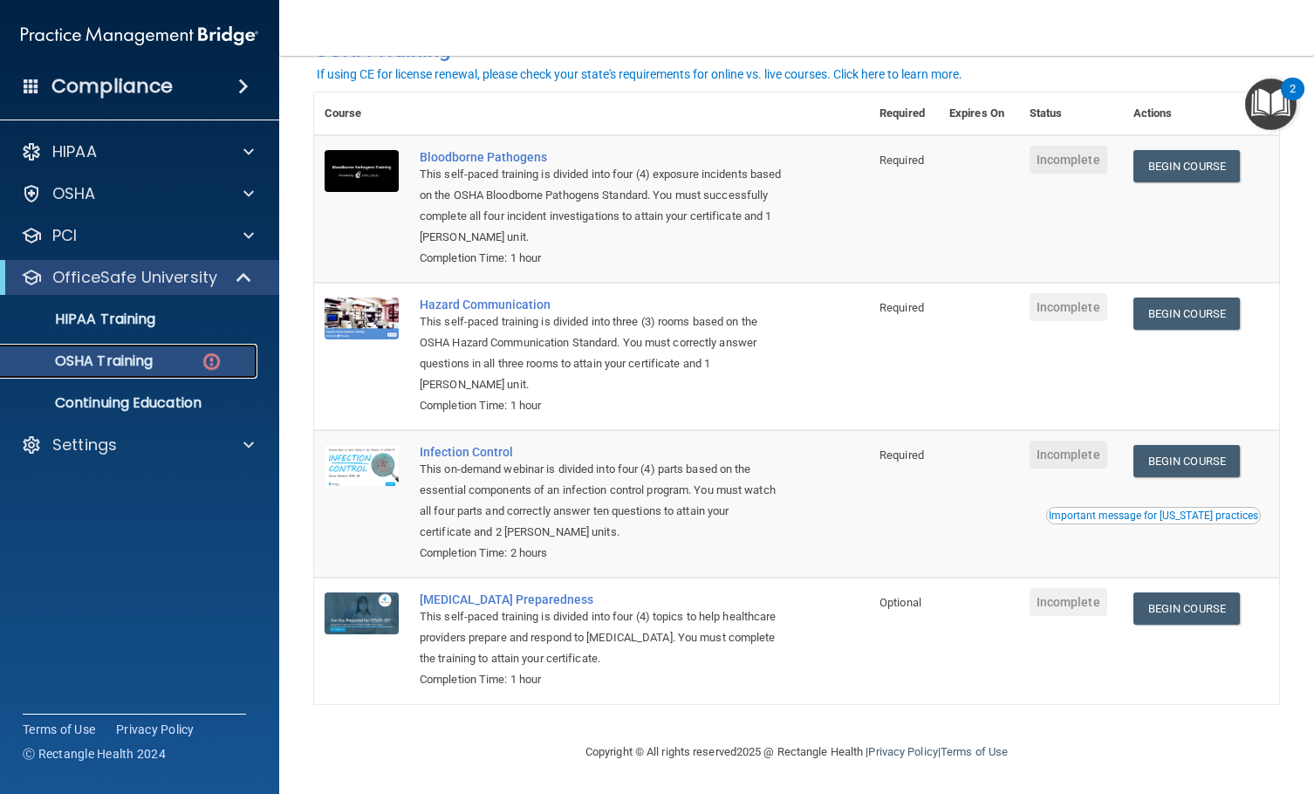
scroll to position [113, 0]
click at [1179, 614] on link "Begin Course" at bounding box center [1186, 608] width 106 height 32
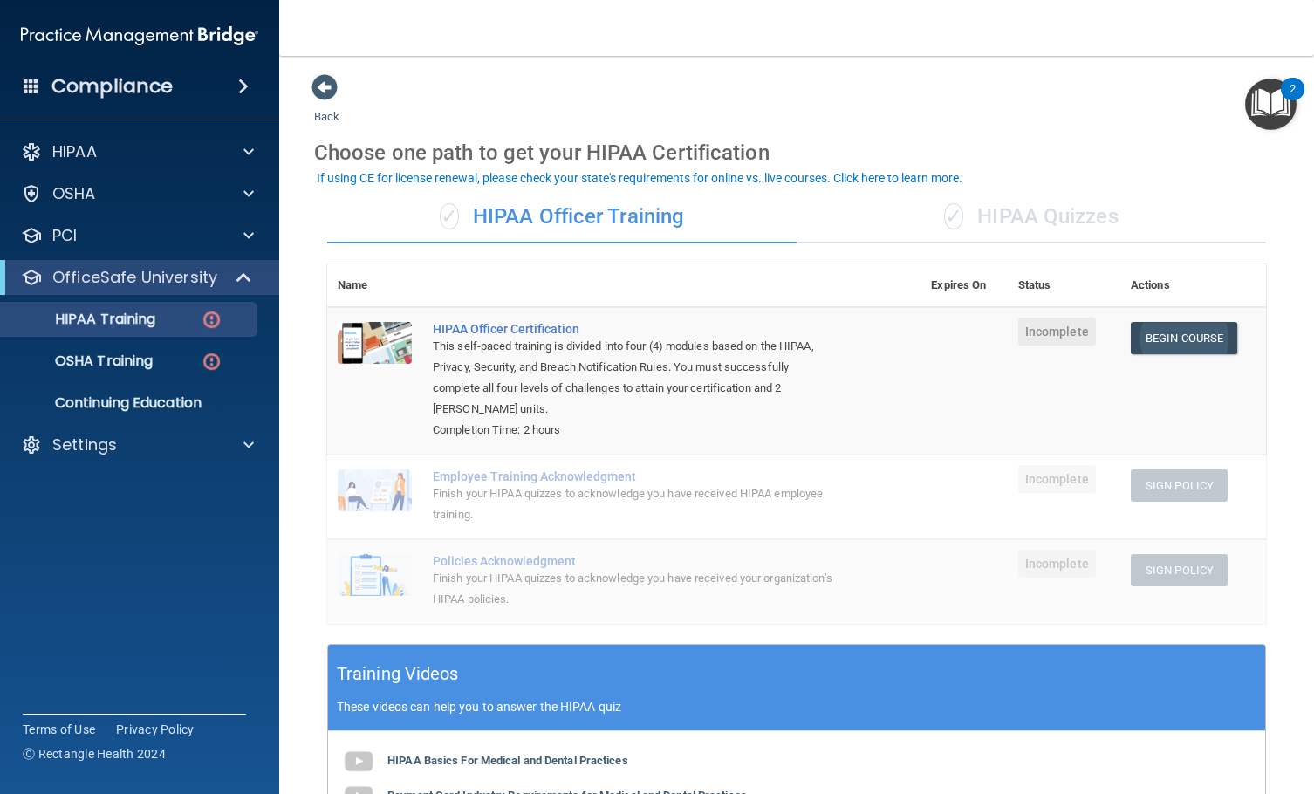
click at [1197, 324] on link "Begin Course" at bounding box center [1183, 338] width 106 height 32
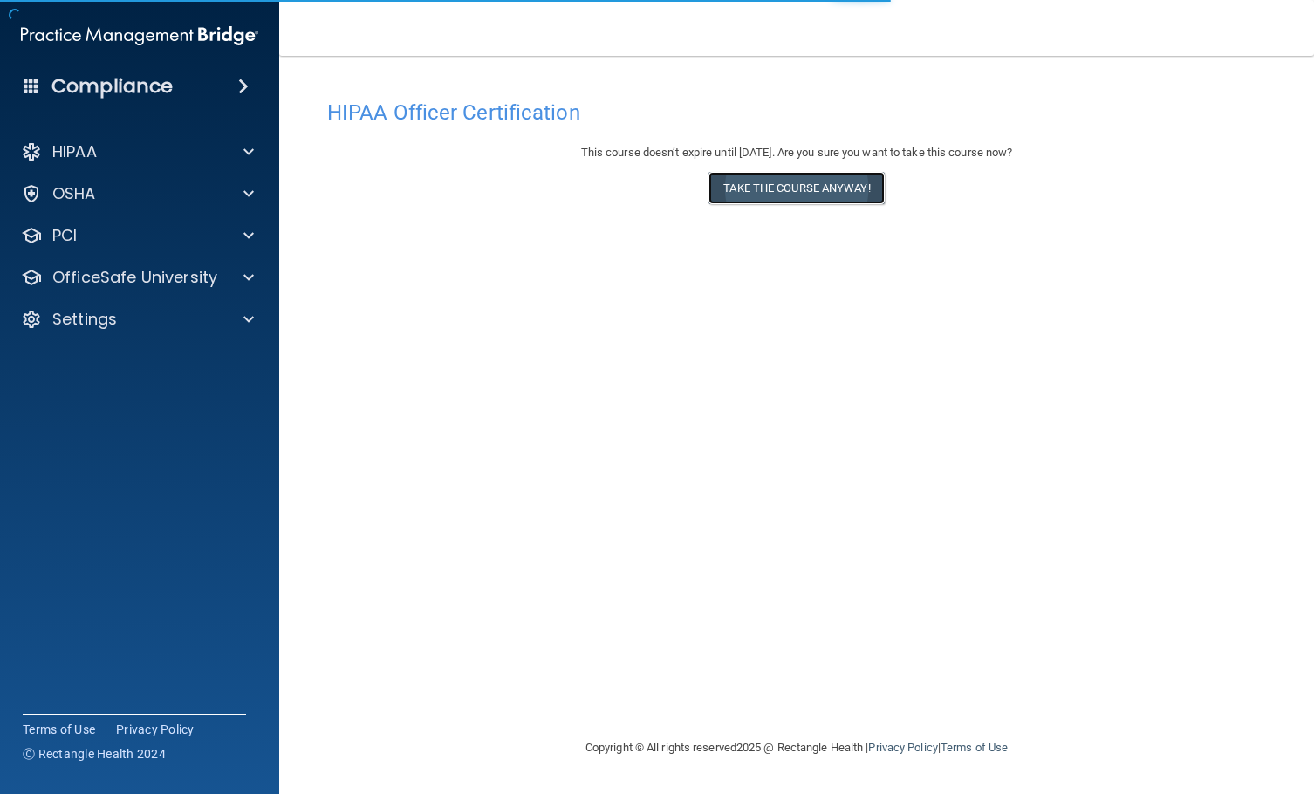
click at [769, 194] on button "Take the course anyway!" at bounding box center [795, 188] width 175 height 32
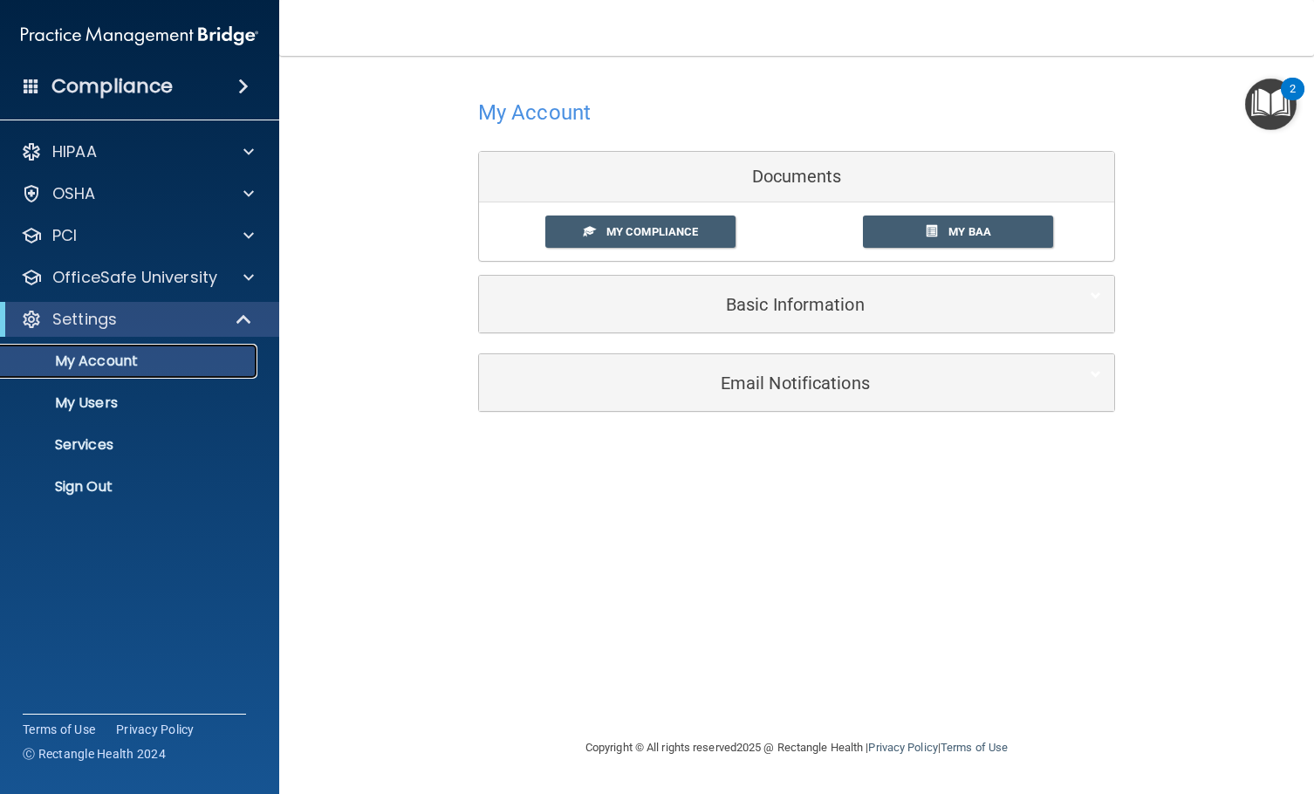
click at [190, 361] on p "My Account" at bounding box center [130, 360] width 238 height 17
click at [241, 277] on div at bounding box center [246, 277] width 44 height 21
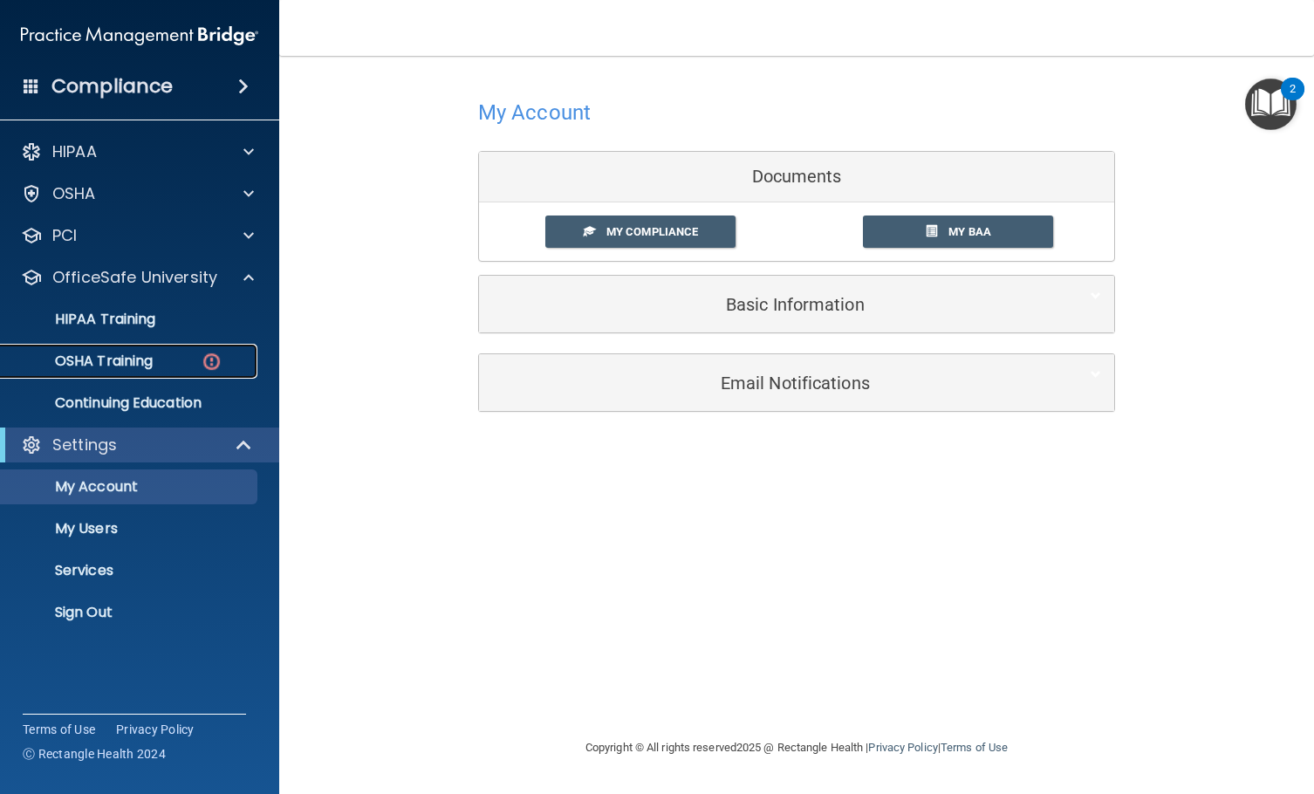
click at [167, 359] on div "OSHA Training" at bounding box center [130, 360] width 238 height 17
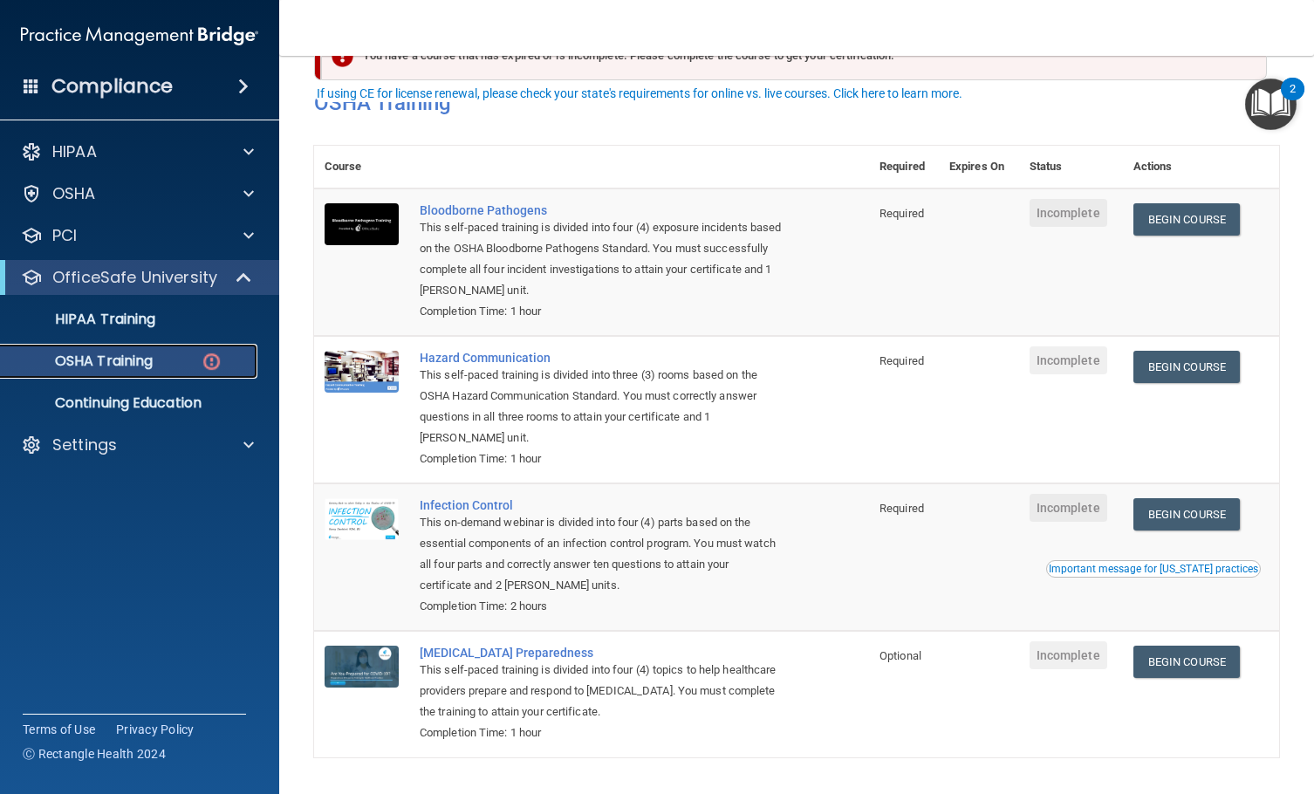
scroll to position [113, 0]
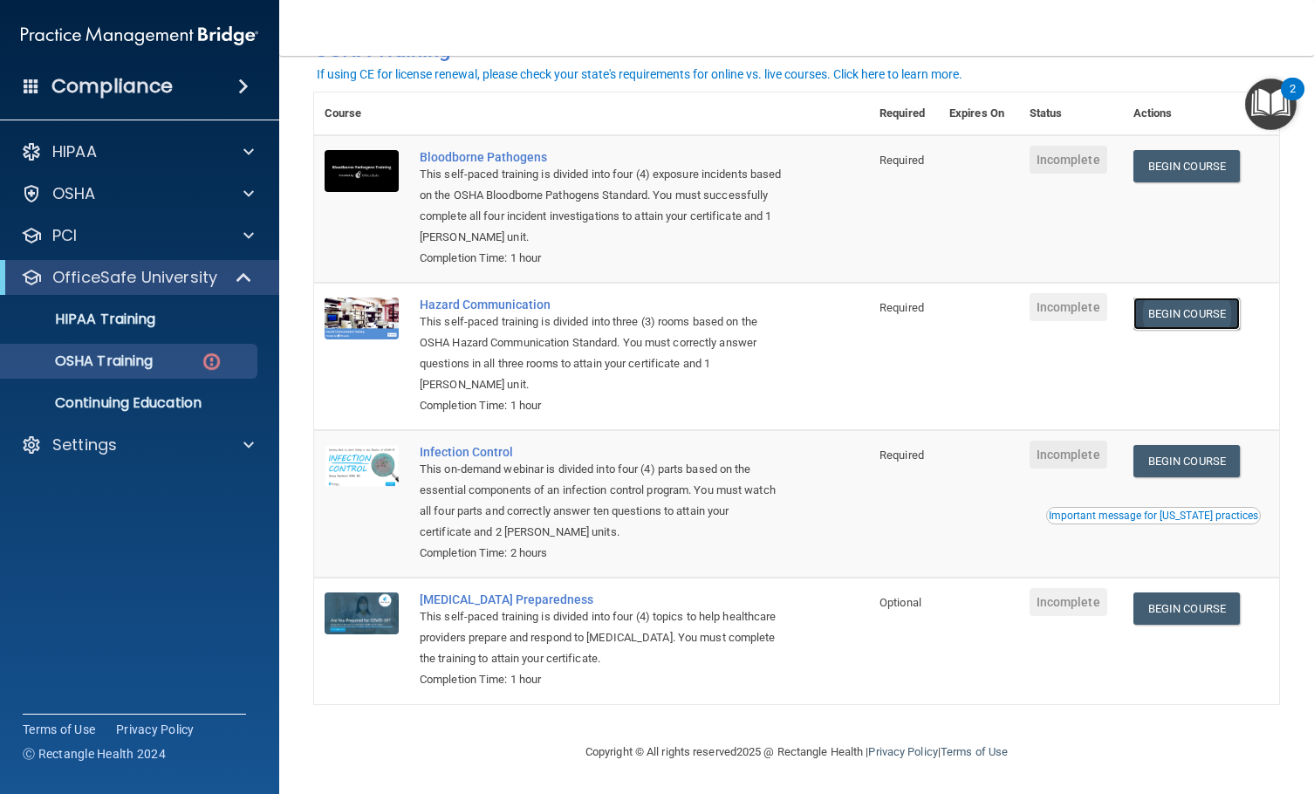
click at [1188, 318] on link "Begin Course" at bounding box center [1186, 313] width 106 height 32
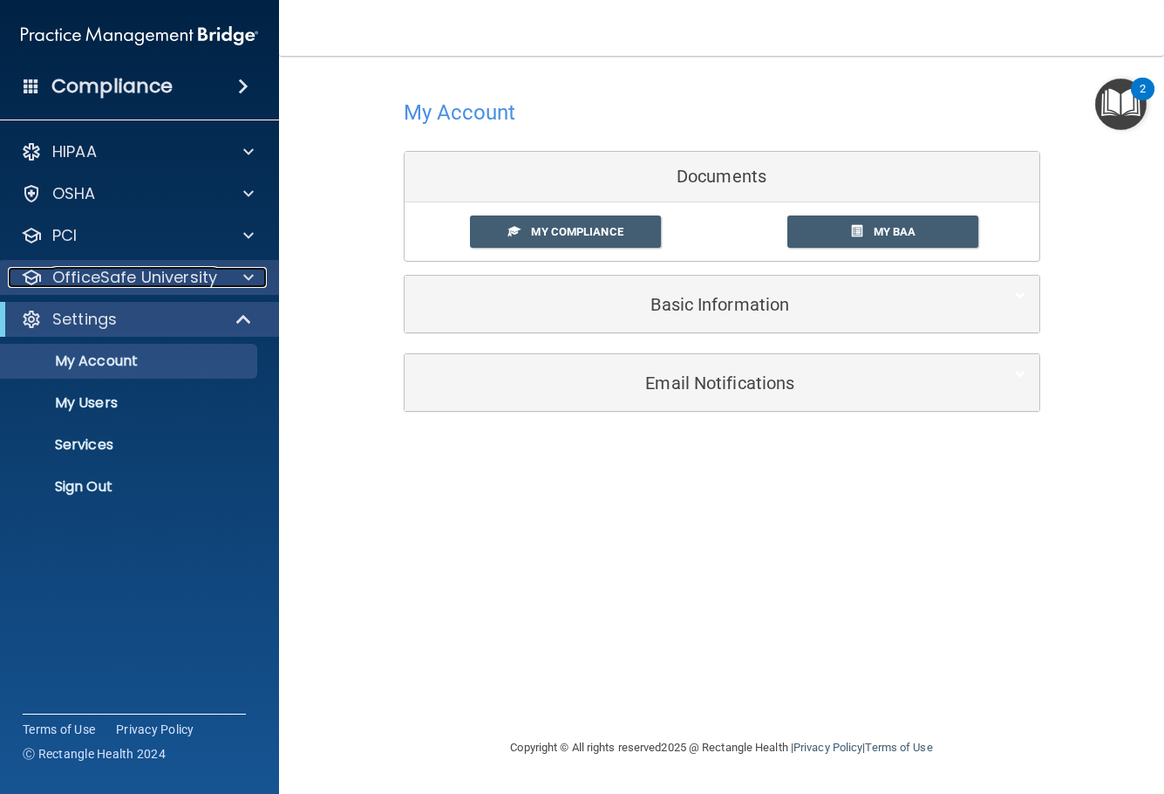
click at [173, 283] on p "OfficeSafe University" at bounding box center [134, 277] width 165 height 21
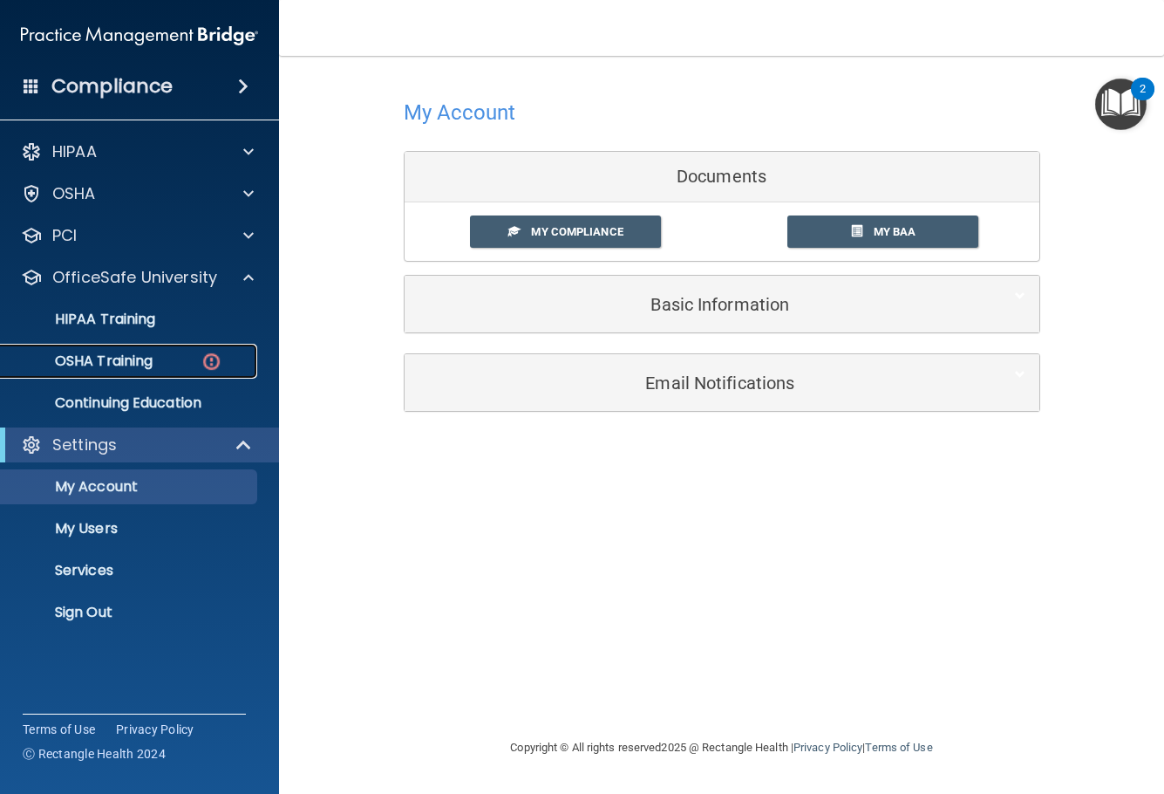
click at [152, 365] on p "OSHA Training" at bounding box center [81, 360] width 141 height 17
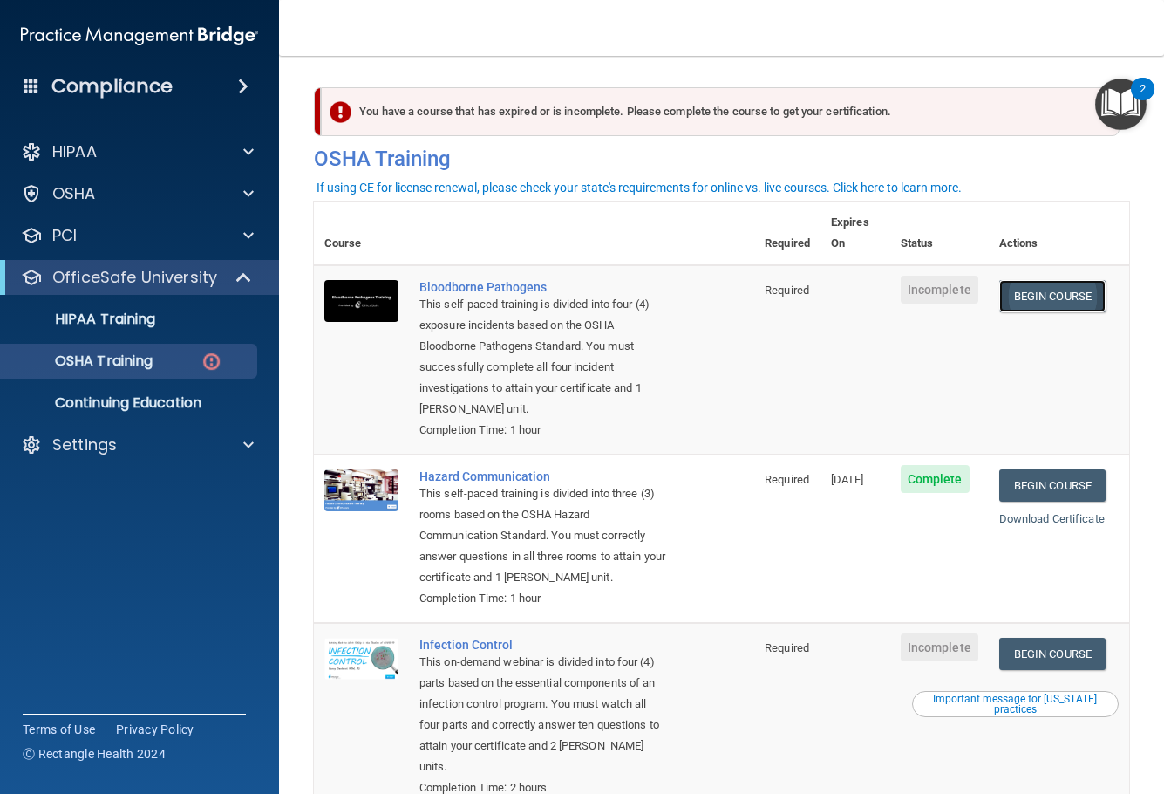
click at [1050, 280] on link "Begin Course" at bounding box center [1053, 296] width 106 height 32
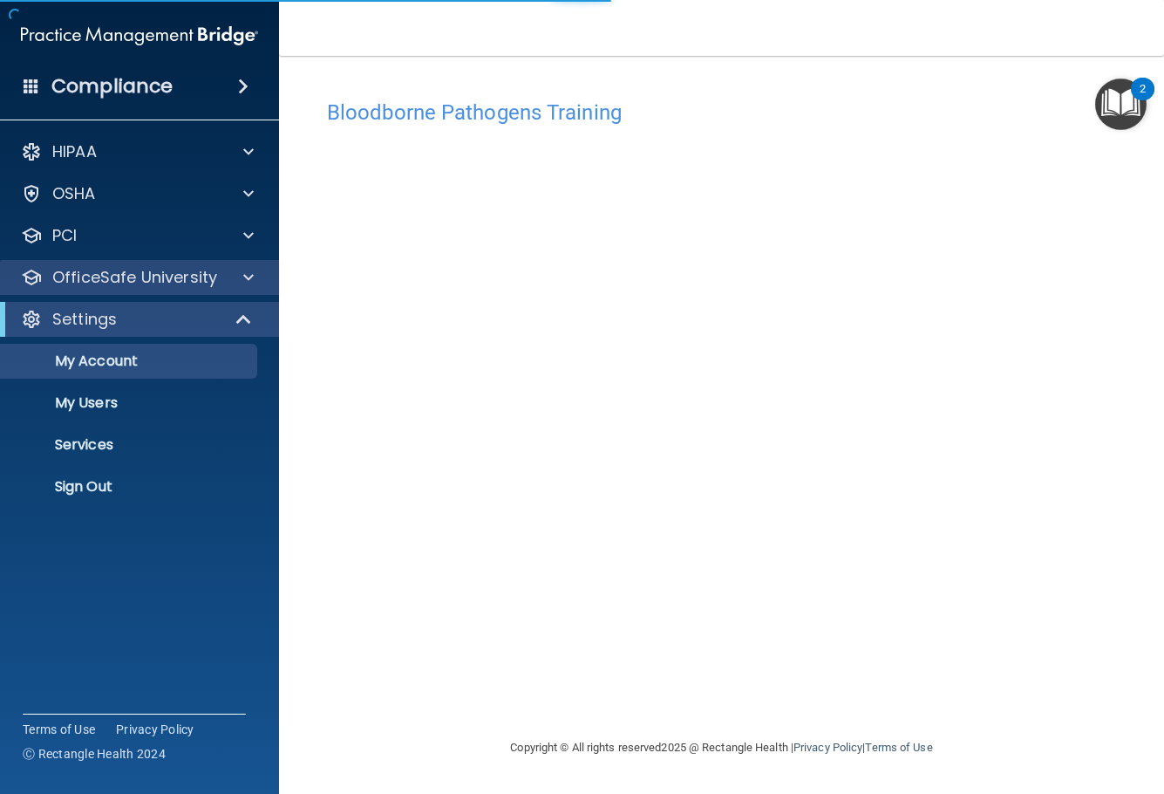
click at [169, 294] on div "OfficeSafe University" at bounding box center [140, 277] width 280 height 35
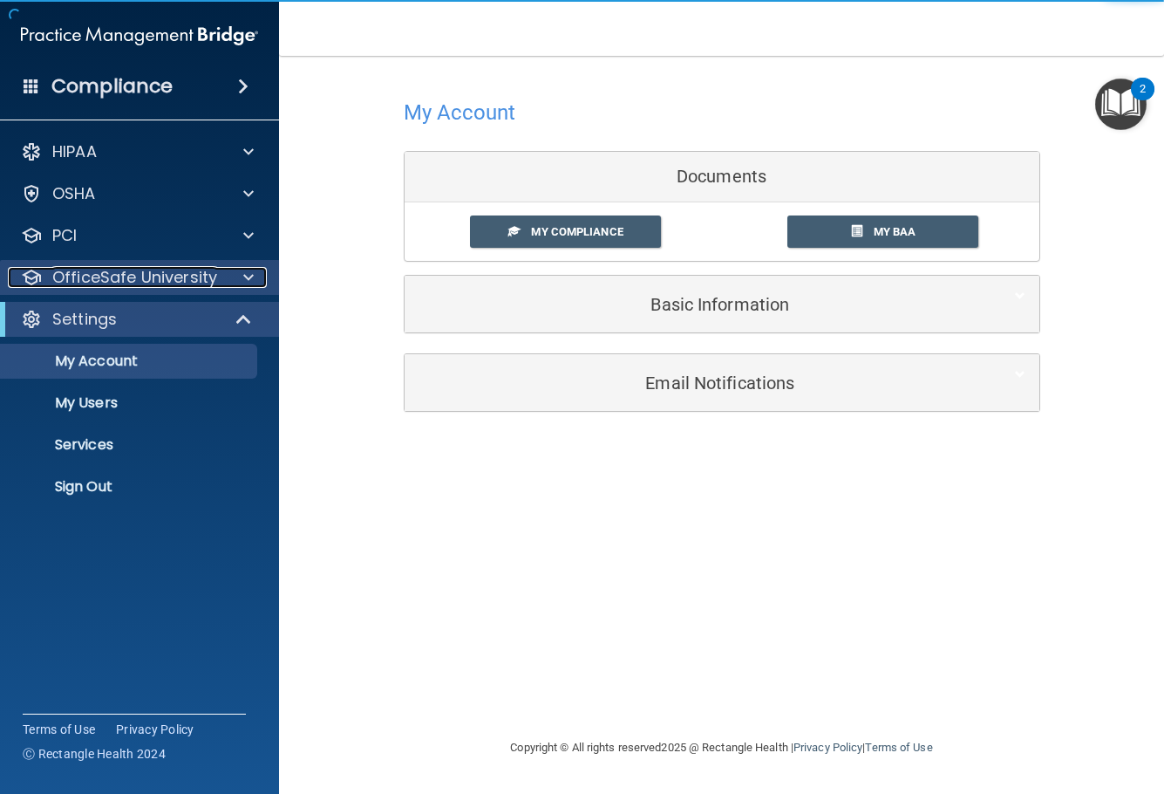
click at [246, 278] on span at bounding box center [248, 277] width 10 height 21
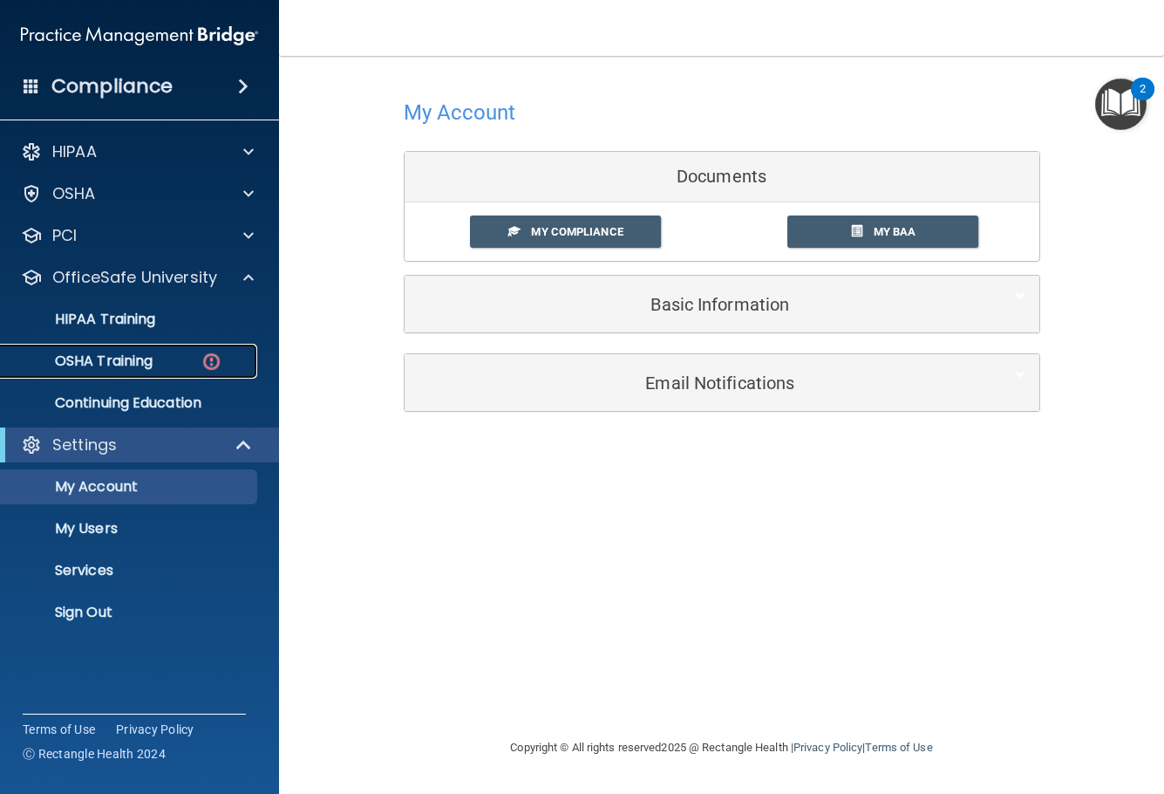
click at [155, 365] on div "OSHA Training" at bounding box center [130, 360] width 238 height 17
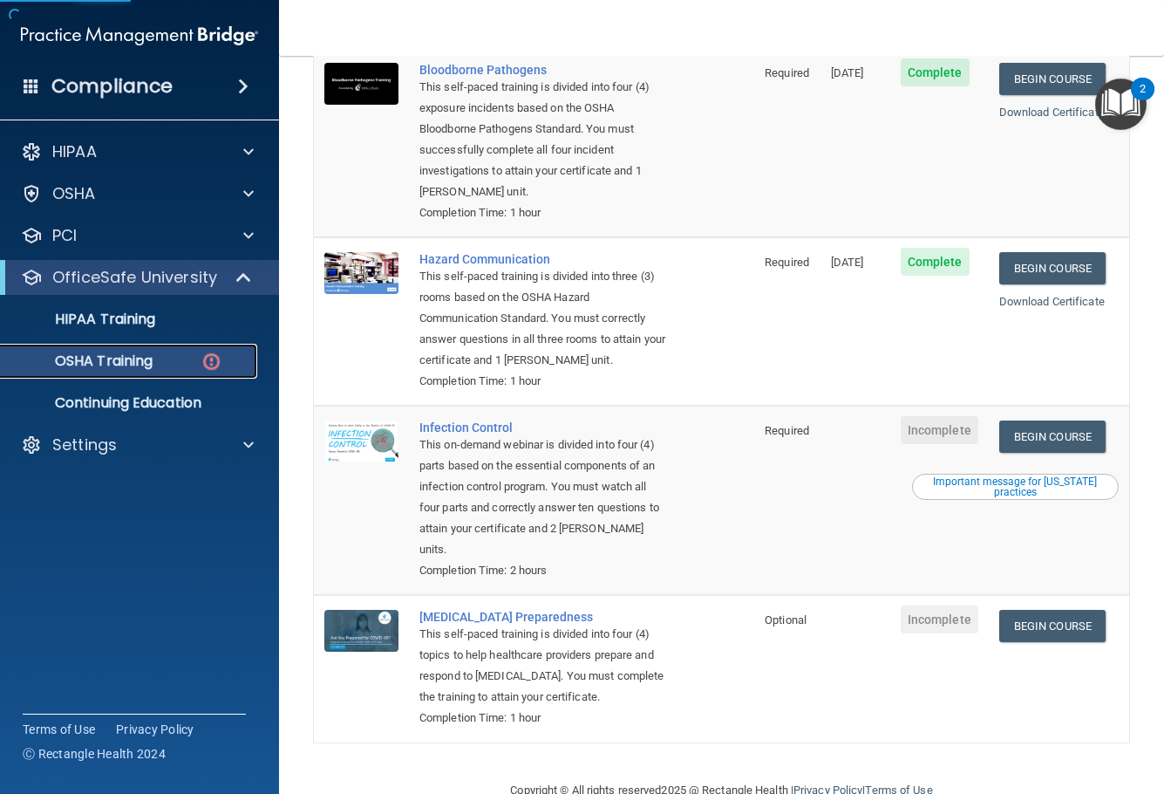
scroll to position [281, 0]
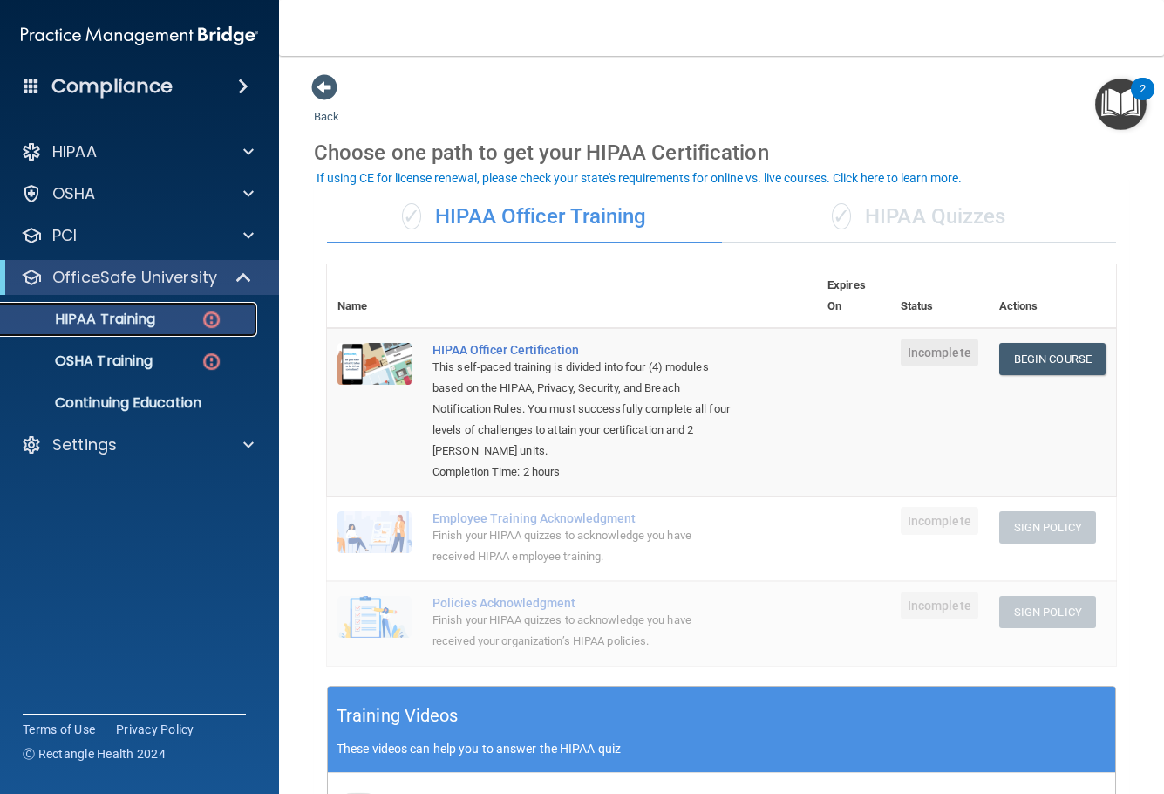
click at [123, 327] on p "HIPAA Training" at bounding box center [83, 319] width 144 height 17
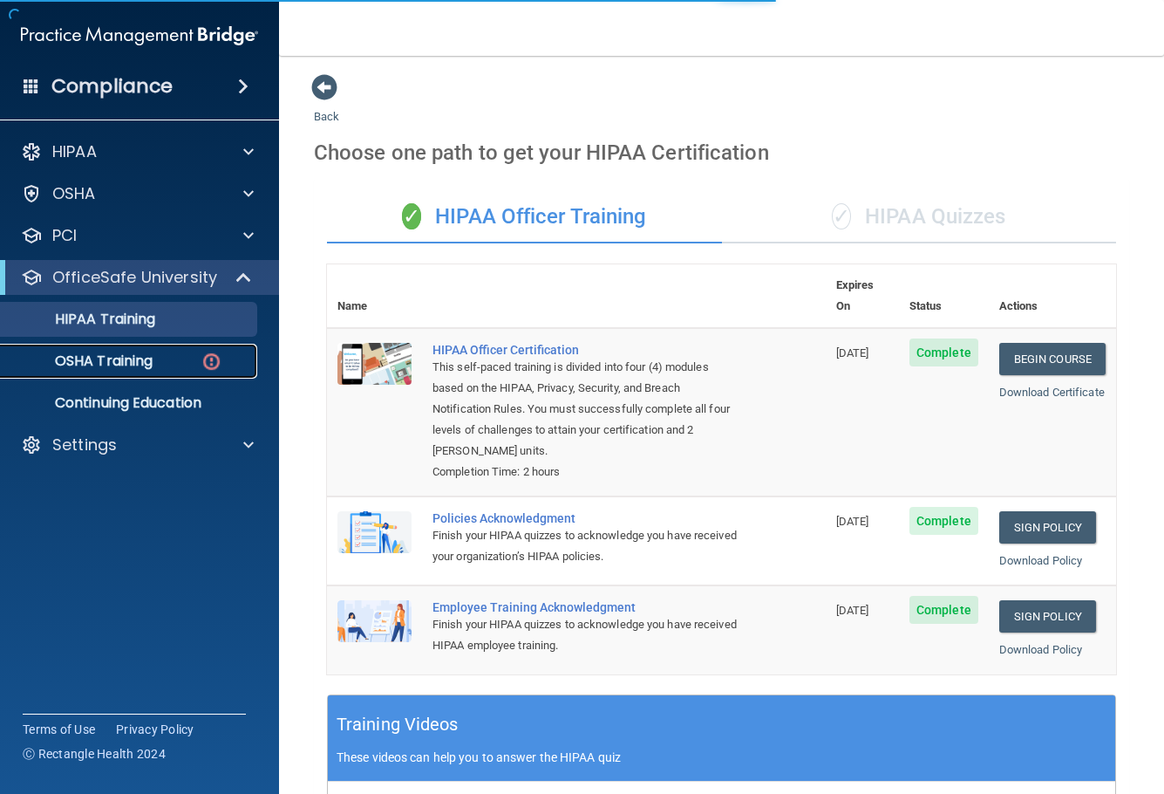
click at [157, 366] on div "OSHA Training" at bounding box center [130, 360] width 238 height 17
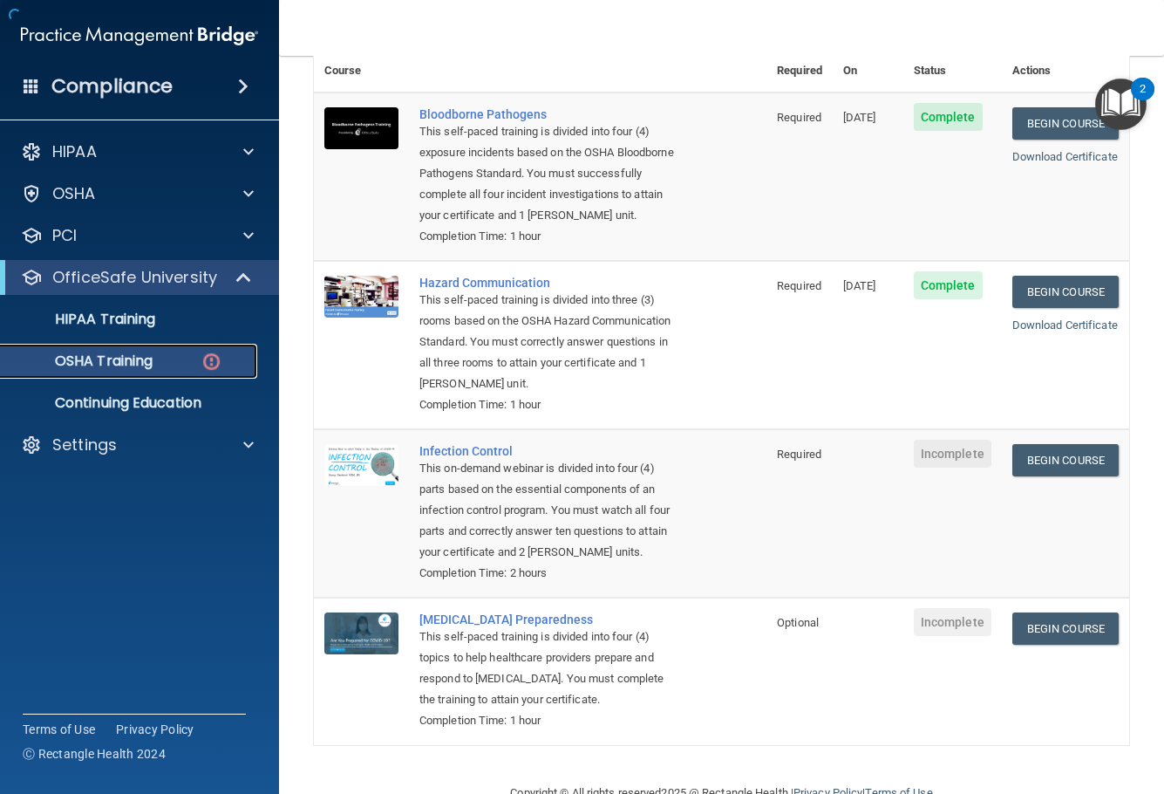
scroll to position [174, 0]
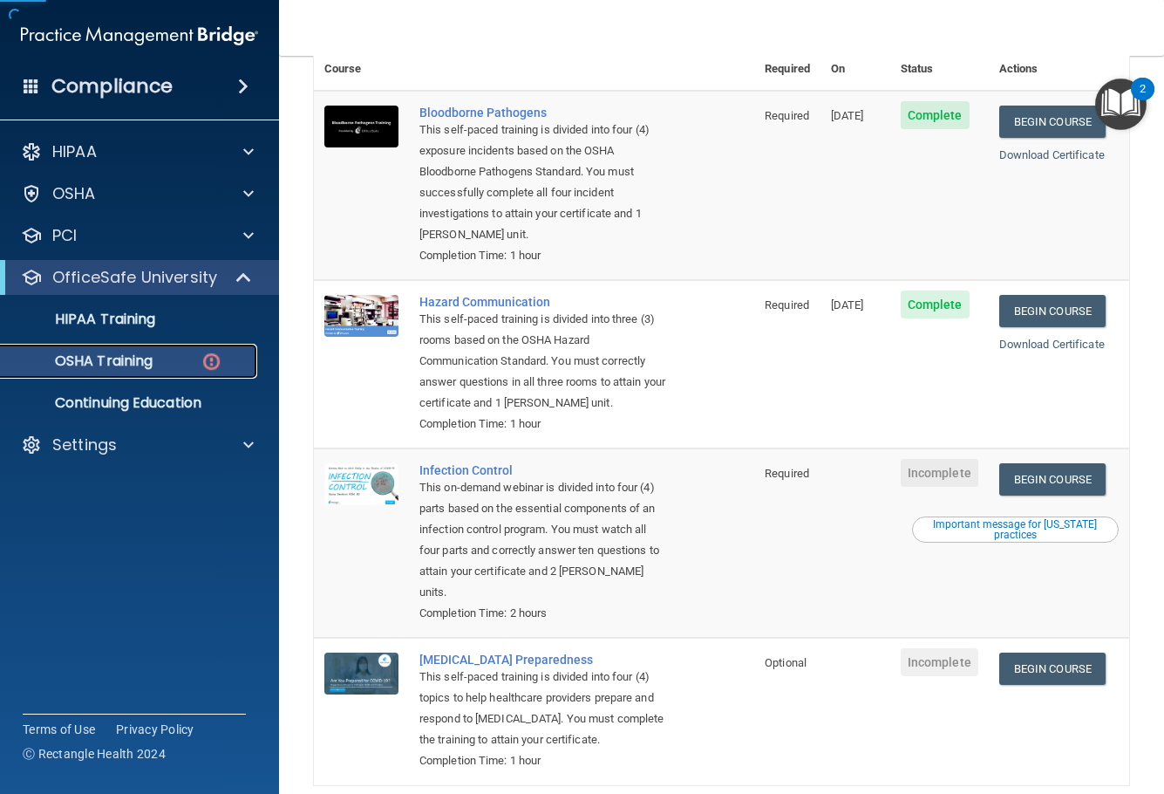
click at [174, 364] on div "OSHA Training" at bounding box center [130, 360] width 238 height 17
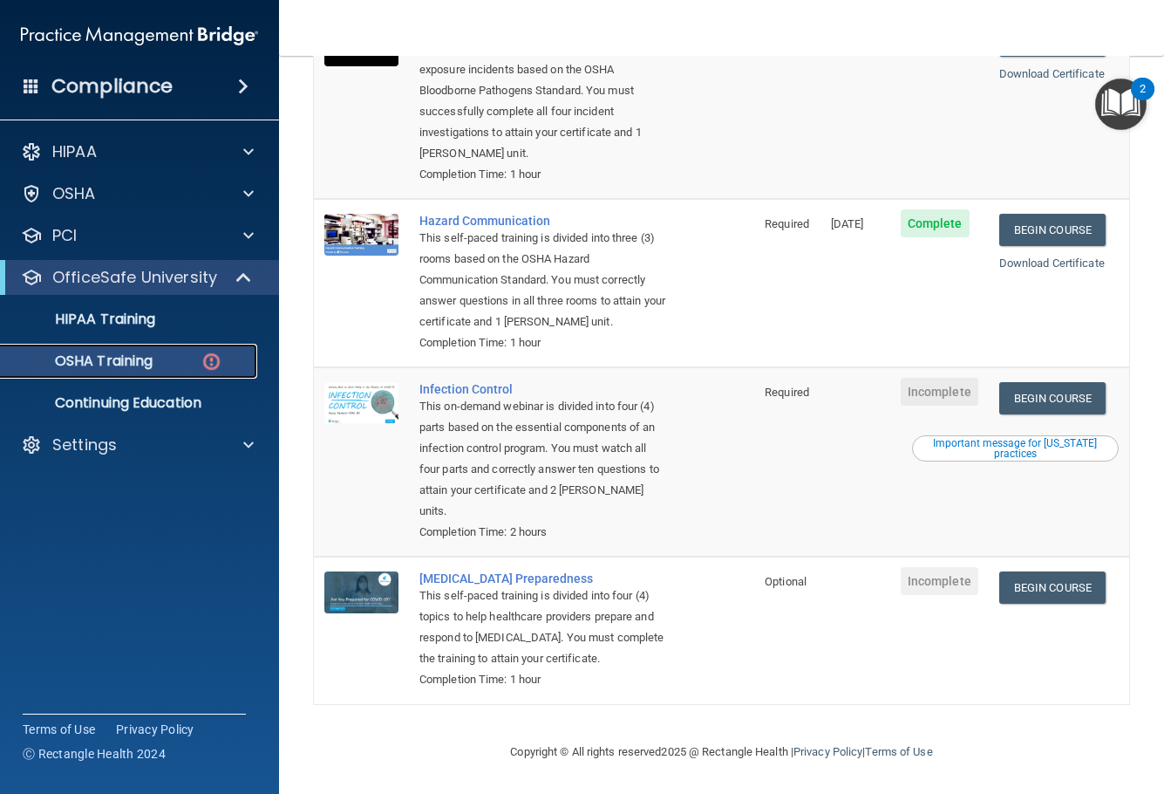
scroll to position [281, 0]
click at [1022, 382] on link "Begin Course" at bounding box center [1053, 398] width 106 height 32
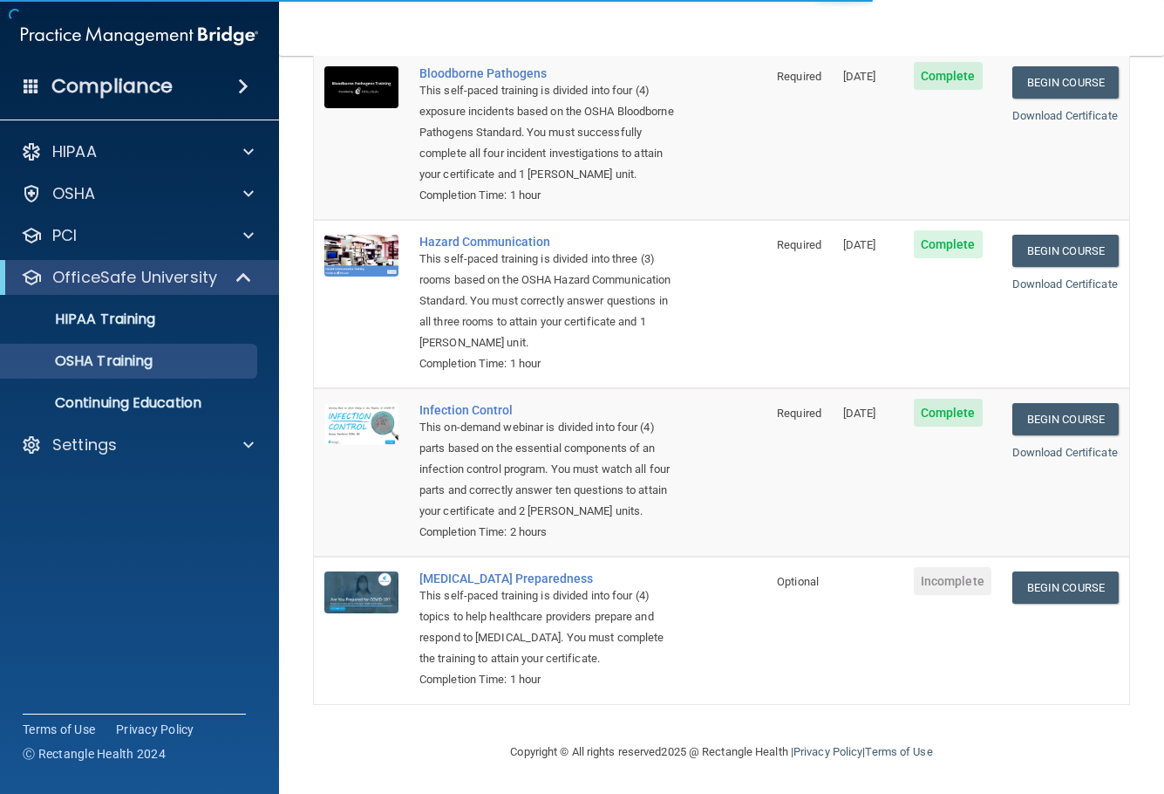
scroll to position [211, 0]
click at [1062, 563] on td "Begin Course Download Certificate" at bounding box center [1065, 630] width 127 height 147
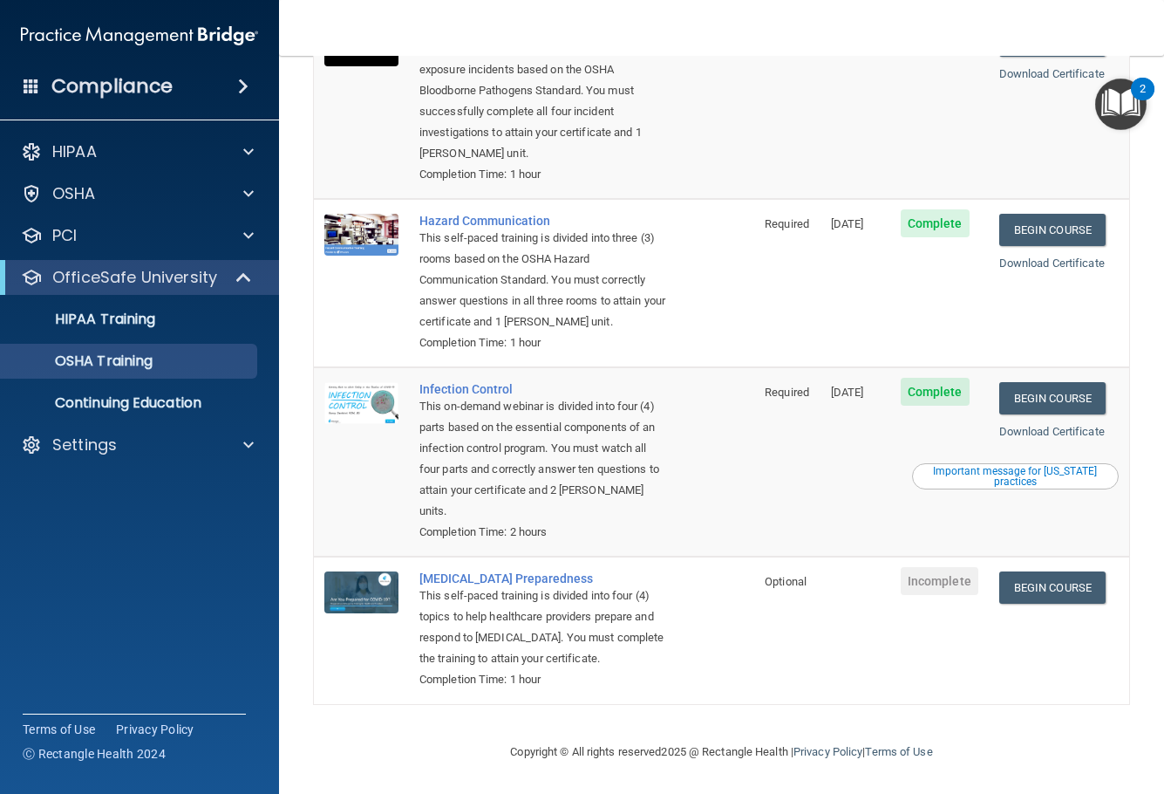
click at [1001, 478] on div "Important message for [US_STATE] practices" at bounding box center [1015, 476] width 201 height 21
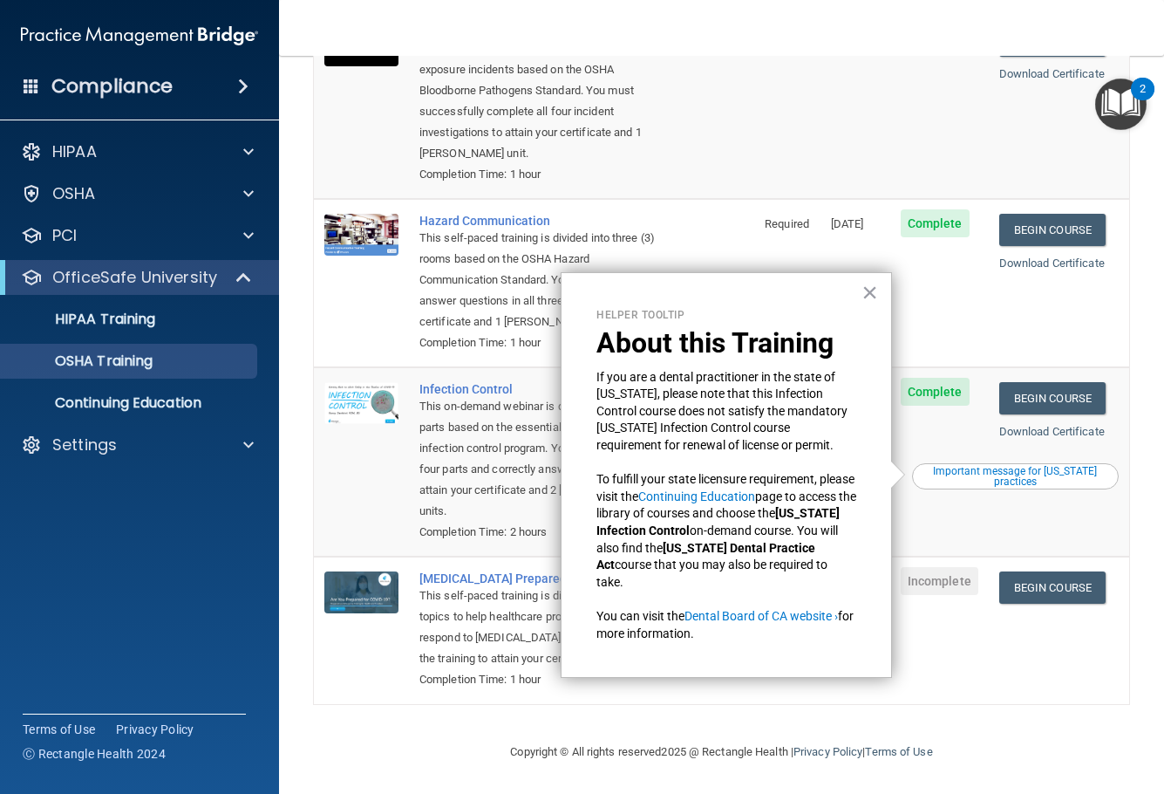
click at [925, 549] on td "Complete" at bounding box center [940, 461] width 99 height 189
click at [1052, 588] on link "Begin Course" at bounding box center [1053, 587] width 106 height 32
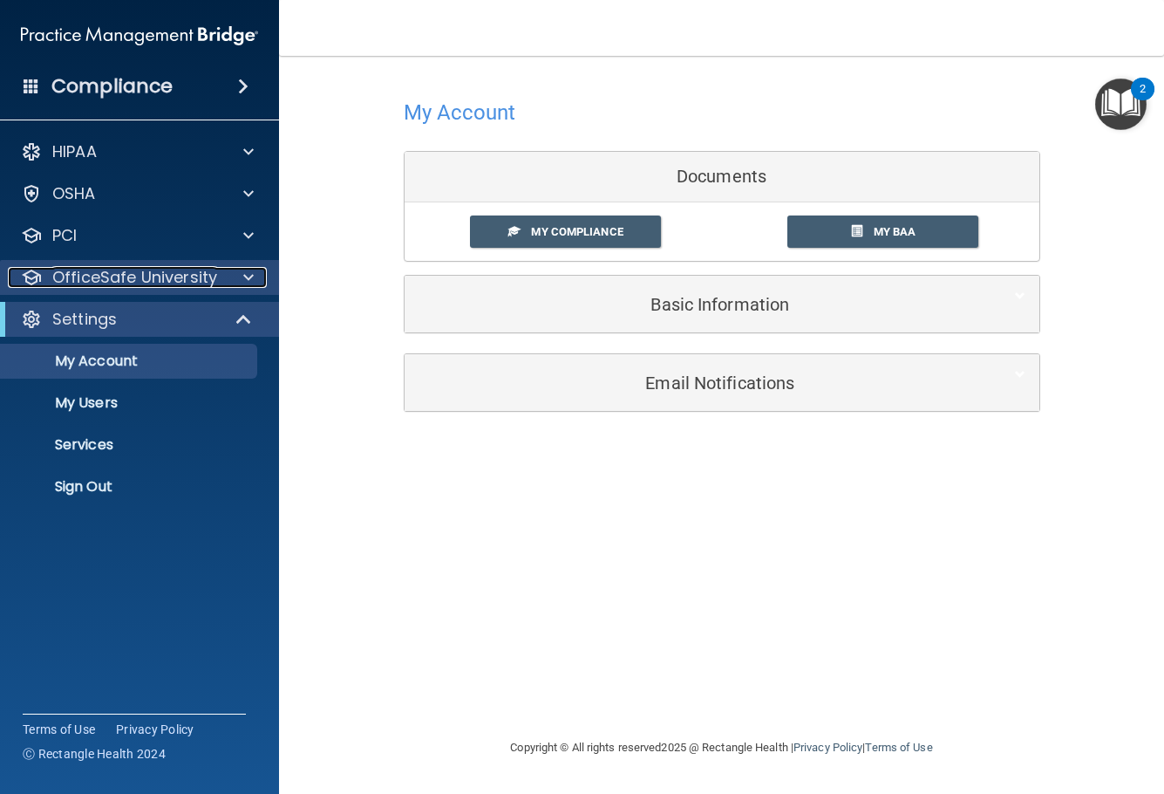
click at [256, 277] on div at bounding box center [246, 277] width 44 height 21
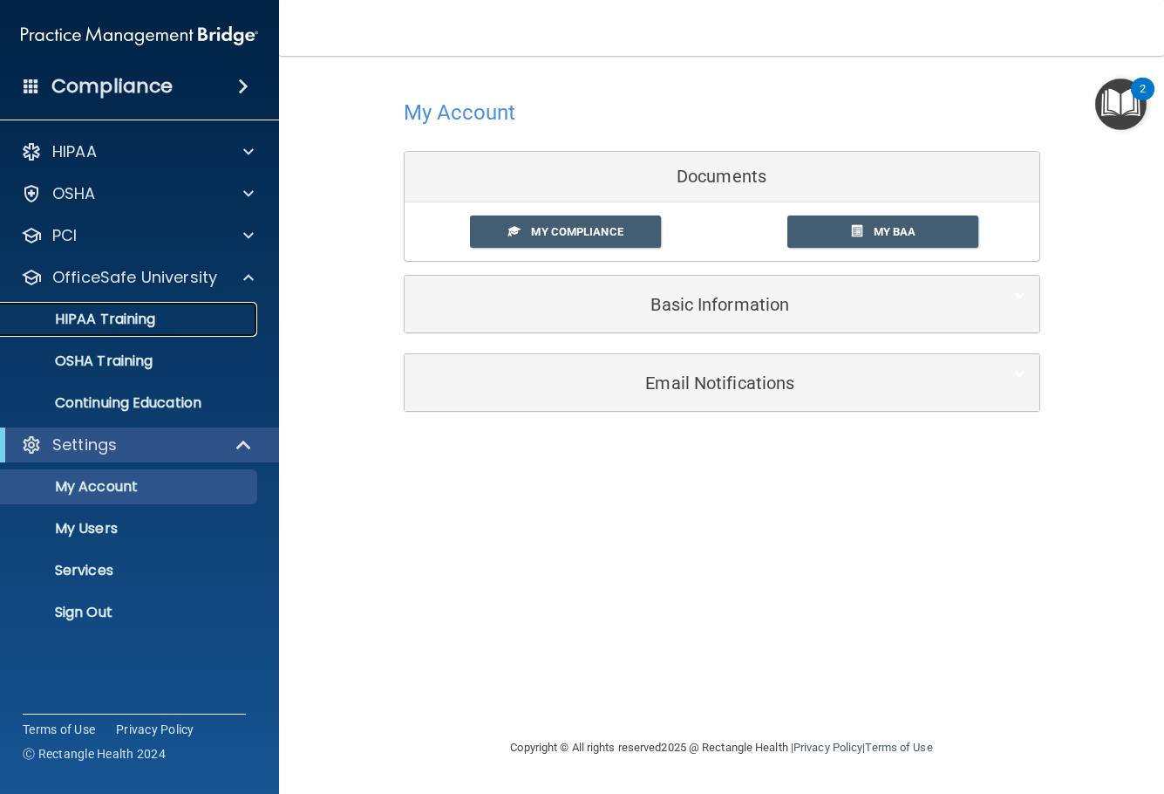
click at [164, 320] on div "HIPAA Training" at bounding box center [130, 319] width 238 height 17
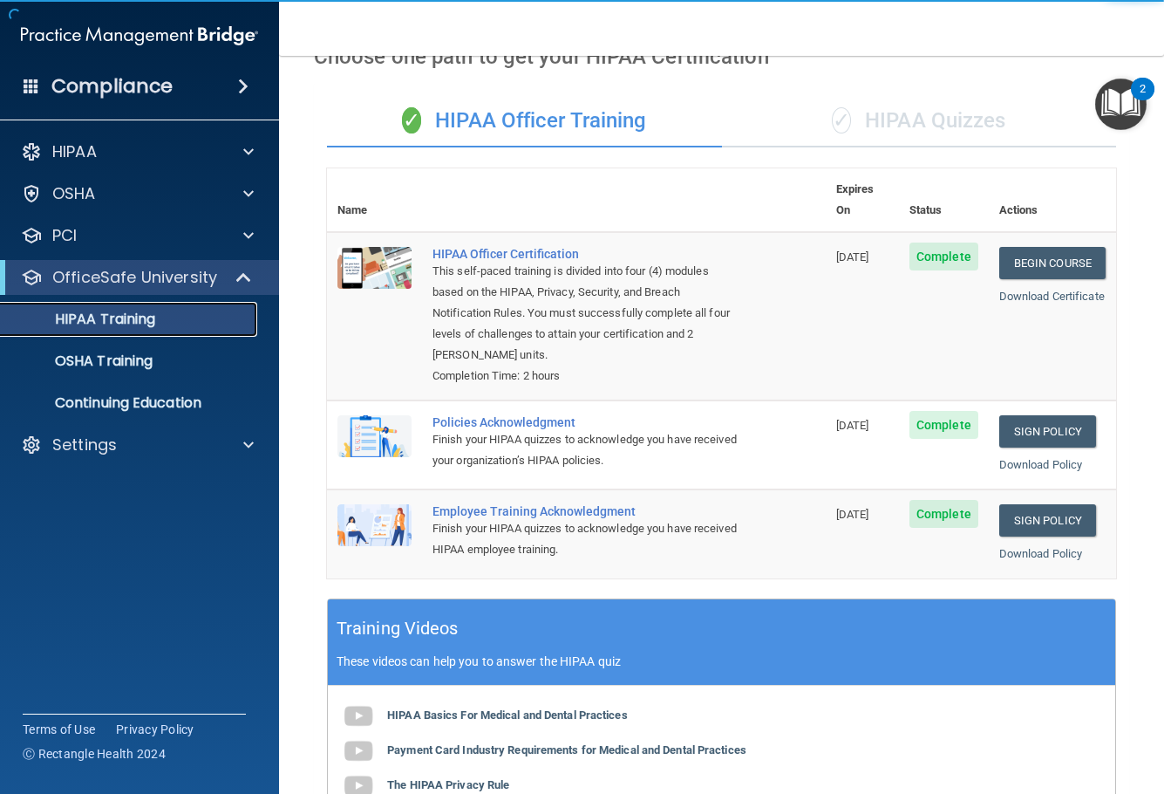
scroll to position [422, 0]
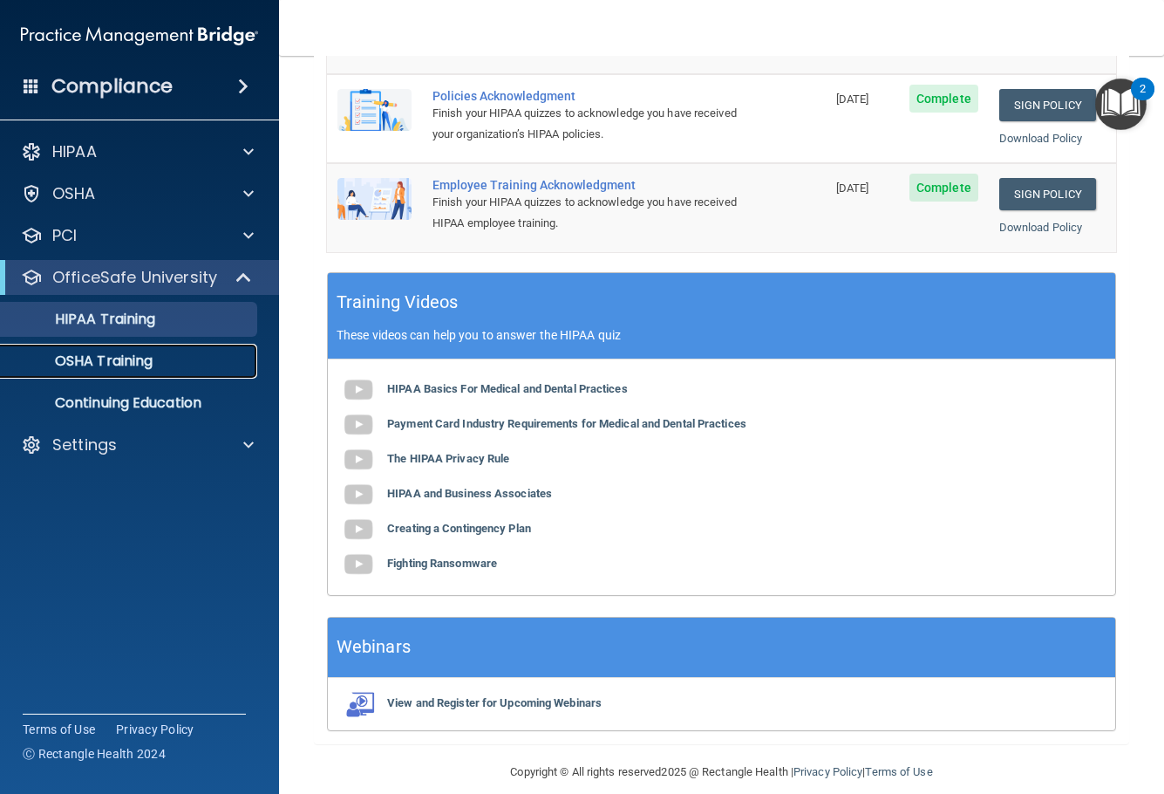
click at [106, 368] on p "OSHA Training" at bounding box center [81, 360] width 141 height 17
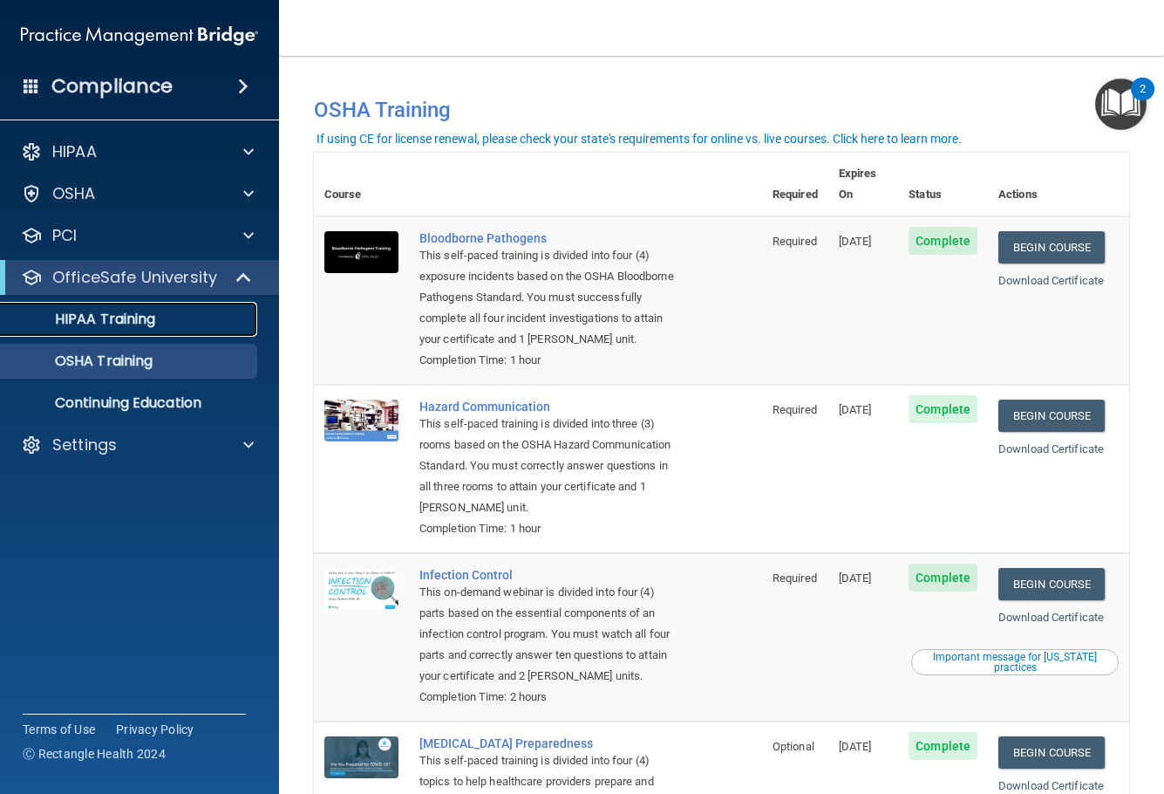
click at [138, 326] on p "HIPAA Training" at bounding box center [83, 319] width 144 height 17
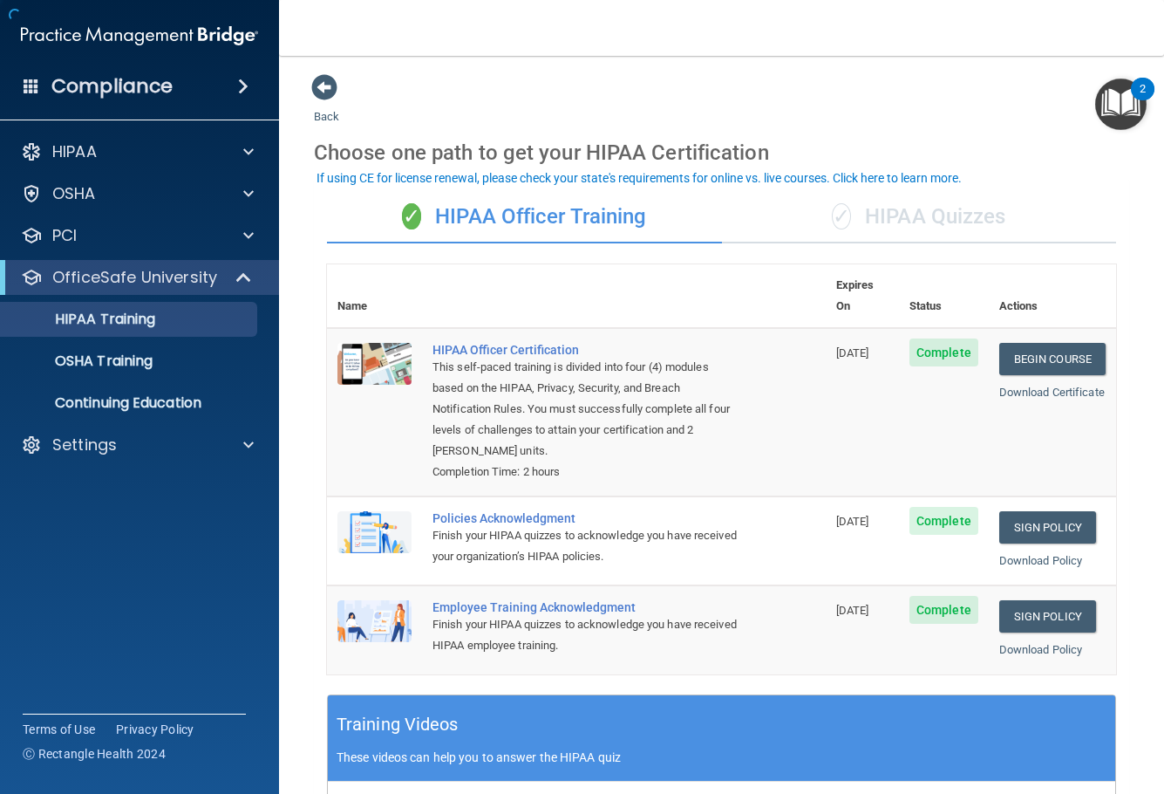
click at [249, 262] on div "OfficeSafe University" at bounding box center [139, 277] width 279 height 35
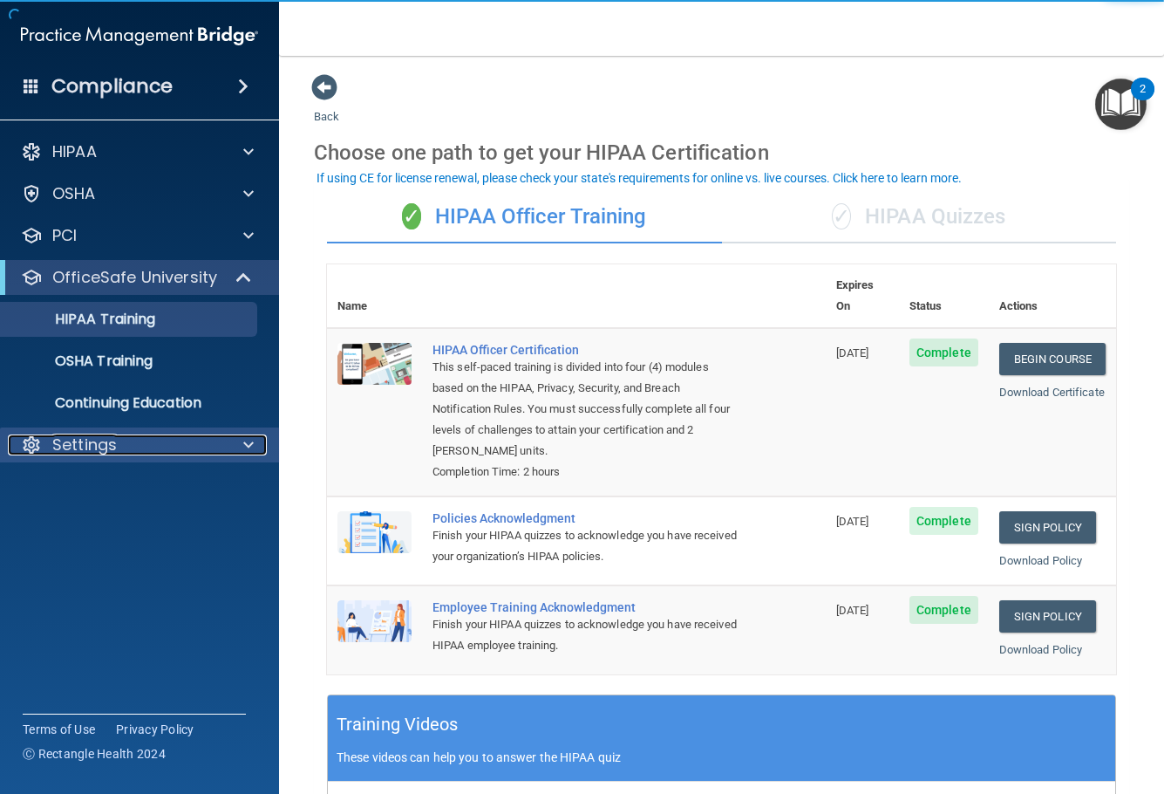
click at [245, 451] on span at bounding box center [248, 444] width 10 height 21
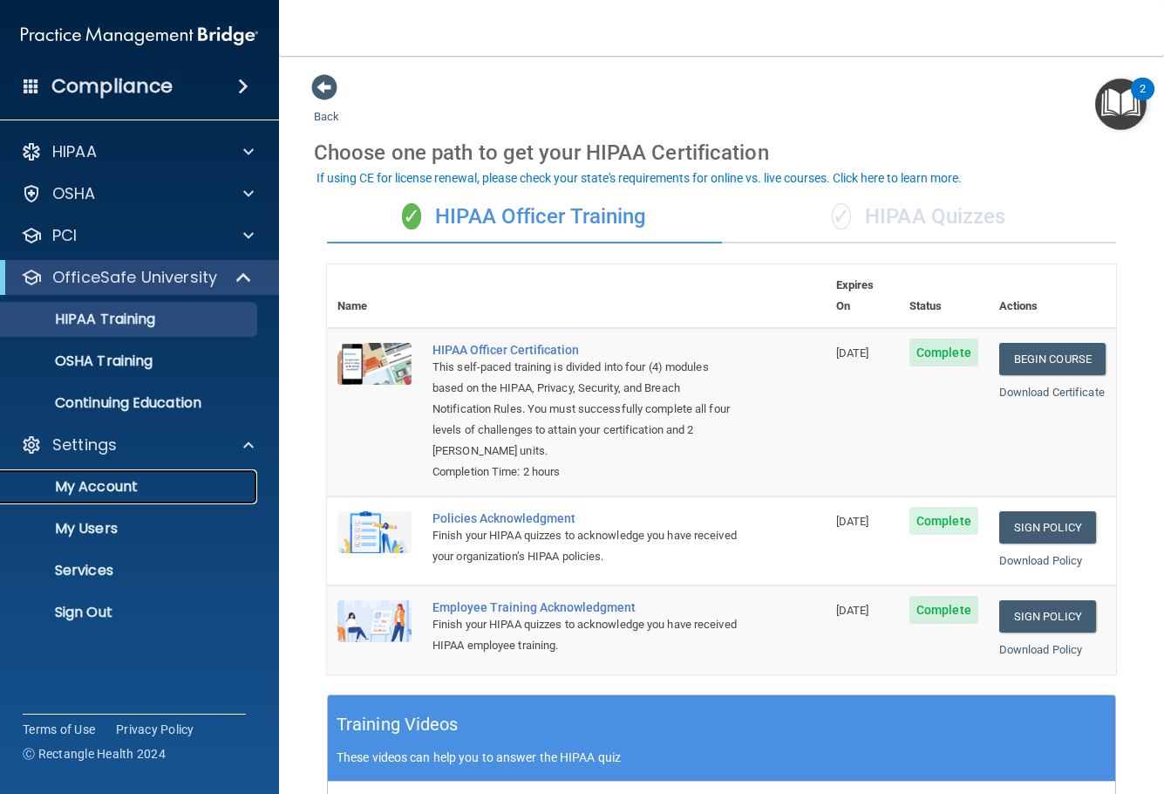
click at [113, 497] on link "My Account" at bounding box center [120, 486] width 275 height 35
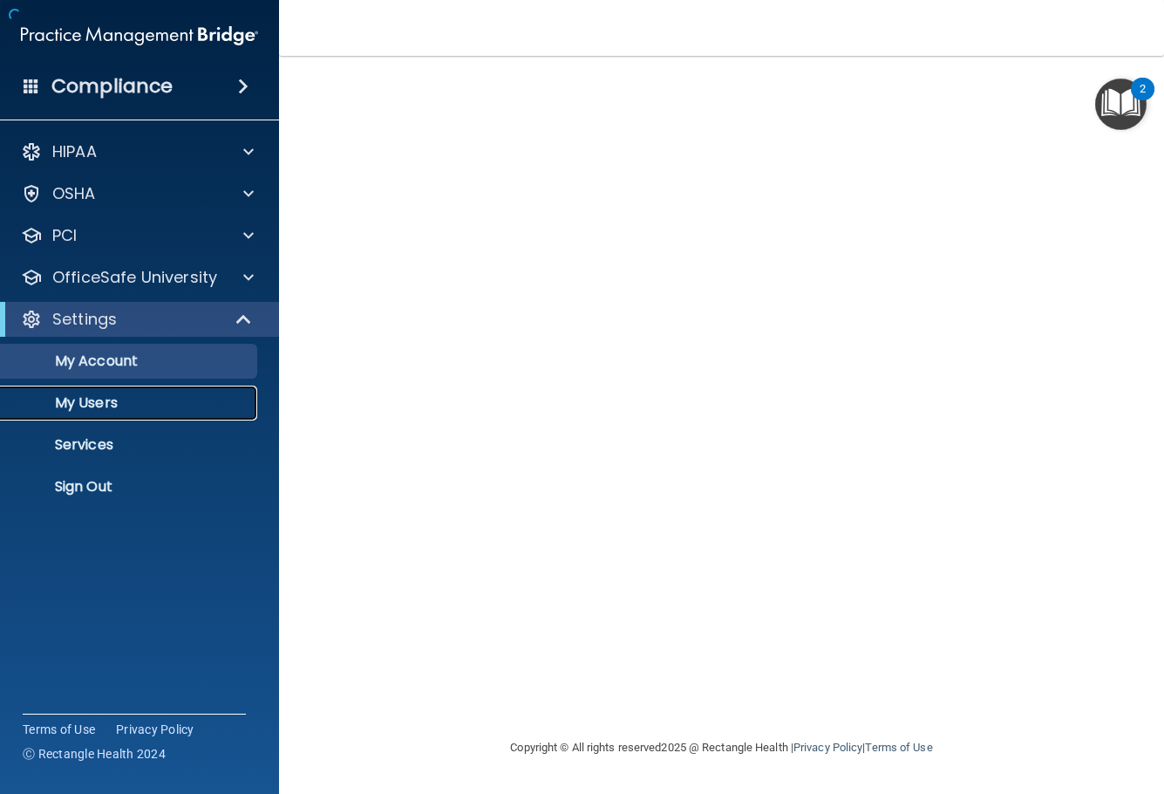
click at [123, 403] on p "My Users" at bounding box center [130, 402] width 238 height 17
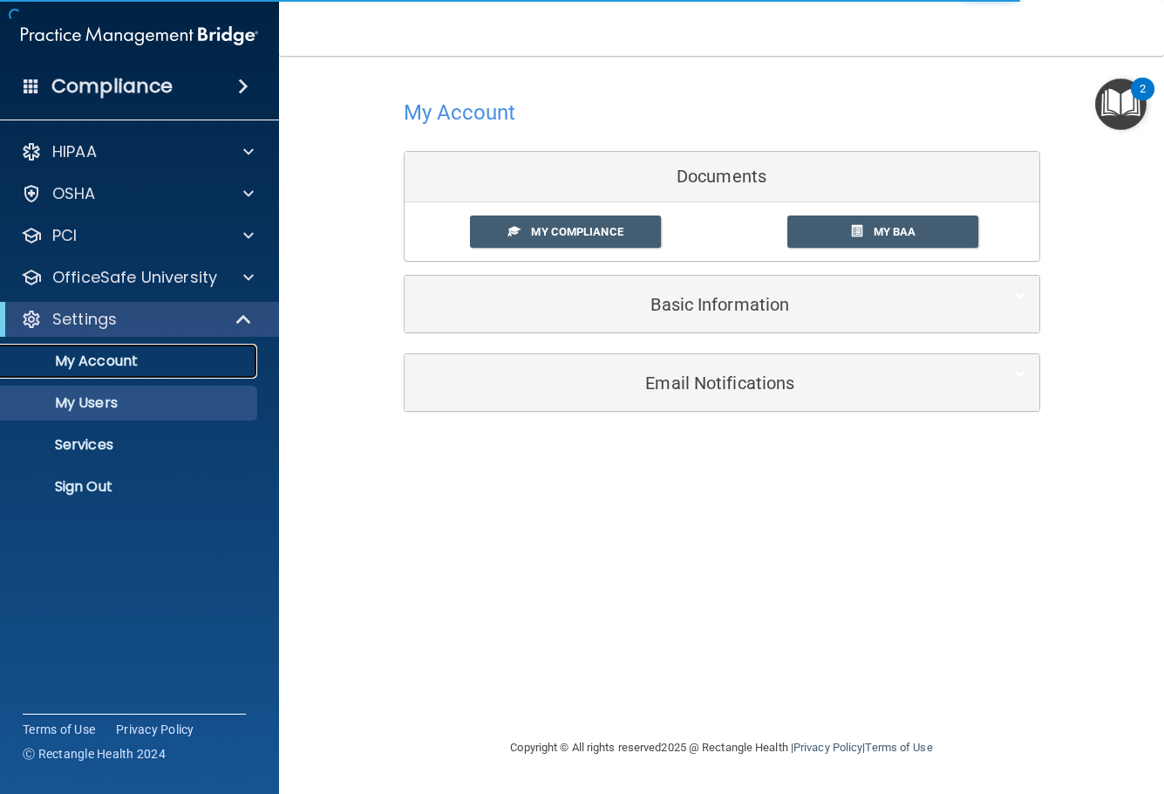
click at [108, 369] on p "My Account" at bounding box center [130, 360] width 238 height 17
select select "20"
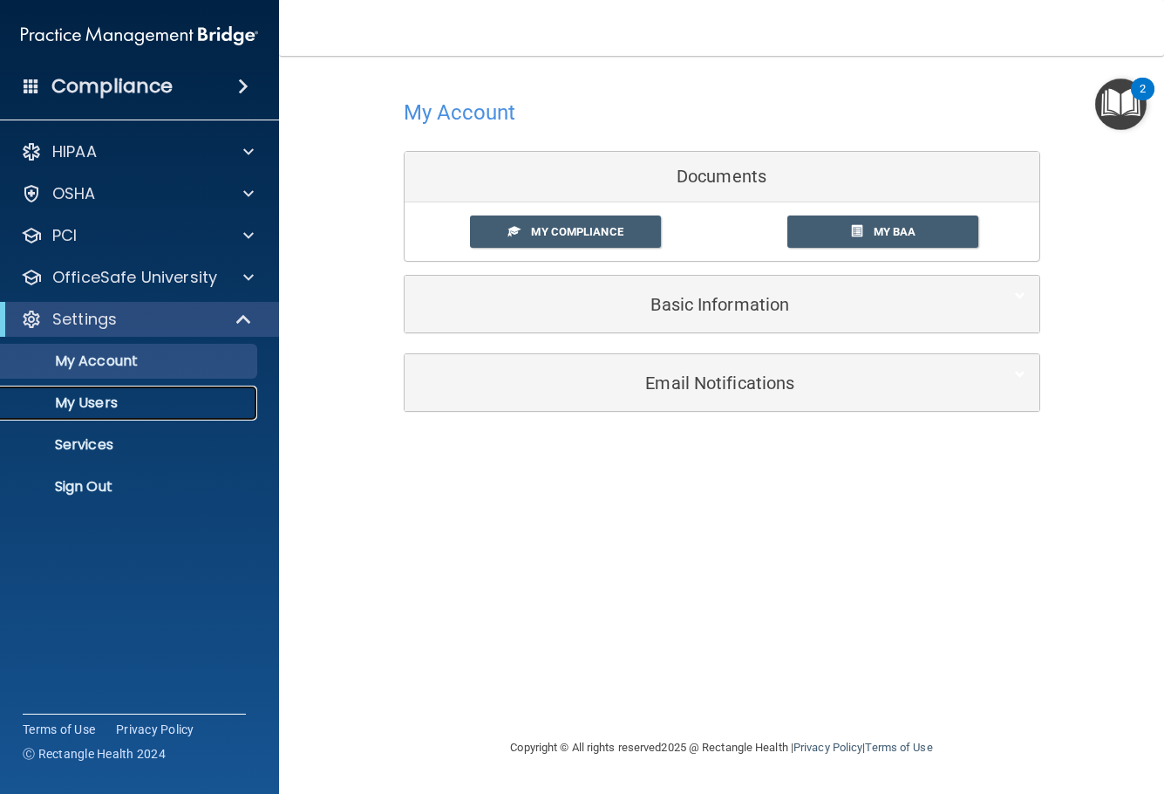
click at [187, 393] on link "My Users" at bounding box center [120, 403] width 275 height 35
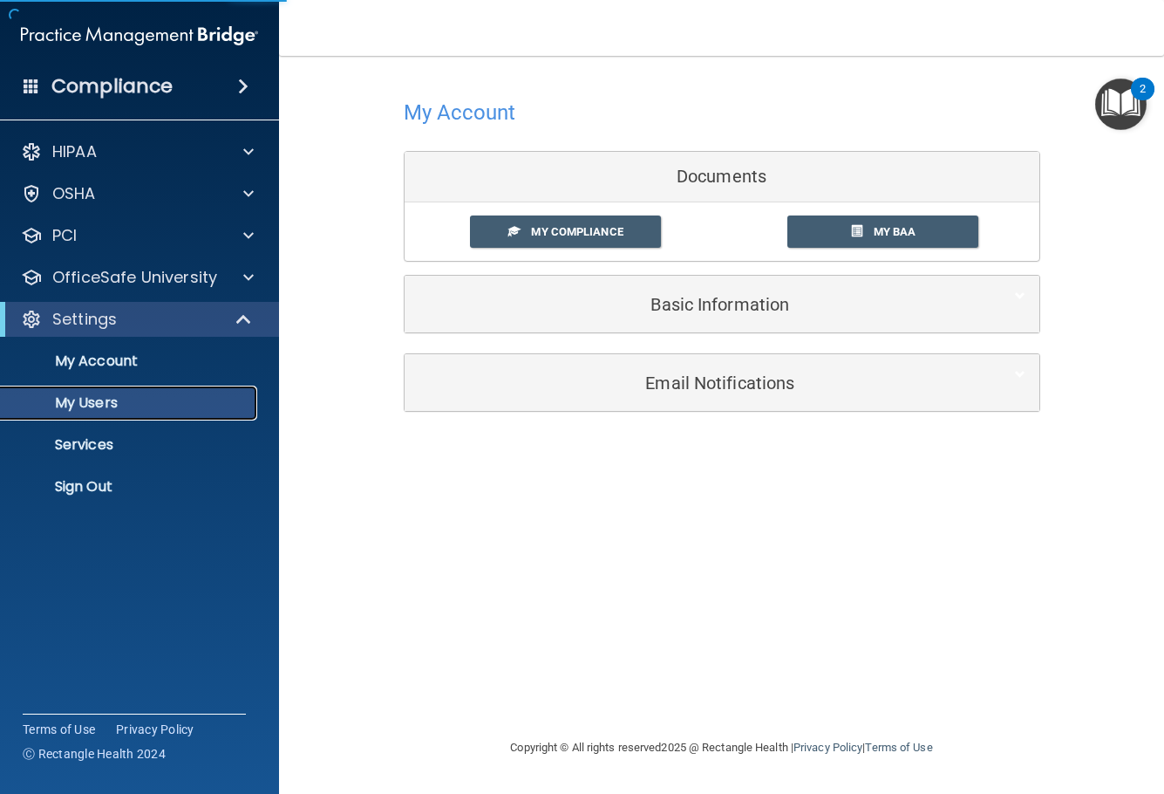
select select "20"
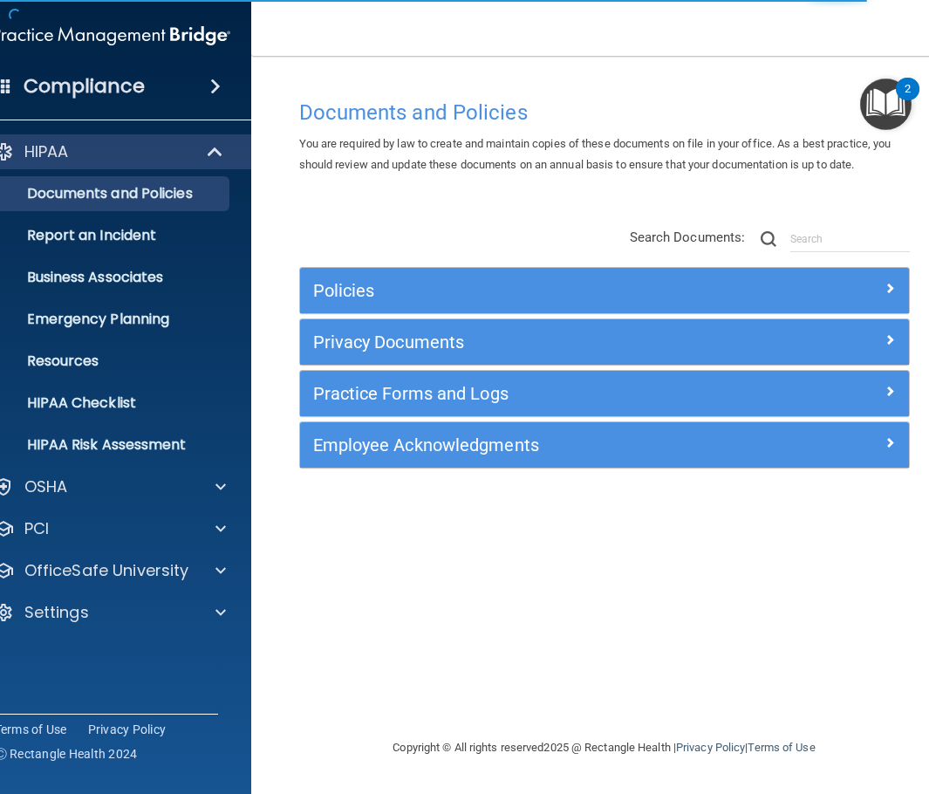
click at [0, 55] on html "Compliance HIPAA Documents and Policies Report an Incident Business Associates …" at bounding box center [464, 397] width 929 height 794
click at [213, 611] on div at bounding box center [217, 612] width 44 height 21
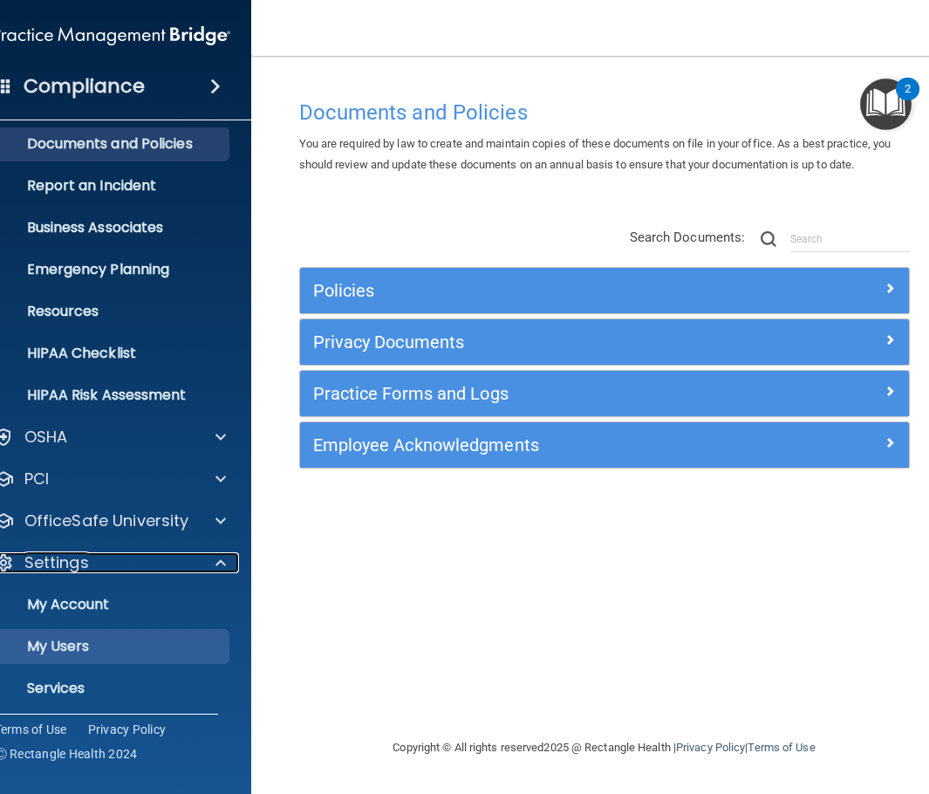
scroll to position [98, 0]
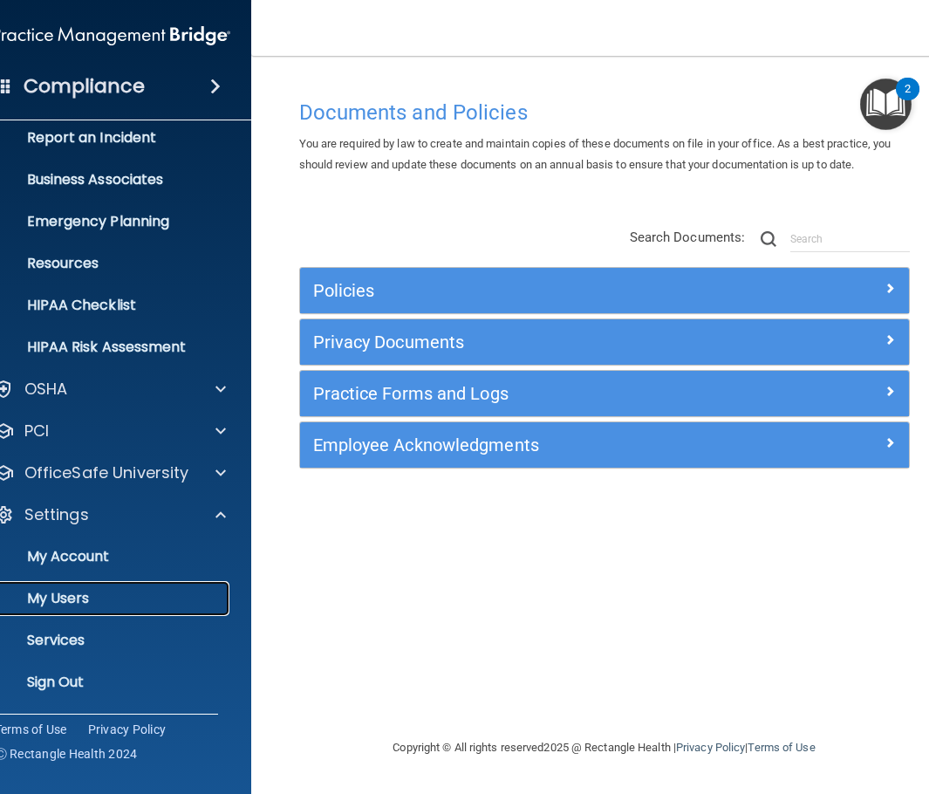
click at [98, 601] on p "My Users" at bounding box center [102, 598] width 238 height 17
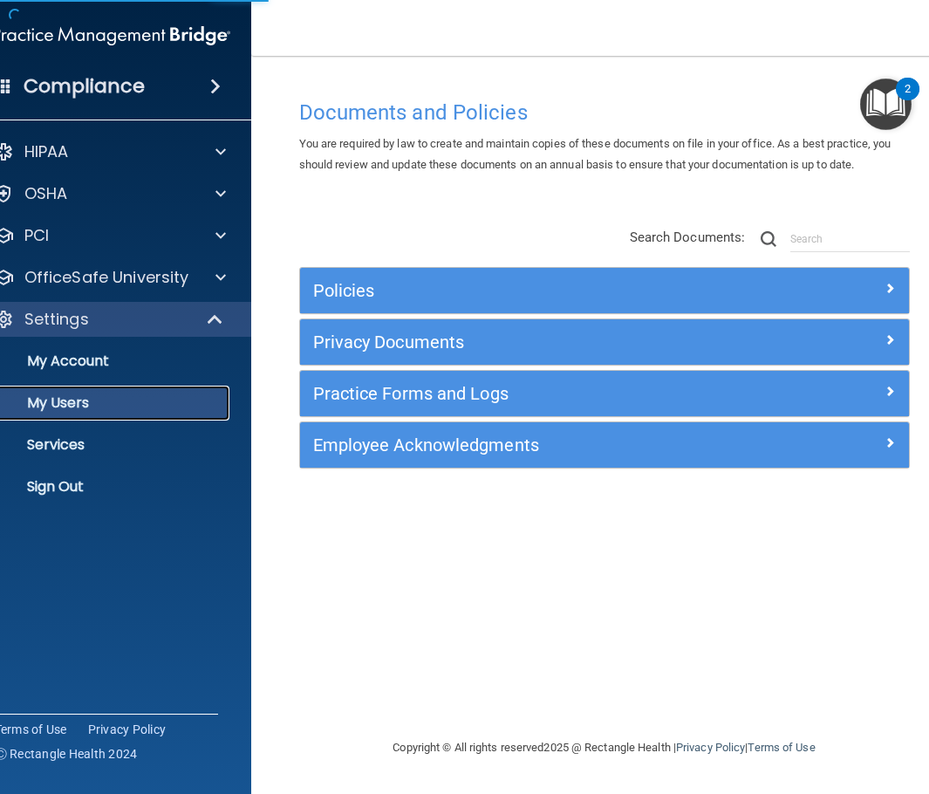
select select "20"
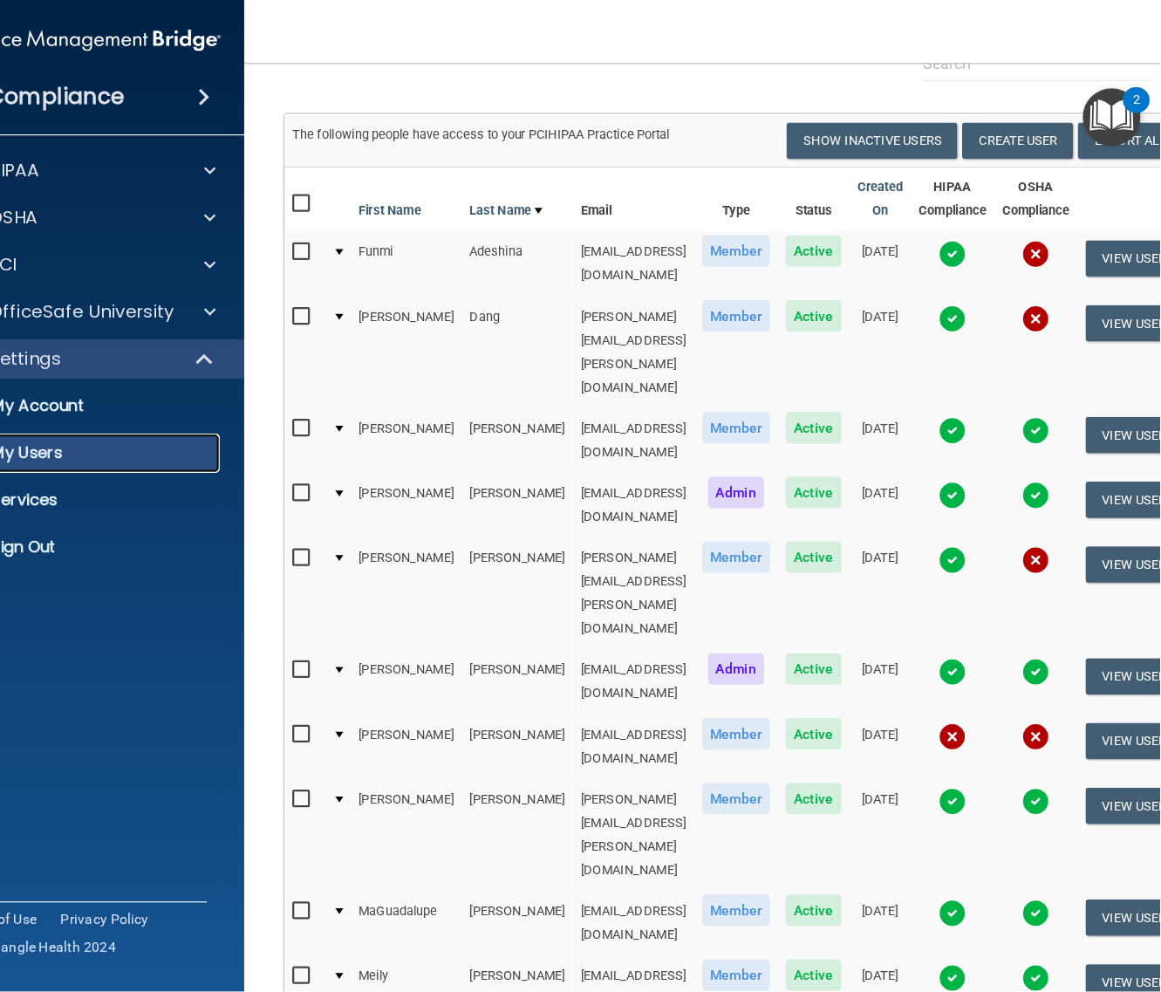
scroll to position [58, 0]
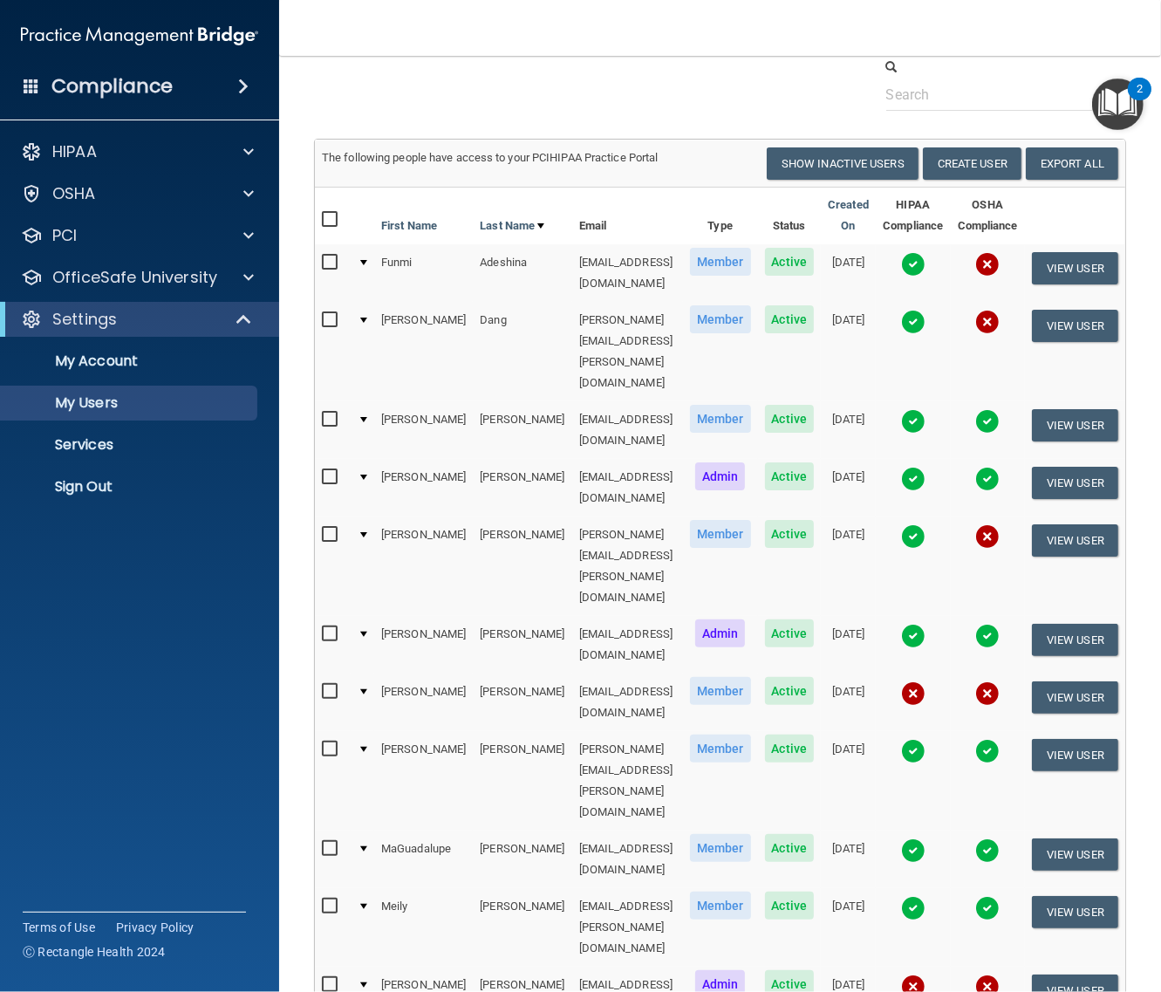
click at [639, 77] on div at bounding box center [720, 84] width 838 height 53
click at [925, 681] on img at bounding box center [913, 693] width 24 height 24
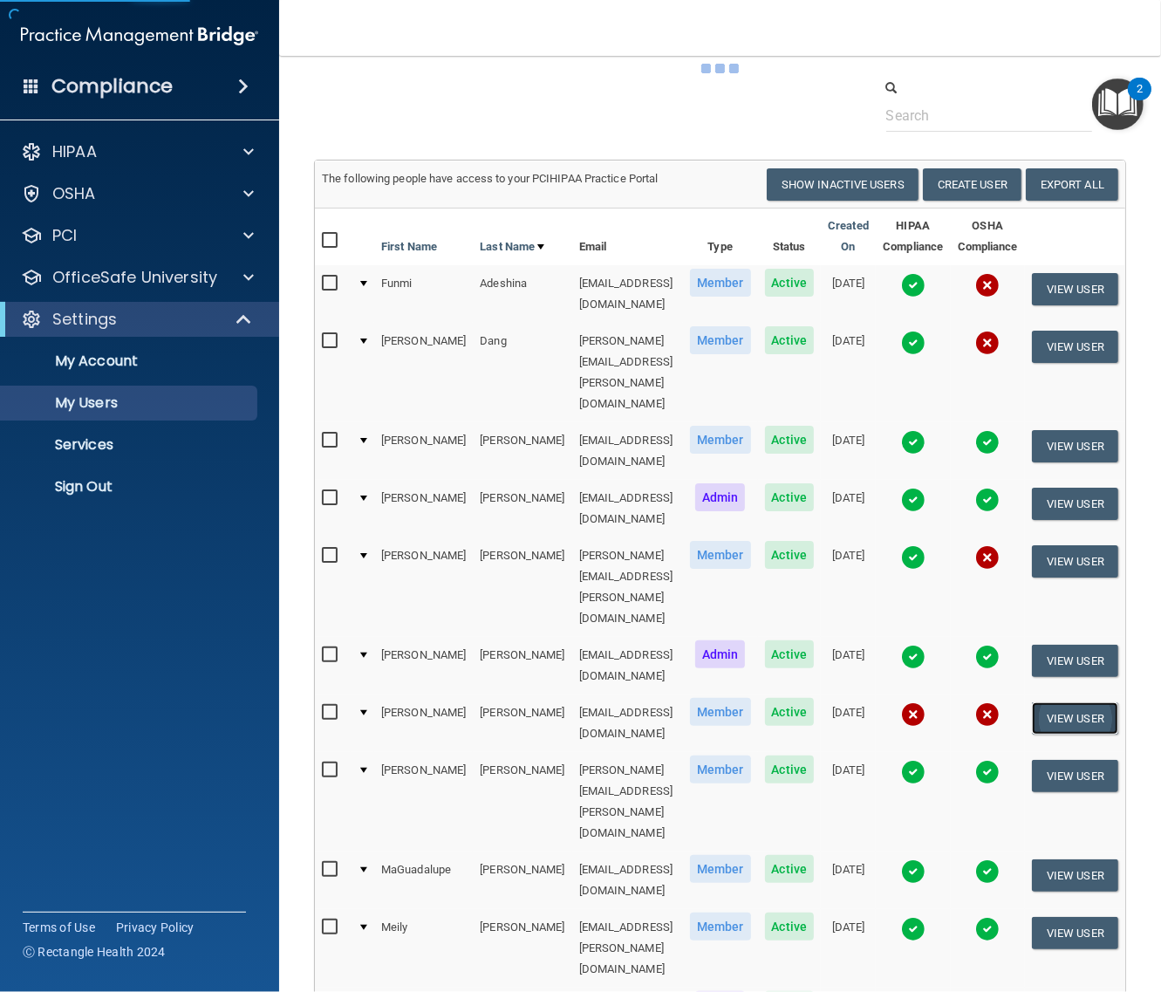
click at [928, 702] on button "View User" at bounding box center [1075, 718] width 86 height 32
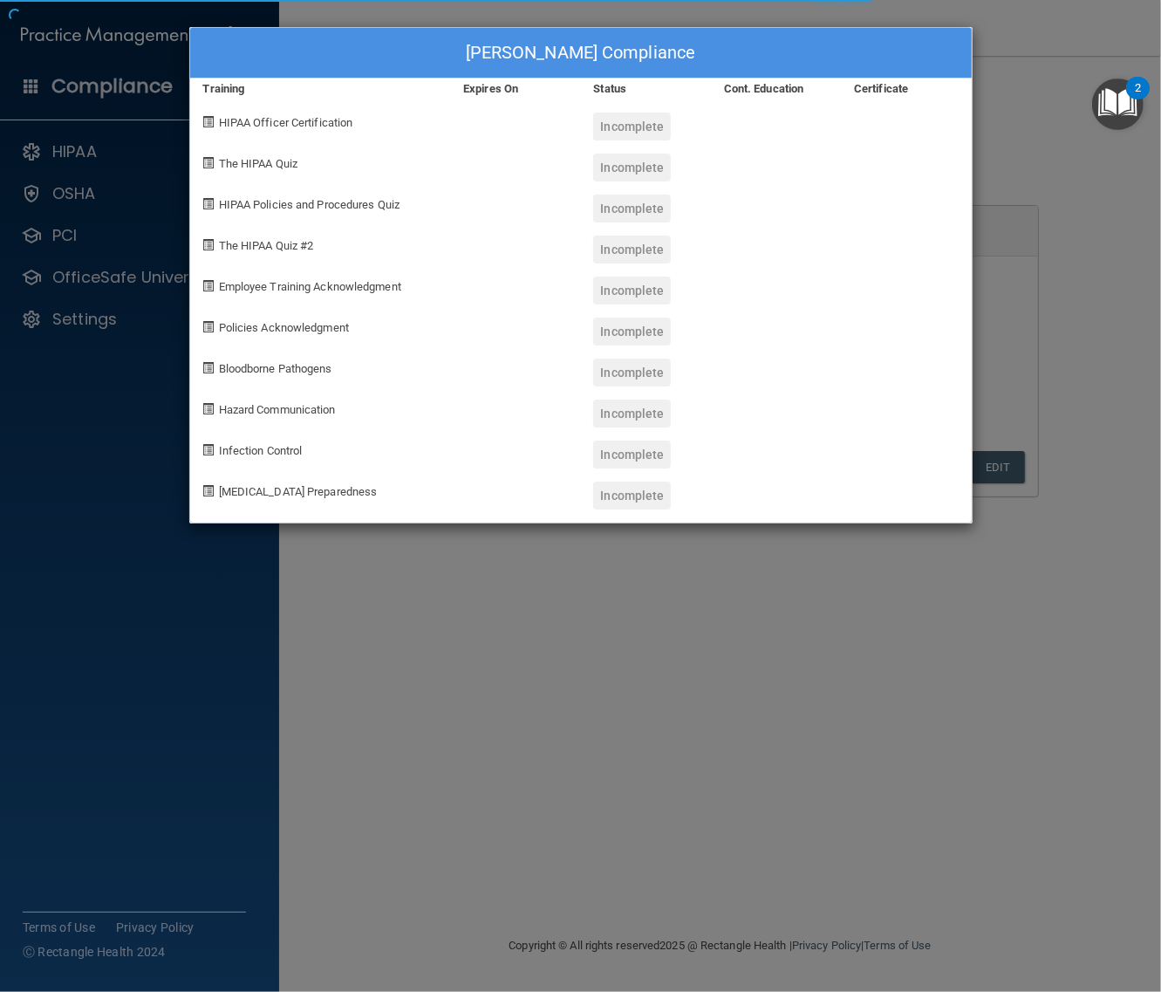
click at [516, 97] on div "Expires On" at bounding box center [515, 89] width 130 height 21
click at [928, 133] on div "[PERSON_NAME] Compliance Training Expires On Status Cont. Education Certificate…" at bounding box center [580, 496] width 1161 height 992
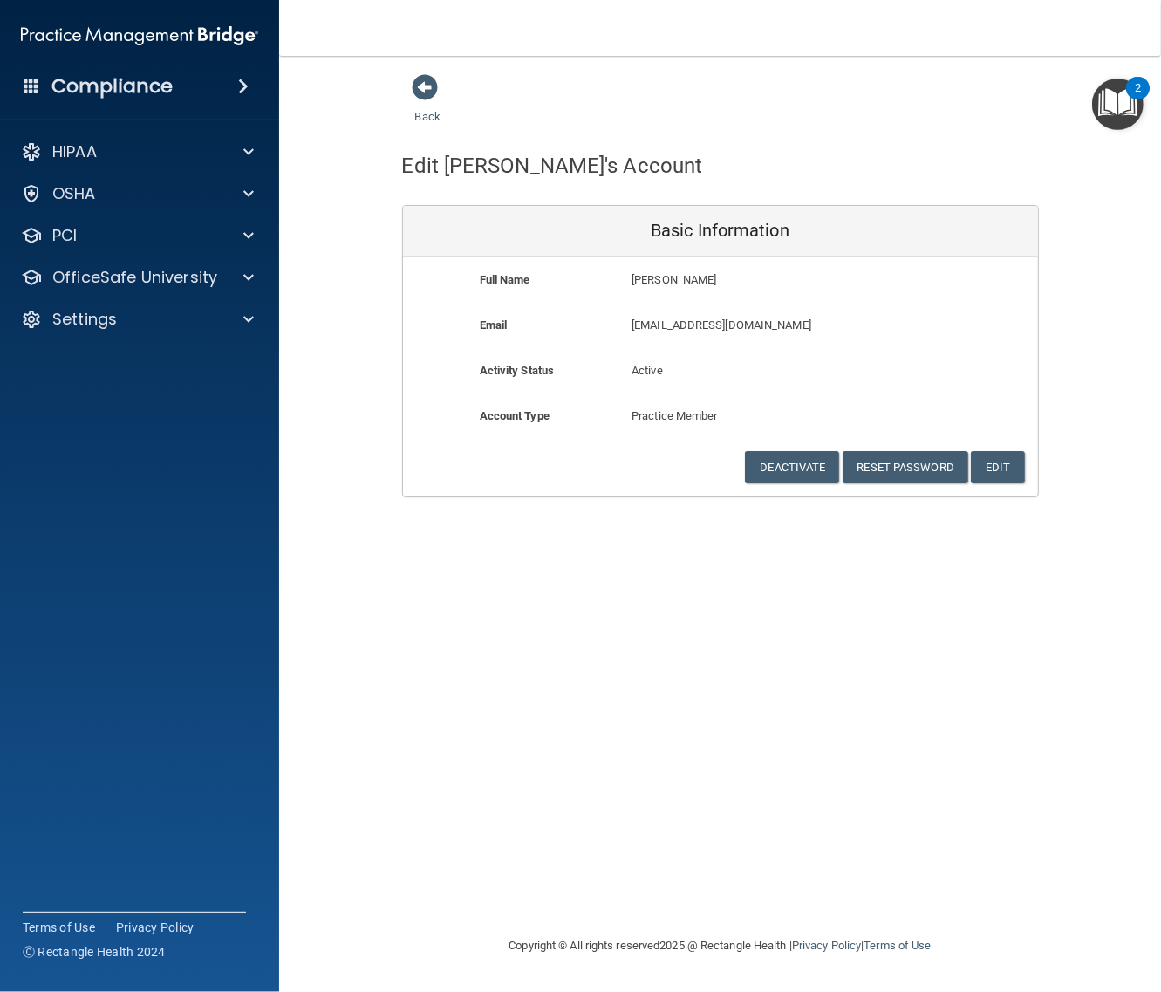
click at [928, 102] on img "Open Resource Center, 2 new notifications" at bounding box center [1117, 104] width 51 height 51
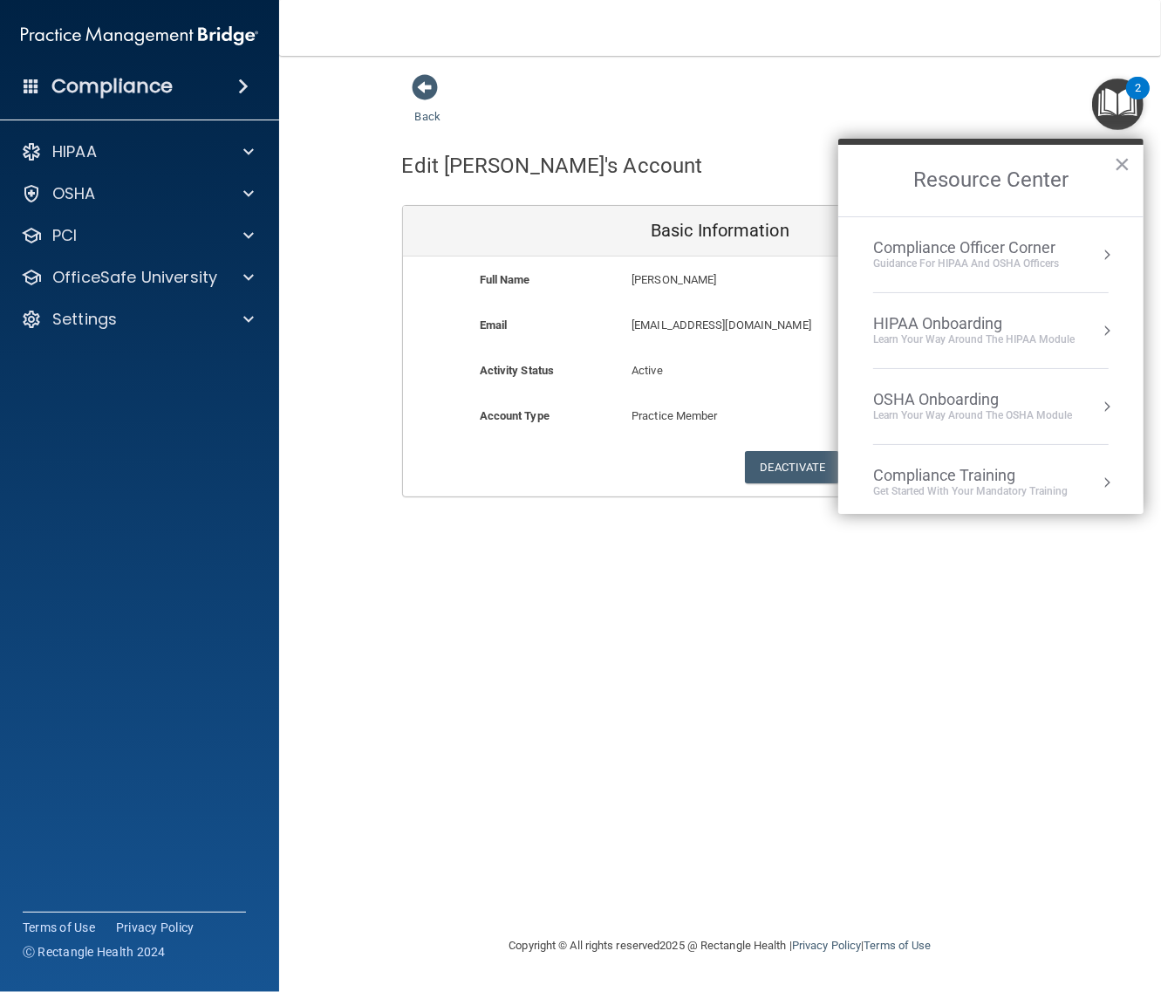
click at [744, 135] on div "Edit [PERSON_NAME]'s Account Basic Information Full Name [PERSON_NAME] [PERSON_…" at bounding box center [720, 312] width 637 height 370
drag, startPoint x: 791, startPoint y: 559, endPoint x: 939, endPoint y: 493, distance: 161.6
click at [794, 560] on div "Back Edit [PERSON_NAME]'s Account Basic Information Full Name [PERSON_NAME] Bia…" at bounding box center [720, 495] width 812 height 844
click at [928, 163] on button "×" at bounding box center [1122, 164] width 17 height 28
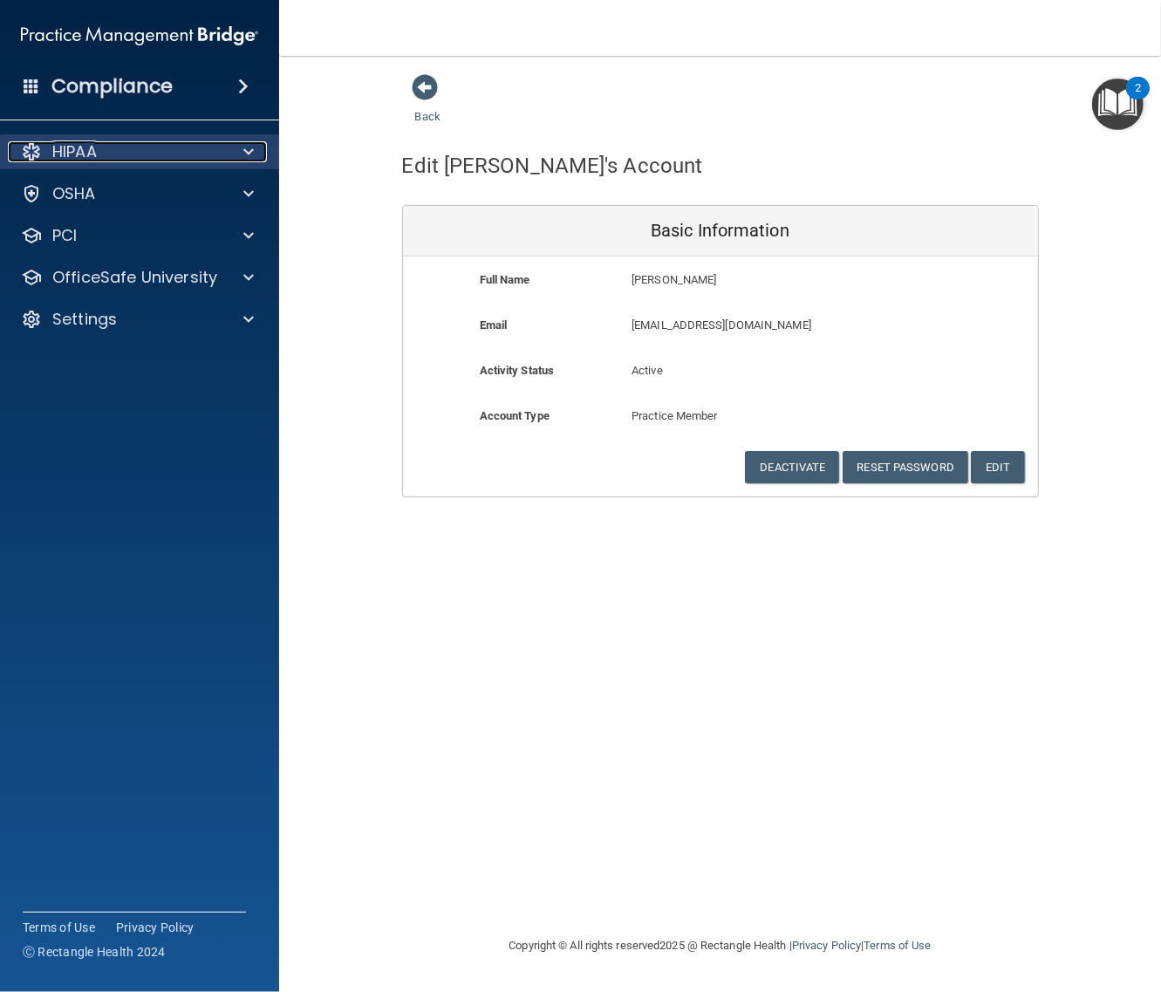
click at [166, 157] on div "HIPAA" at bounding box center [116, 151] width 216 height 21
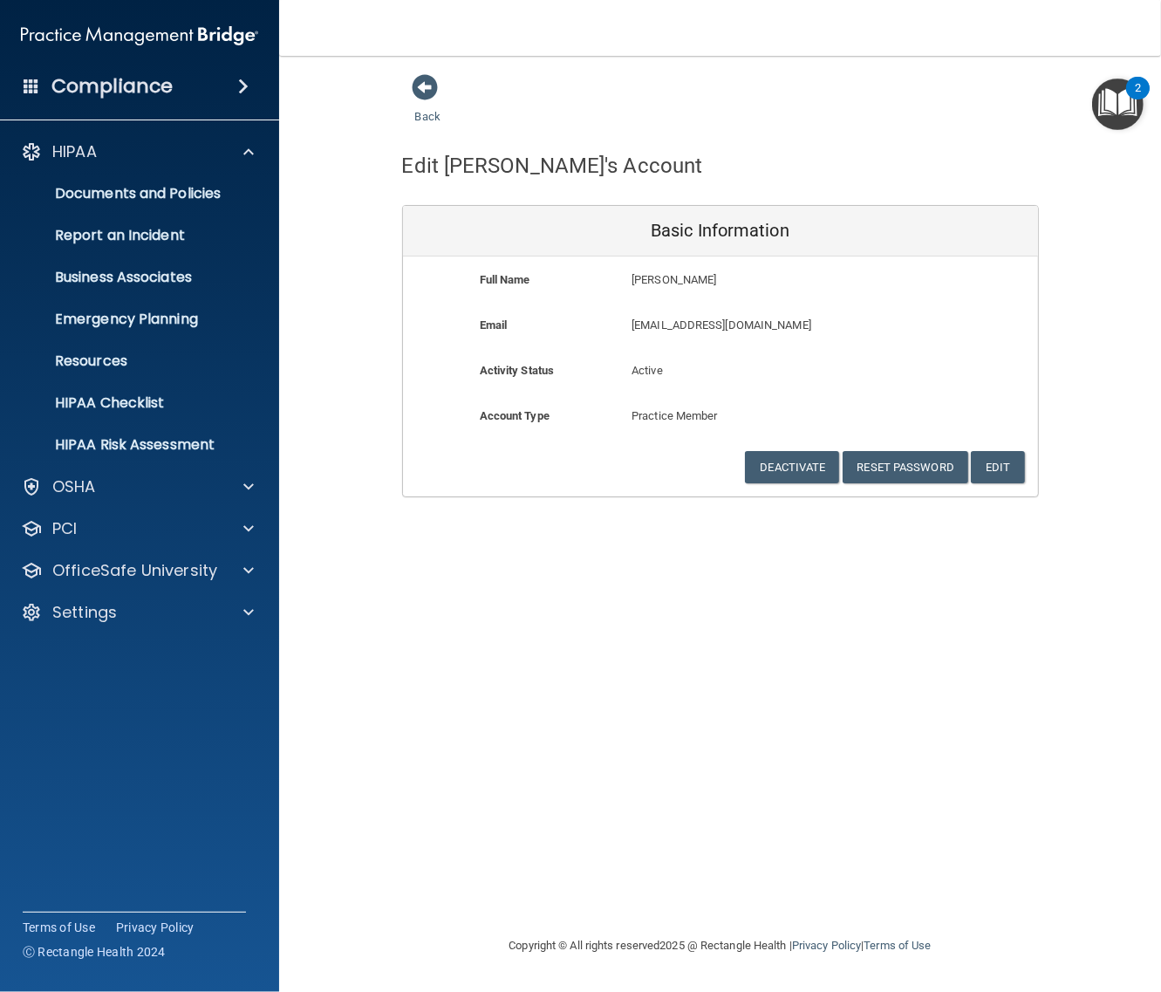
click at [135, 85] on h4 "Compliance" at bounding box center [111, 86] width 121 height 24
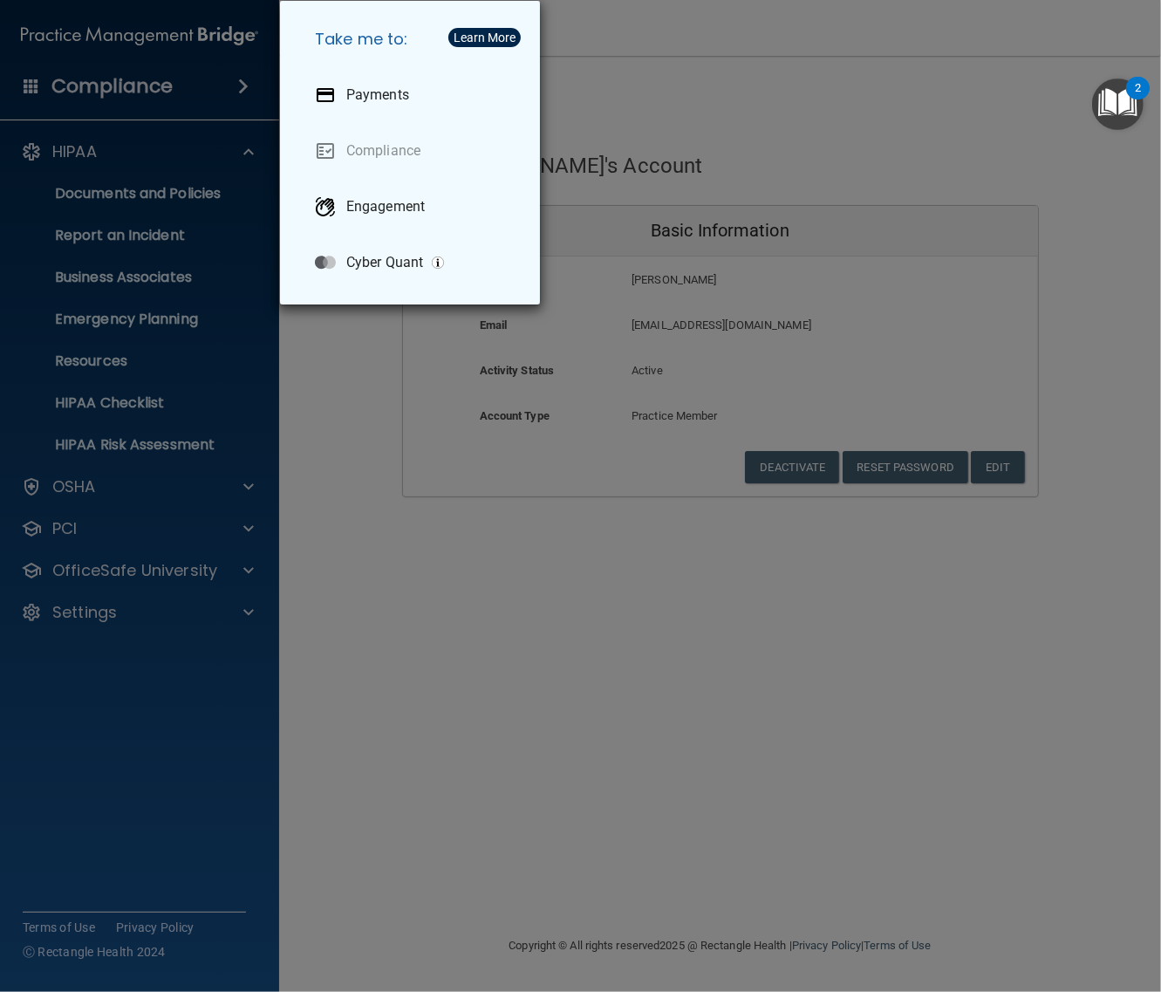
click at [140, 331] on div "Take me to: Payments Compliance Engagement Cyber Quant" at bounding box center [580, 496] width 1161 height 992
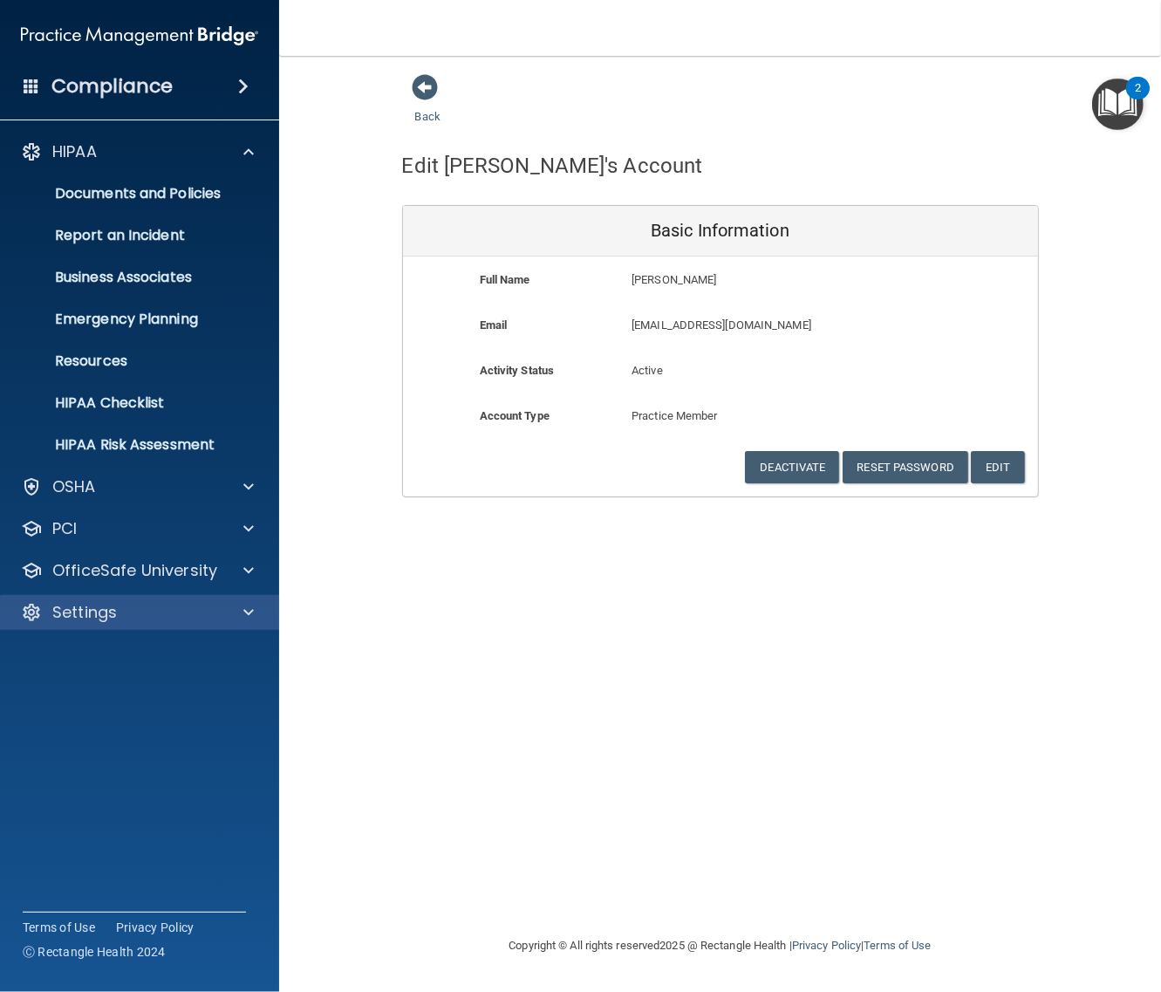
click at [136, 625] on div "Settings" at bounding box center [140, 612] width 280 height 35
click at [259, 609] on div at bounding box center [246, 612] width 44 height 21
click at [109, 676] on ul "My Account My Users Services Sign Out" at bounding box center [141, 713] width 316 height 167
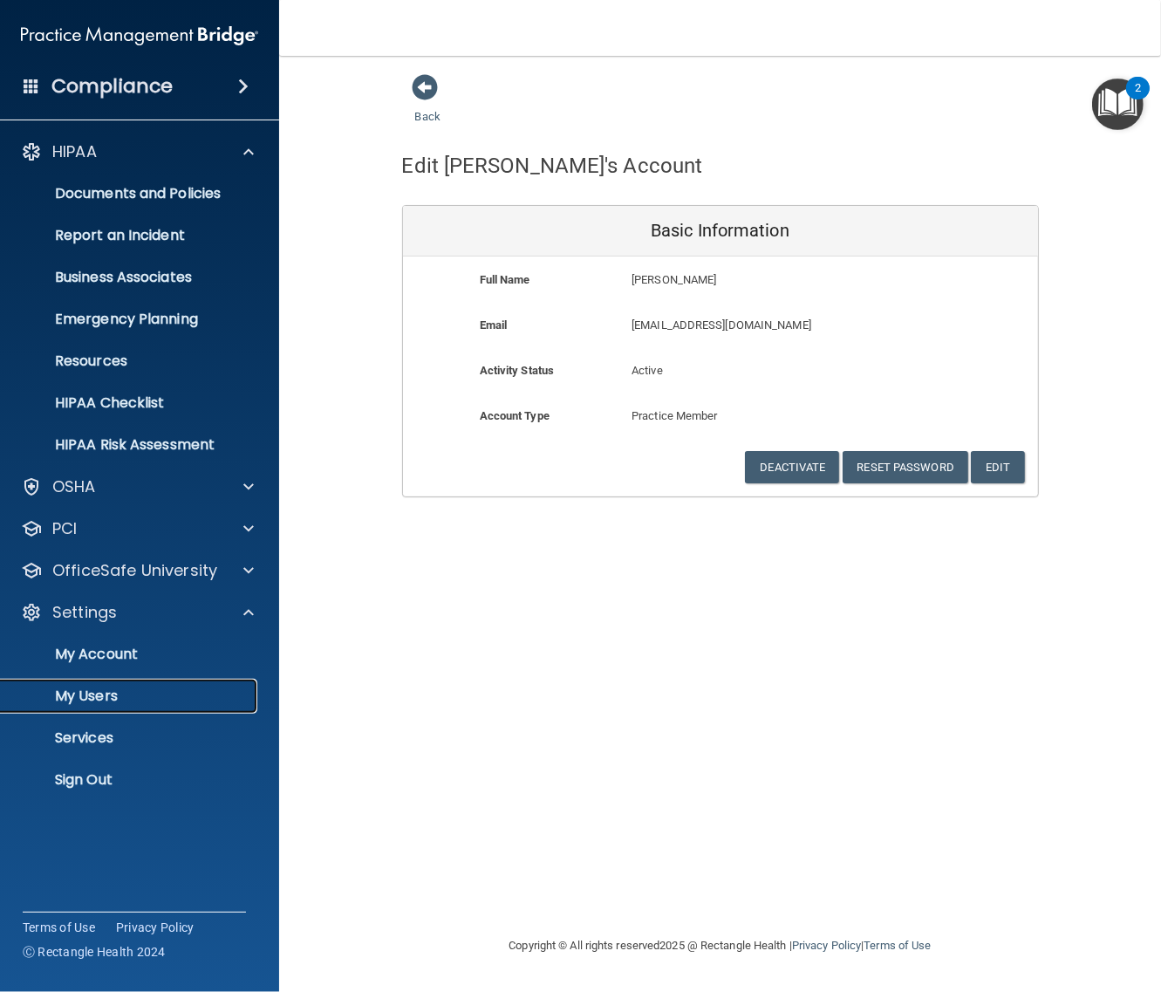
click at [105, 687] on p "My Users" at bounding box center [130, 695] width 238 height 17
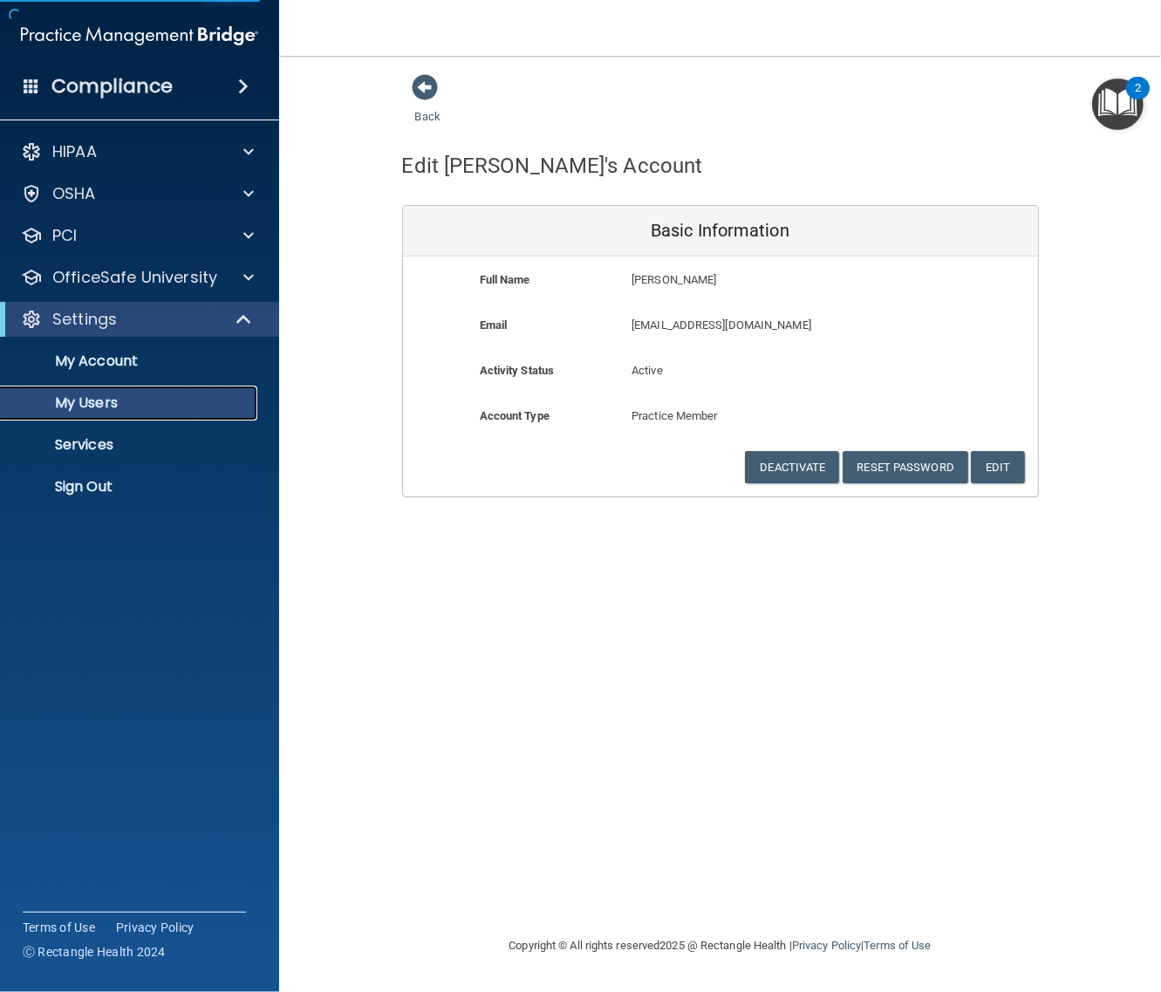
select select "20"
